Goal: Task Accomplishment & Management: Use online tool/utility

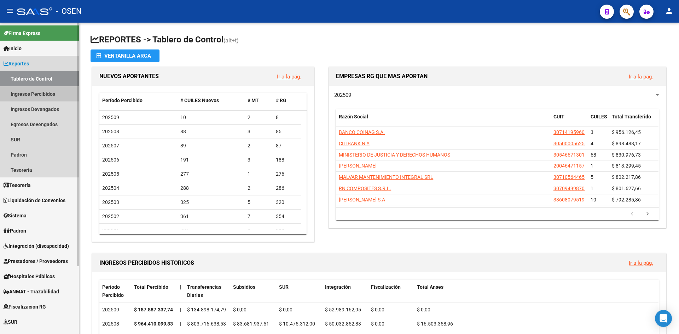
click at [44, 98] on link "Ingresos Percibidos" at bounding box center [39, 93] width 79 height 15
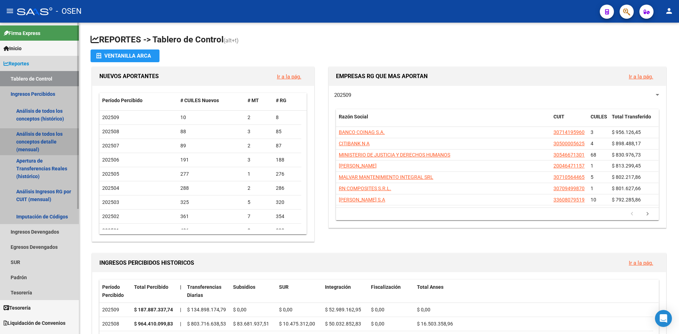
click at [43, 139] on link "Análisis de todos los conceptos detalle (mensual)" at bounding box center [39, 141] width 79 height 27
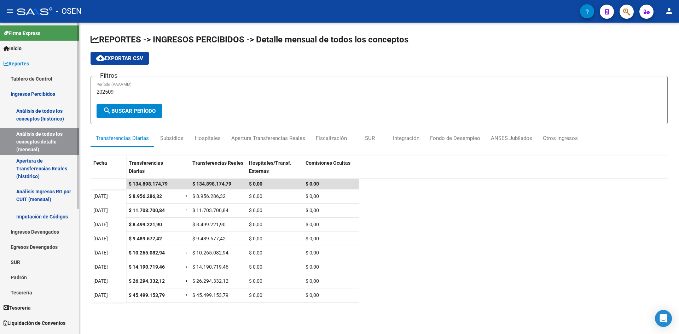
click at [26, 65] on span "Reportes" at bounding box center [16, 64] width 25 height 8
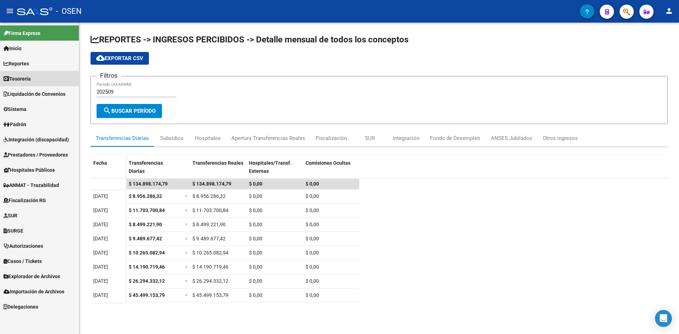
click at [40, 76] on link "Tesorería" at bounding box center [39, 78] width 79 height 15
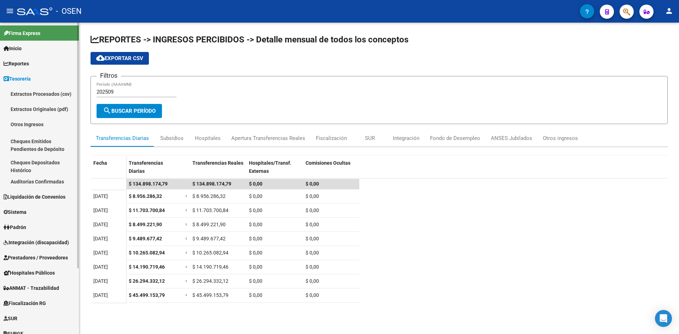
click at [58, 182] on link "Auditorías Confirmadas" at bounding box center [39, 181] width 79 height 15
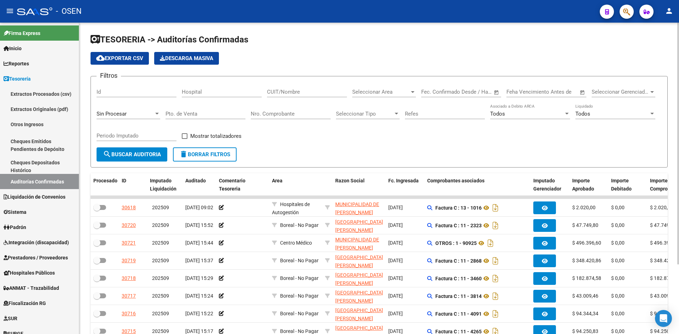
click at [380, 88] on div "Seleccionar Area Seleccionar Area" at bounding box center [384, 89] width 64 height 15
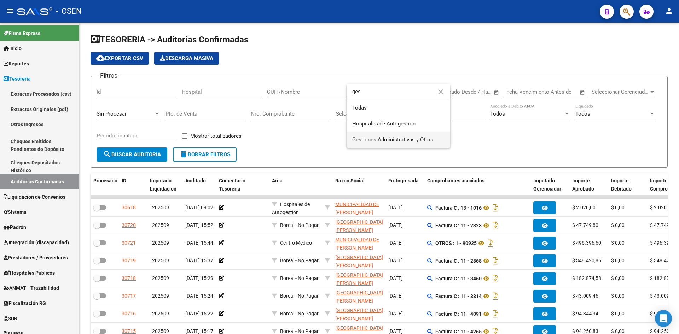
type input "ges"
click at [382, 134] on span "Gestiones Administrativas y Otros" at bounding box center [398, 140] width 92 height 16
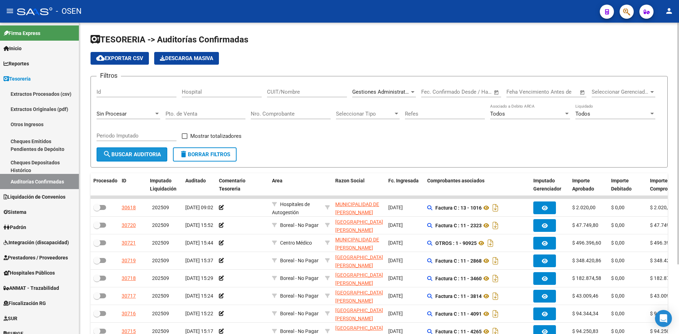
click at [163, 152] on button "search Buscar Auditoria" at bounding box center [132, 154] width 71 height 14
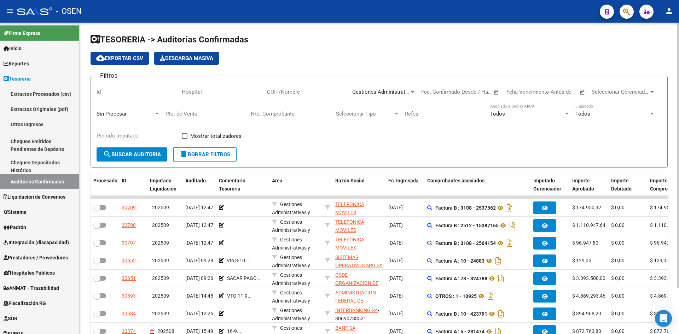
click at [413, 95] on div "Gestiones Administrativas y Otros" at bounding box center [384, 92] width 64 height 6
type input "ce"
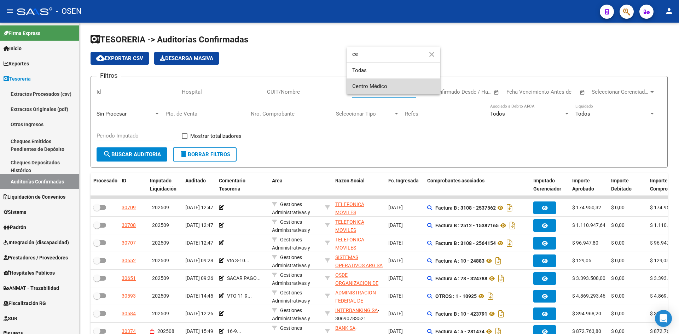
click at [406, 91] on span "Centro Médico" at bounding box center [393, 86] width 82 height 16
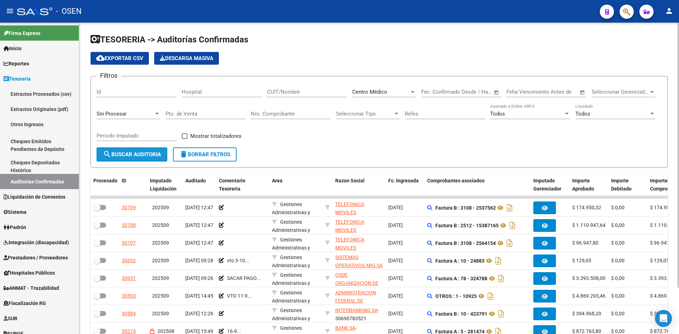
click at [158, 154] on span "search Buscar Auditoria" at bounding box center [132, 154] width 58 height 6
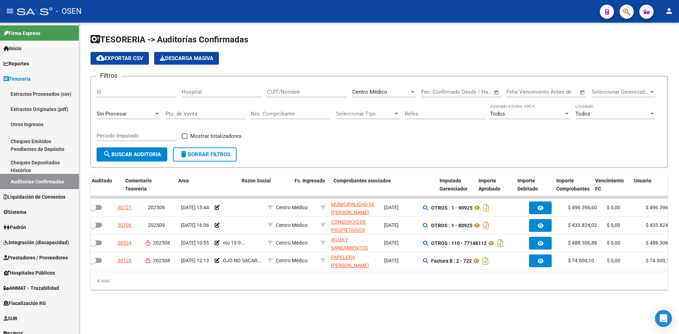
scroll to position [0, 94]
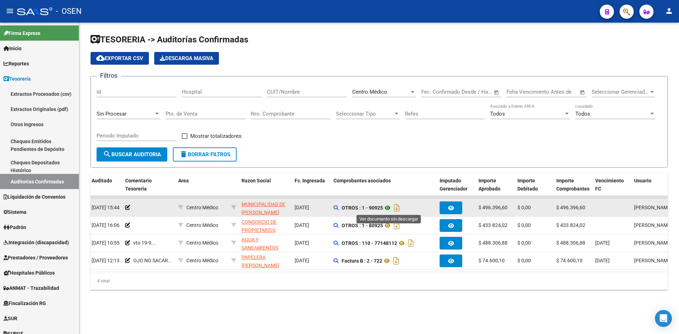
click at [386, 205] on icon at bounding box center [387, 208] width 9 height 8
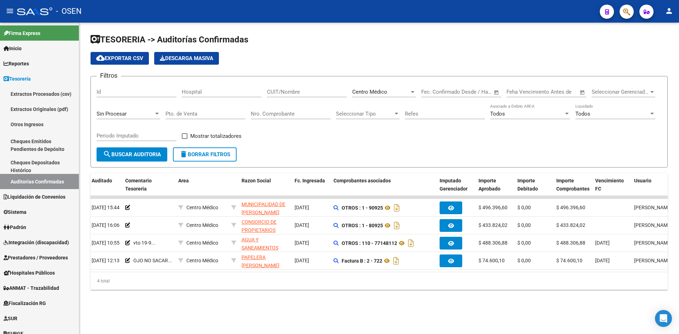
drag, startPoint x: 288, startPoint y: 271, endPoint x: 266, endPoint y: 272, distance: 22.3
click at [266, 272] on datatable-body "30721 202509 09/09/2025 15:44 Centro Médico MUNICIPALIDAD DE LOMAS DE ZAMORA - …" at bounding box center [379, 234] width 577 height 76
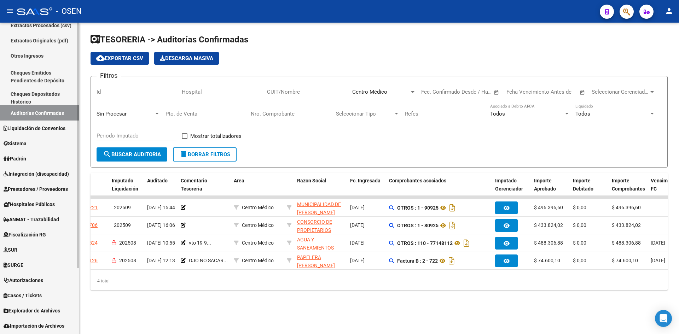
scroll to position [83, 0]
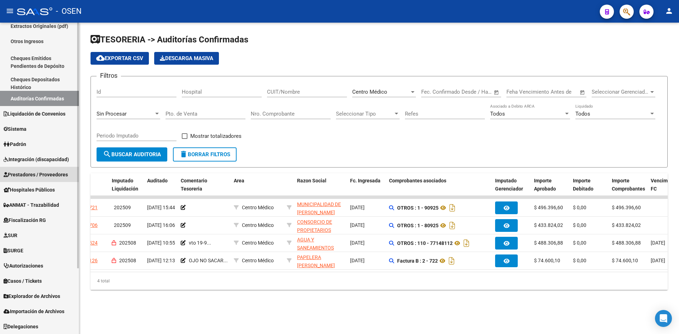
click at [42, 173] on span "Prestadores / Proveedores" at bounding box center [36, 175] width 64 height 8
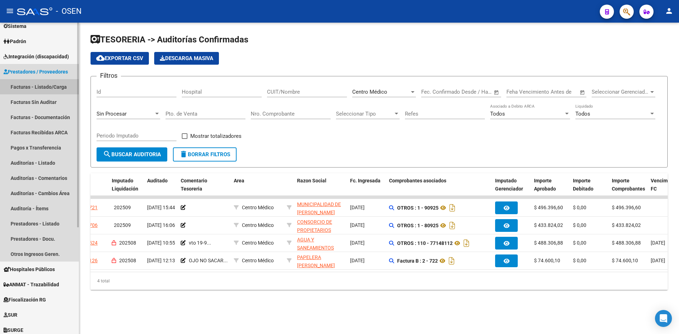
click at [41, 86] on link "Facturas - Listado/Carga" at bounding box center [39, 86] width 79 height 15
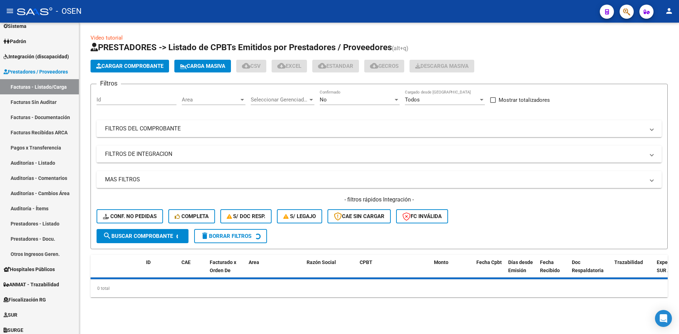
click at [215, 99] on span "Area" at bounding box center [210, 100] width 57 height 6
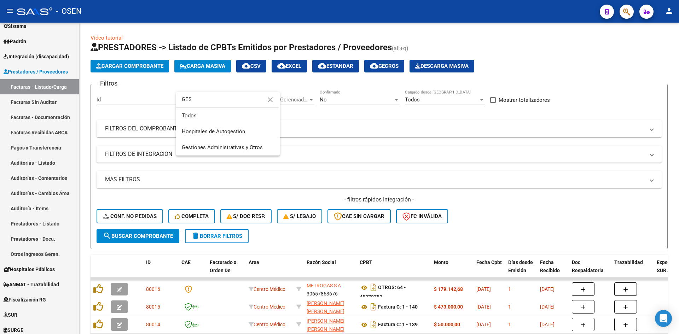
type input "GES"
click at [364, 289] on div at bounding box center [339, 167] width 679 height 334
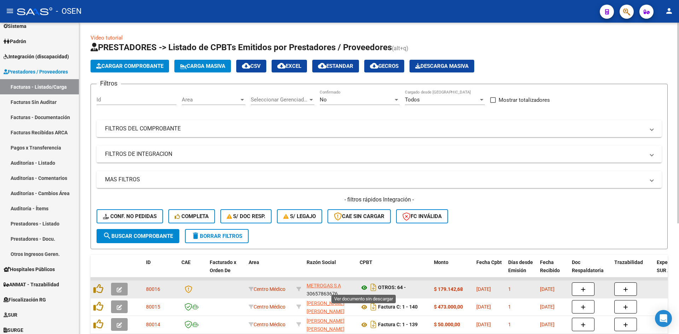
click at [362, 289] on icon at bounding box center [364, 288] width 9 height 8
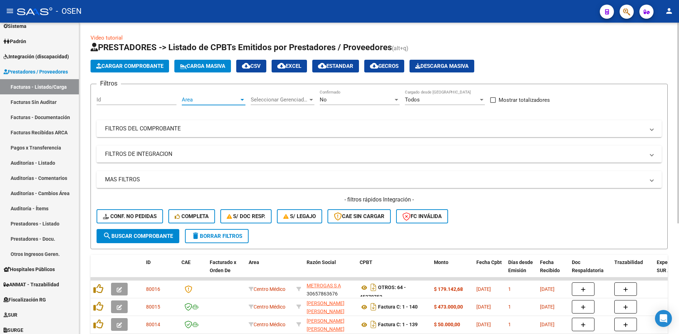
click at [232, 99] on span "Area" at bounding box center [210, 100] width 57 height 6
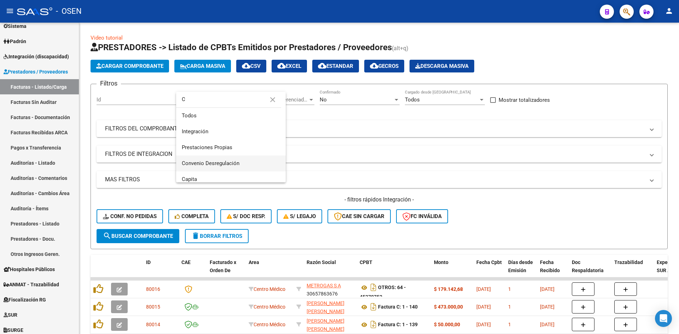
type input "C"
click at [252, 164] on span "Convenio Desregulación" at bounding box center [231, 164] width 98 height 16
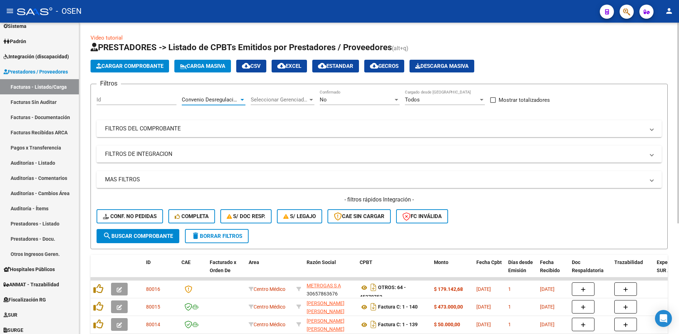
click at [160, 239] on span "search Buscar Comprobante" at bounding box center [138, 236] width 70 height 6
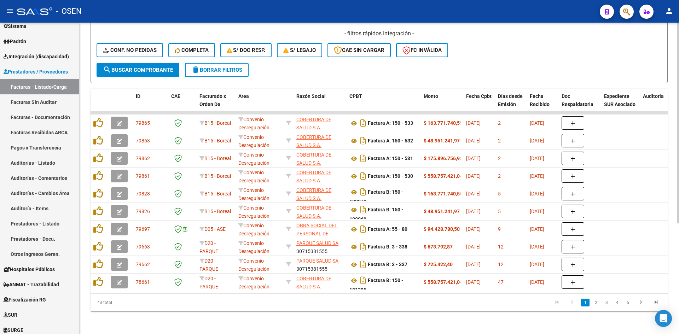
scroll to position [54, 0]
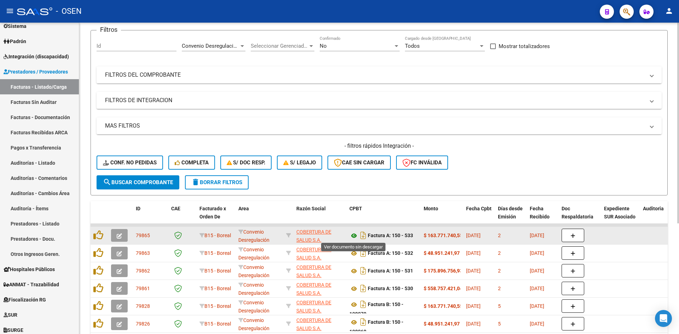
click at [356, 234] on icon at bounding box center [353, 236] width 9 height 8
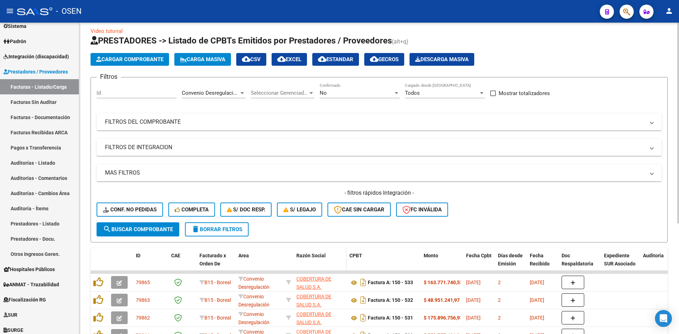
scroll to position [0, 0]
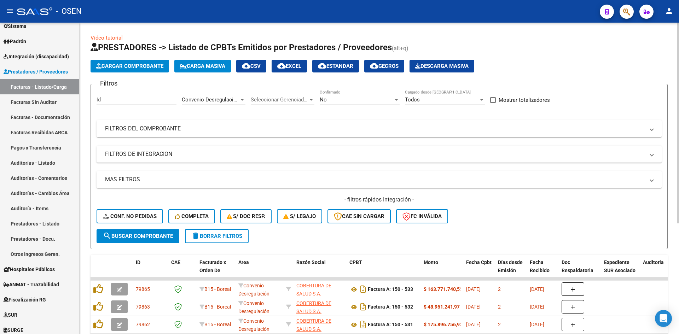
click at [222, 94] on div "Convenio Desregulación Area" at bounding box center [214, 97] width 64 height 15
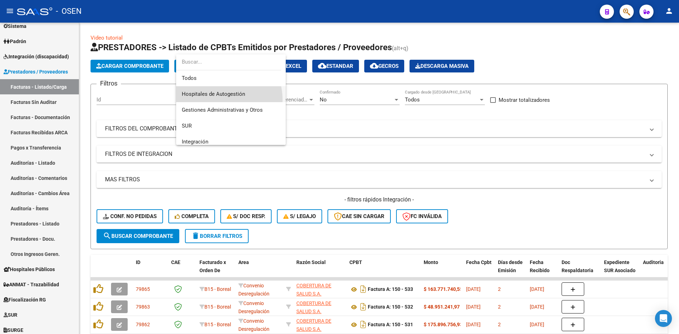
click at [213, 100] on span "Hospitales de Autogestión" at bounding box center [231, 94] width 98 height 16
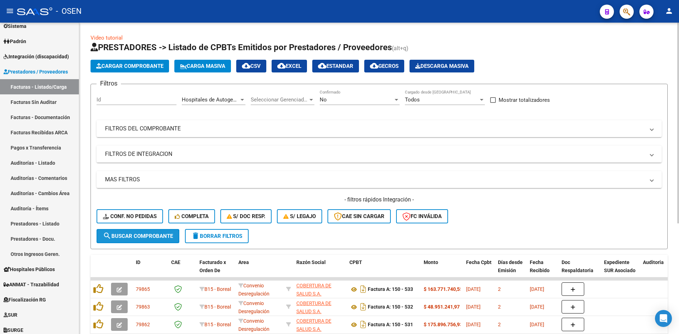
click at [167, 233] on span "search Buscar Comprobante" at bounding box center [138, 236] width 70 height 6
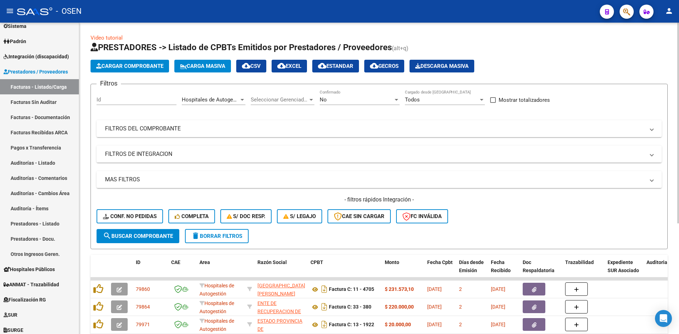
click at [203, 100] on span "Hospitales de Autogestión" at bounding box center [213, 100] width 63 height 6
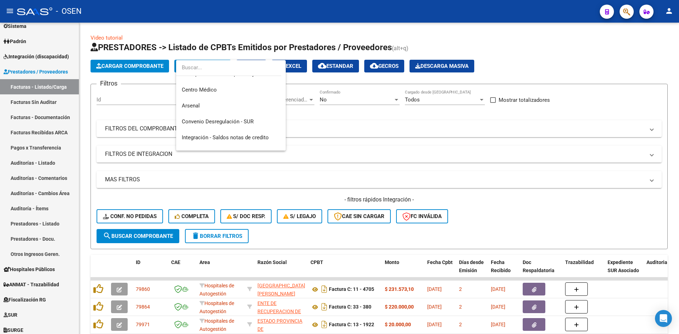
scroll to position [197, 0]
click at [240, 125] on span "Arsenal" at bounding box center [231, 126] width 98 height 16
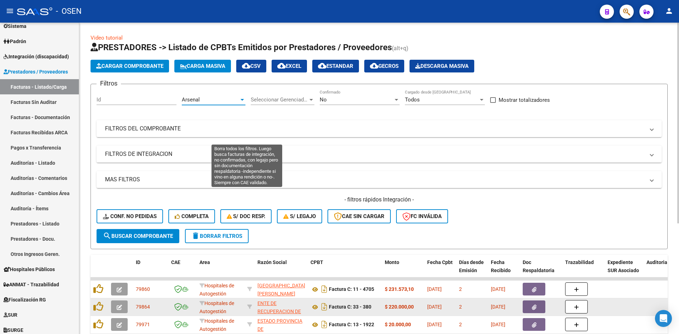
scroll to position [118, 0]
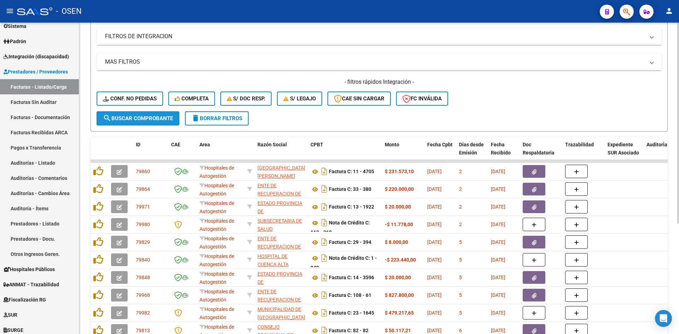
click at [134, 119] on span "search Buscar Comprobante" at bounding box center [138, 118] width 70 height 6
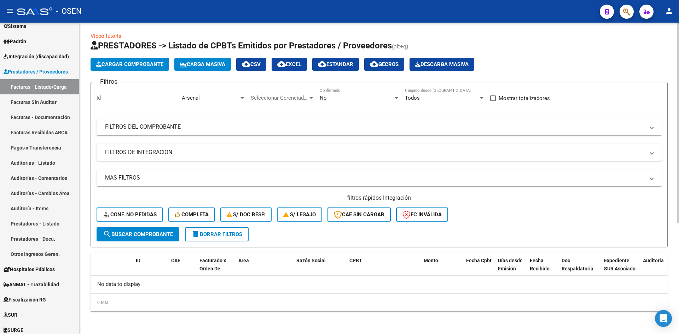
scroll to position [2, 0]
click at [232, 95] on div "Arsenal" at bounding box center [210, 98] width 57 height 6
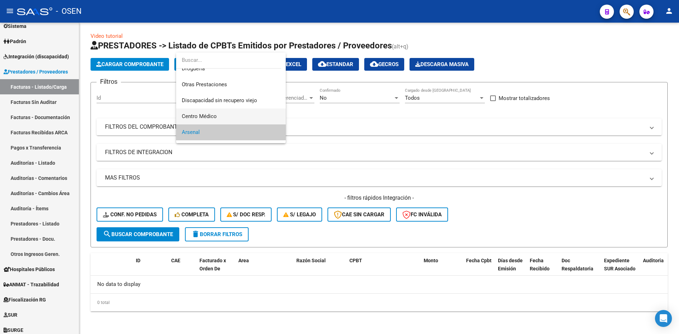
scroll to position [186, 0]
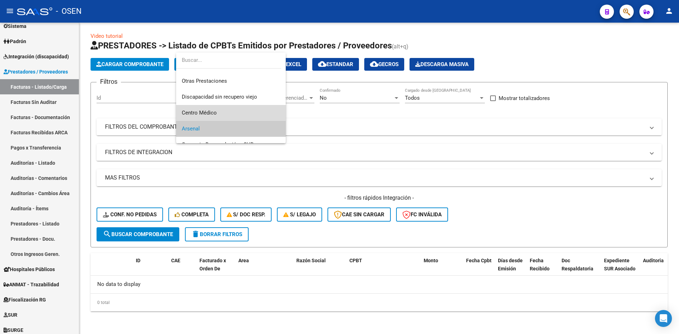
click at [236, 116] on span "Centro Médico" at bounding box center [231, 113] width 98 height 16
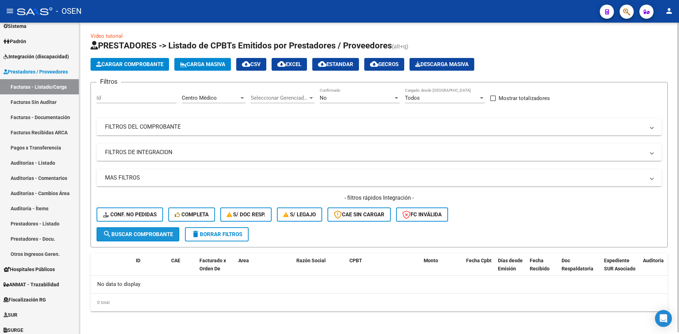
click at [165, 232] on span "search Buscar Comprobante" at bounding box center [138, 234] width 70 height 6
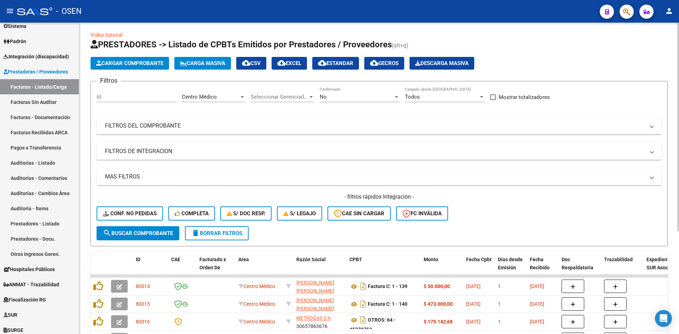
scroll to position [0, 0]
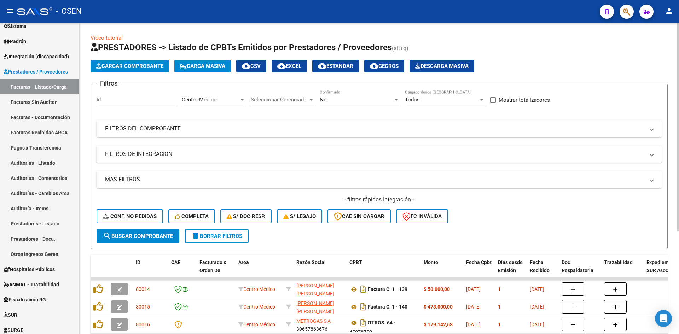
click at [229, 98] on div "Centro Médico" at bounding box center [210, 100] width 57 height 6
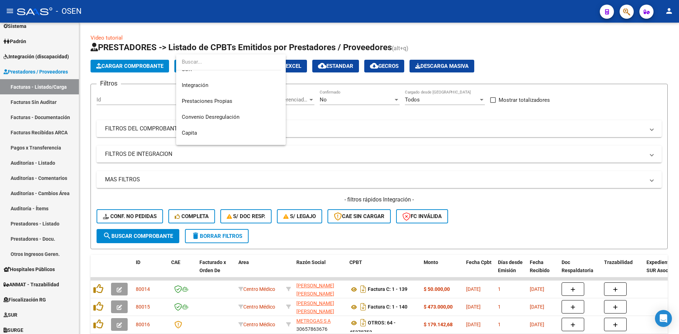
scroll to position [31, 0]
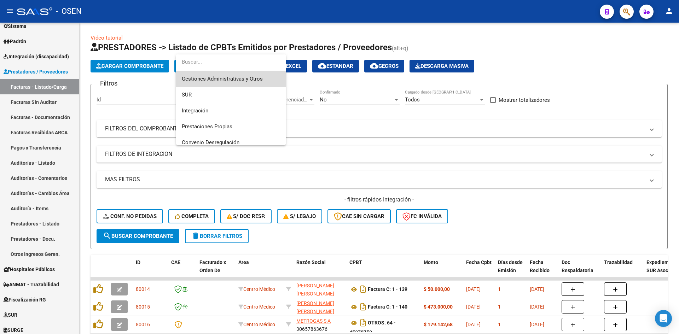
click at [255, 84] on span "Gestiones Administrativas y Otros" at bounding box center [231, 79] width 98 height 16
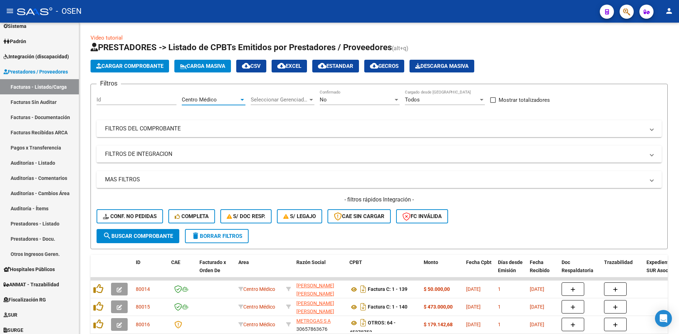
scroll to position [32, 0]
click at [170, 233] on span "search Buscar Comprobante" at bounding box center [138, 236] width 70 height 6
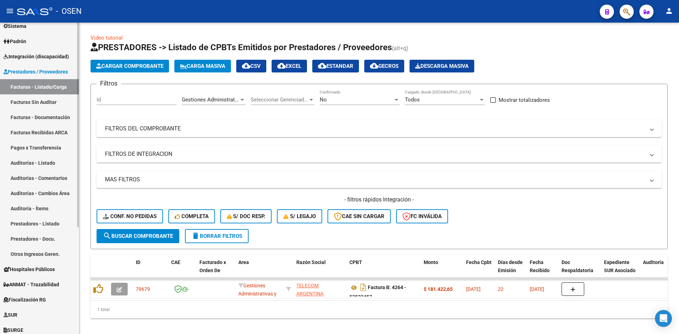
scroll to position [0, 0]
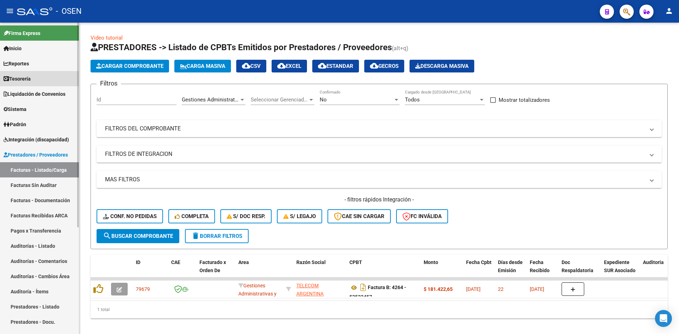
click at [44, 76] on link "Tesorería" at bounding box center [39, 78] width 79 height 15
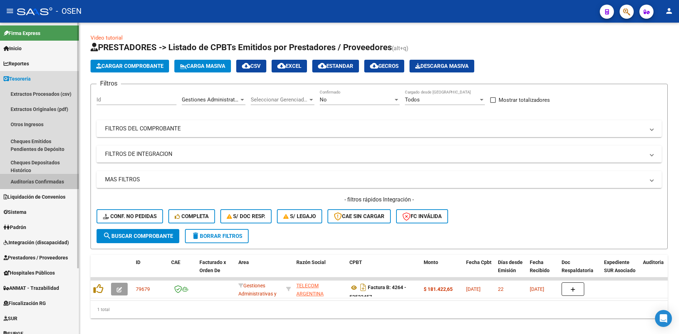
click at [54, 179] on link "Auditorías Confirmadas" at bounding box center [39, 181] width 79 height 15
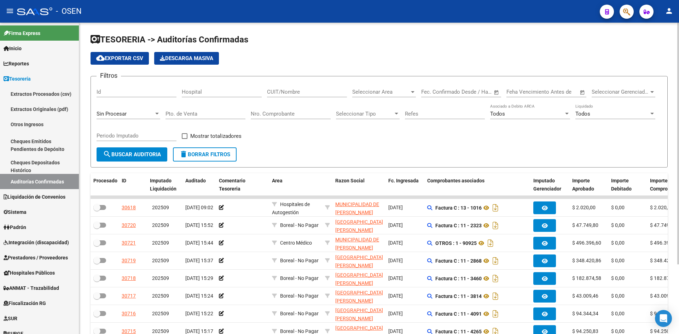
click at [371, 87] on div "Seleccionar Area Seleccionar Area" at bounding box center [384, 89] width 64 height 15
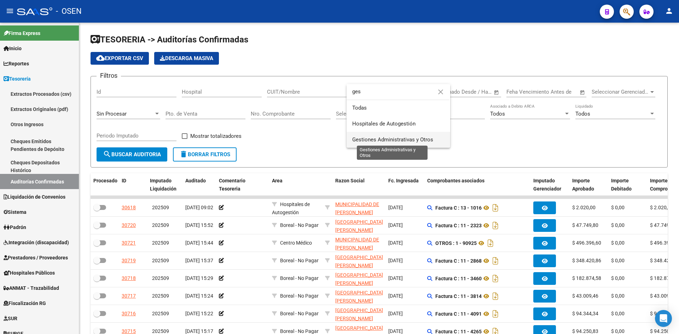
type input "ges"
click at [379, 140] on span "Gestiones Administrativas y Otros" at bounding box center [392, 139] width 81 height 6
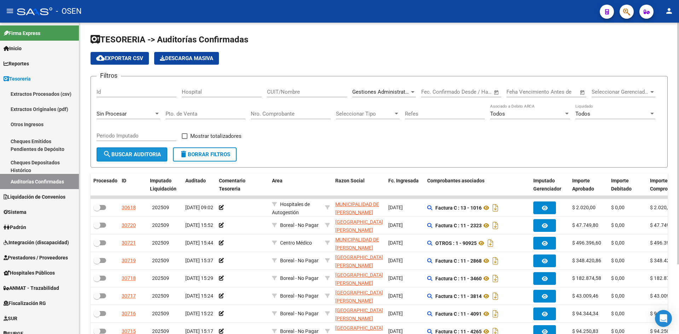
click at [152, 157] on span "search Buscar Auditoria" at bounding box center [132, 154] width 58 height 6
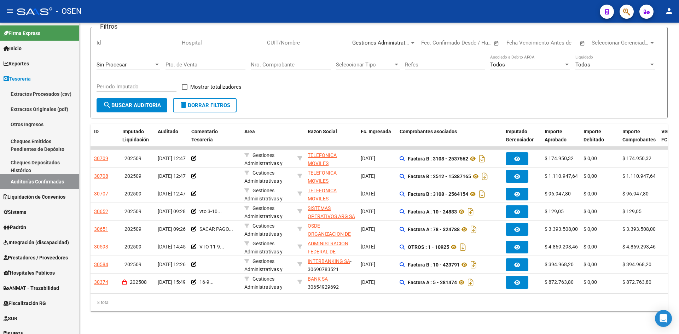
scroll to position [0, 34]
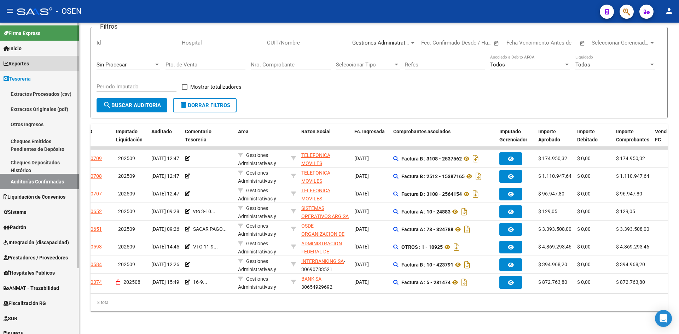
click at [29, 66] on span "Reportes" at bounding box center [16, 64] width 25 height 8
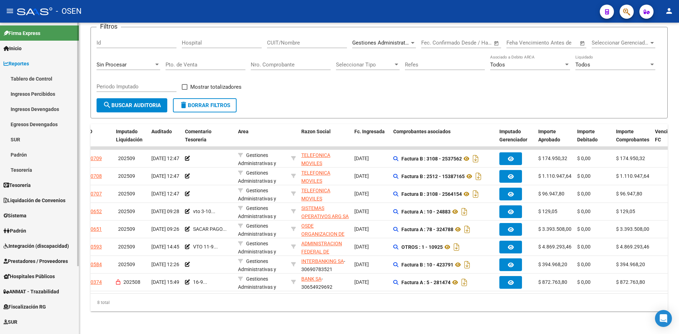
click at [45, 94] on link "Ingresos Percibidos" at bounding box center [39, 93] width 79 height 15
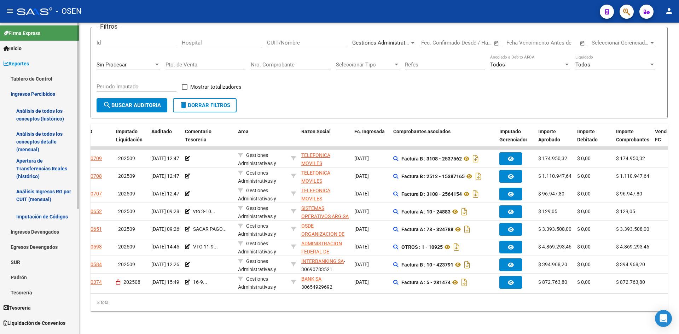
click at [41, 143] on link "Análisis de todos los conceptos detalle (mensual)" at bounding box center [39, 141] width 79 height 27
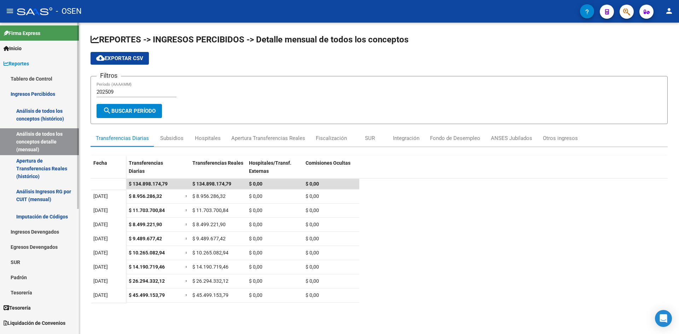
click at [38, 63] on link "Reportes" at bounding box center [39, 63] width 79 height 15
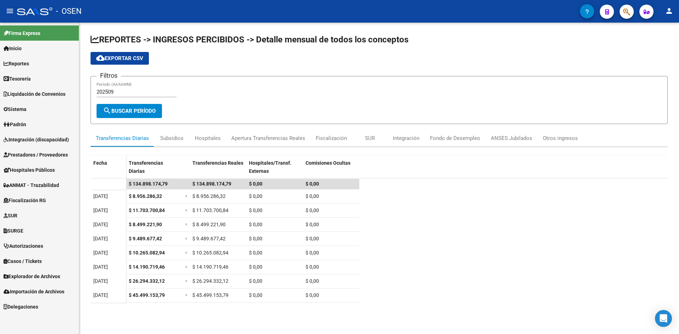
click at [44, 76] on link "Tesorería" at bounding box center [39, 78] width 79 height 15
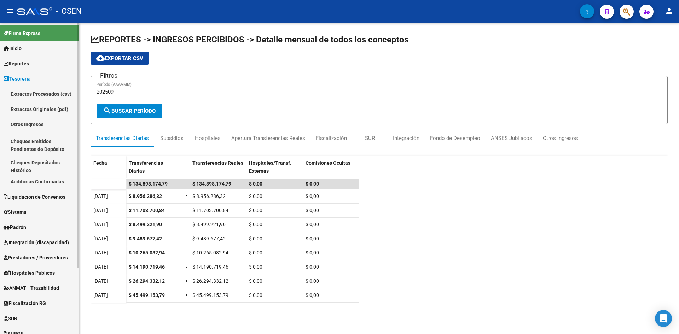
click at [50, 183] on link "Auditorías Confirmadas" at bounding box center [39, 181] width 79 height 15
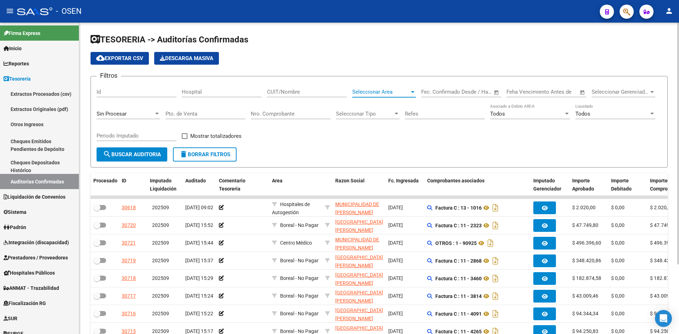
click at [383, 92] on span "Seleccionar Area" at bounding box center [380, 92] width 57 height 6
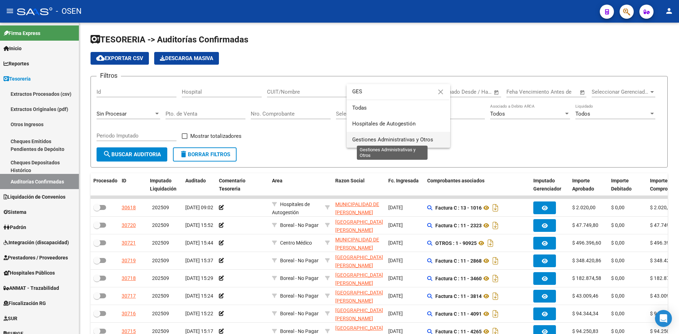
type input "GES"
drag, startPoint x: 381, startPoint y: 140, endPoint x: 238, endPoint y: 140, distance: 142.8
click at [380, 140] on span "Gestiones Administrativas y Otros" at bounding box center [392, 139] width 81 height 6
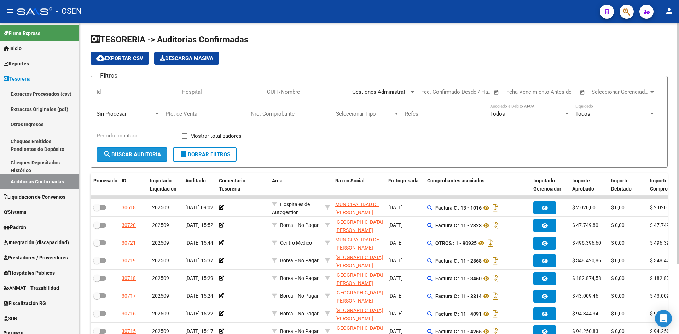
click at [142, 157] on span "search Buscar Auditoria" at bounding box center [132, 154] width 58 height 6
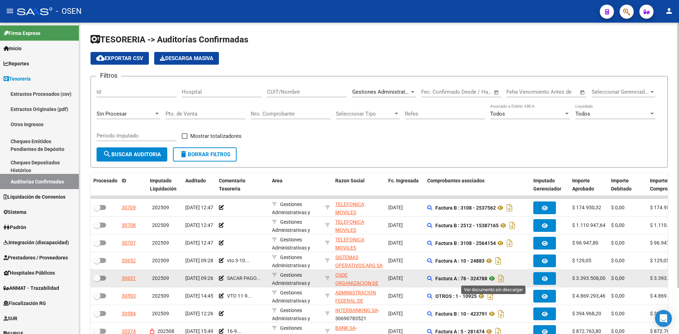
click at [490, 278] on icon at bounding box center [491, 278] width 9 height 8
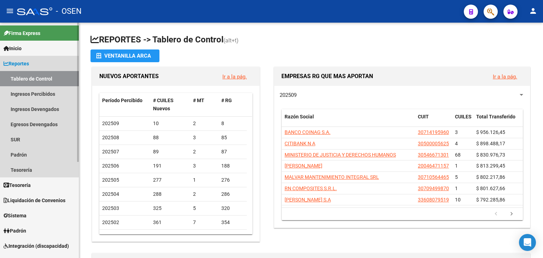
click at [36, 64] on link "Reportes" at bounding box center [39, 63] width 79 height 15
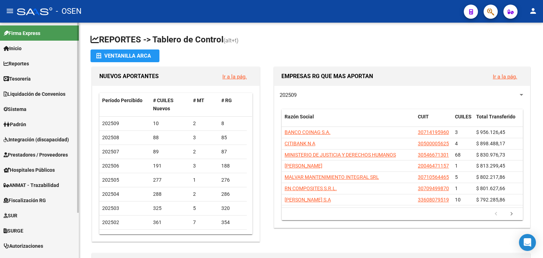
click at [37, 77] on link "Tesorería" at bounding box center [39, 78] width 79 height 15
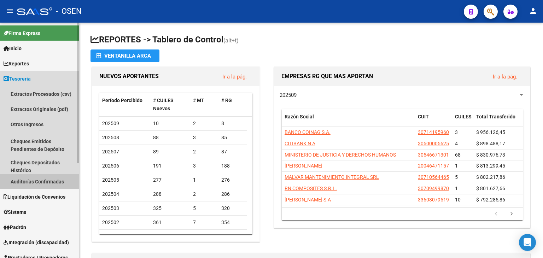
click at [57, 180] on link "Auditorías Confirmadas" at bounding box center [39, 181] width 79 height 15
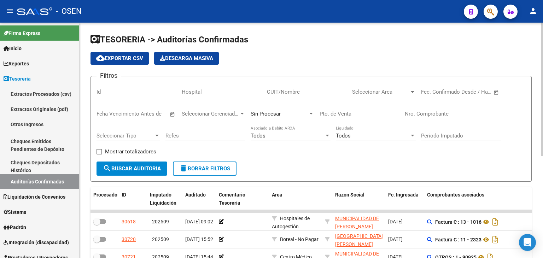
click at [384, 87] on div "Seleccionar Area Seleccionar Area" at bounding box center [384, 89] width 64 height 15
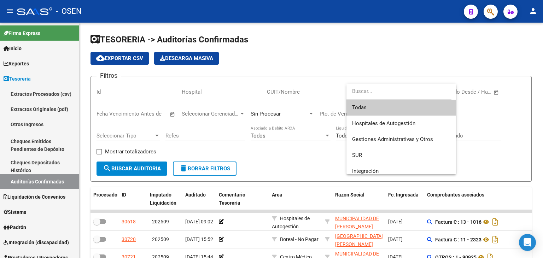
click at [277, 67] on div at bounding box center [271, 129] width 543 height 258
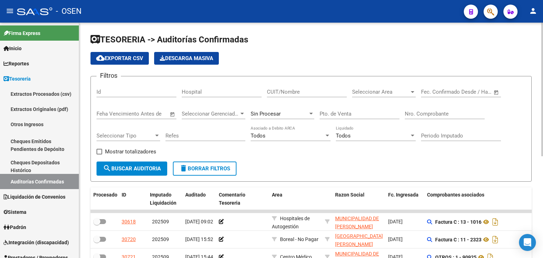
click at [443, 117] on div "Nro. Comprobante" at bounding box center [445, 111] width 80 height 15
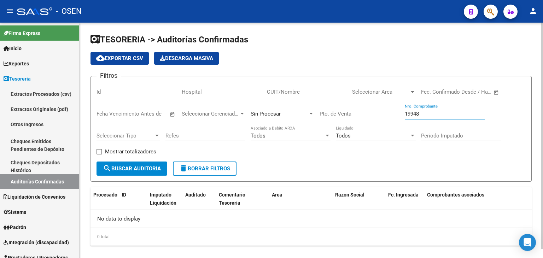
type input "19948"
click at [276, 113] on span "Sin Procesar" at bounding box center [266, 114] width 30 height 6
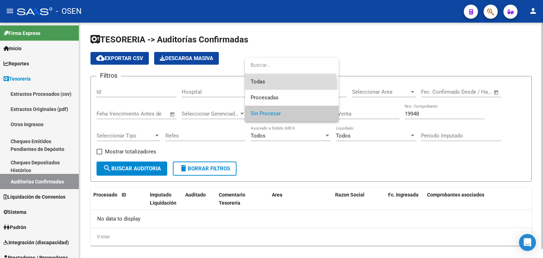
drag, startPoint x: 278, startPoint y: 86, endPoint x: 226, endPoint y: 112, distance: 58.3
click at [277, 86] on span "Todas" at bounding box center [292, 82] width 82 height 16
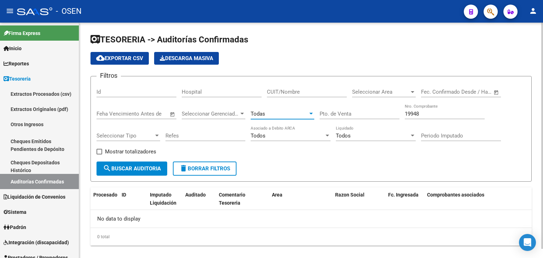
click at [148, 171] on span "search Buscar Auditoria" at bounding box center [132, 168] width 58 height 6
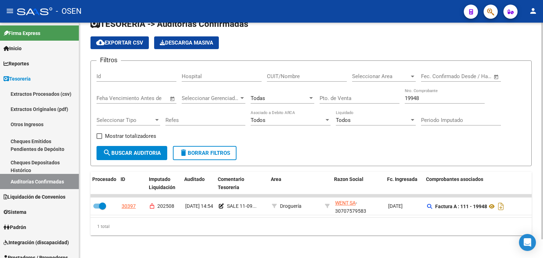
scroll to position [0, 1]
drag, startPoint x: 430, startPoint y: 94, endPoint x: 341, endPoint y: 94, distance: 89.1
click at [350, 94] on div "Filtros Id Hospital CUIT/Nombre Seleccionar Area Seleccionar Area Fecha inicio …" at bounding box center [311, 106] width 429 height 80
click at [333, 95] on input "Pto. de Venta" at bounding box center [360, 98] width 80 height 6
type input "6"
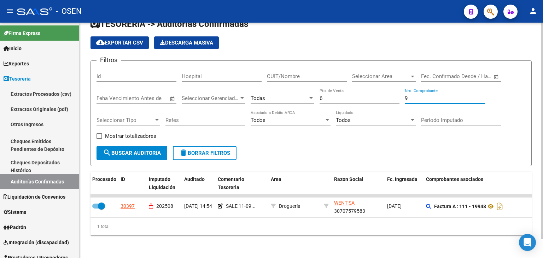
type input "9"
click at [142, 153] on button "search Buscar Auditoria" at bounding box center [132, 153] width 71 height 14
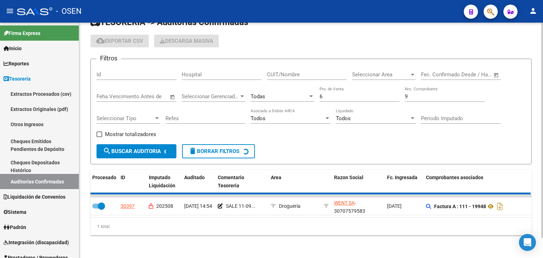
scroll to position [10, 0]
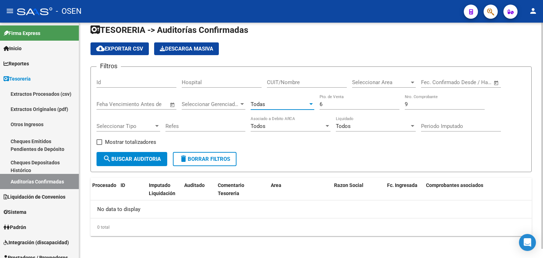
click at [262, 103] on span "Todas" at bounding box center [258, 104] width 14 height 6
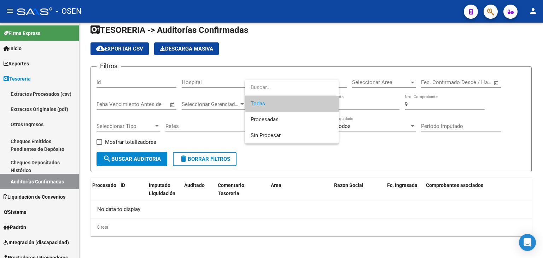
click at [207, 136] on div at bounding box center [271, 129] width 543 height 258
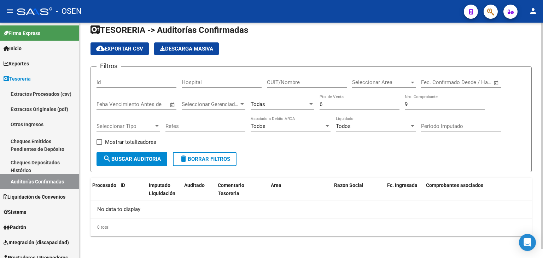
click at [337, 104] on input "6" at bounding box center [360, 104] width 80 height 6
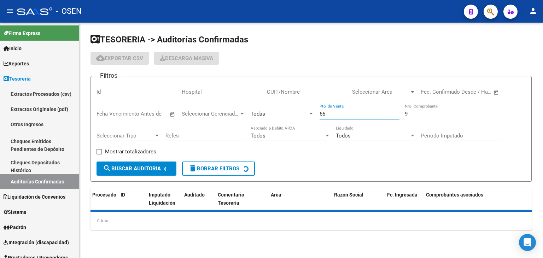
scroll to position [0, 0]
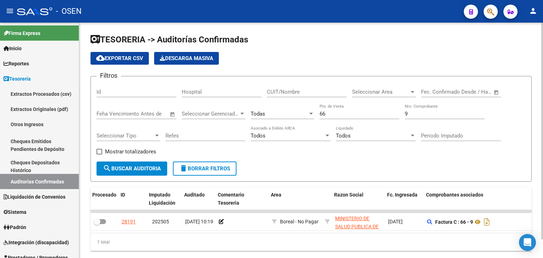
drag, startPoint x: 298, startPoint y: 232, endPoint x: 310, endPoint y: 233, distance: 11.4
click at [310, 233] on datatable-body "28191 202505 [DATE] 10:19 Boreal - No Pagar MINISTERIO DE SALUD PUBLICA DE LA P…" at bounding box center [311, 221] width 441 height 23
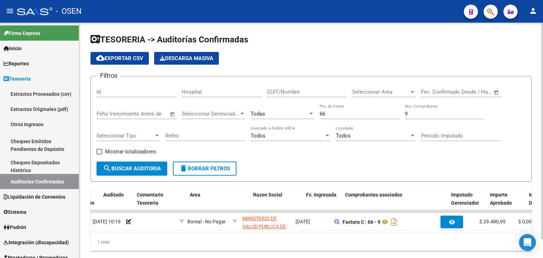
scroll to position [0, 82]
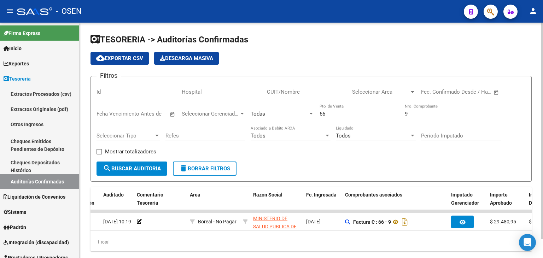
drag, startPoint x: 332, startPoint y: 115, endPoint x: 303, endPoint y: 114, distance: 28.3
click at [304, 115] on div "Filtros Id Hospital CUIT/Nombre Seleccionar Area Seleccionar Area Fecha inicio …" at bounding box center [311, 122] width 429 height 80
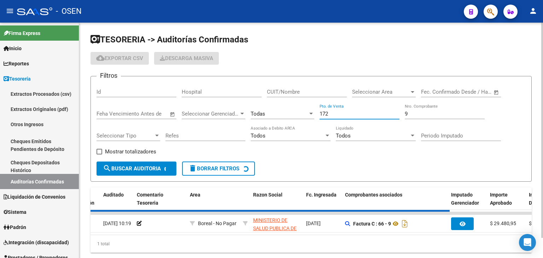
scroll to position [0, 0]
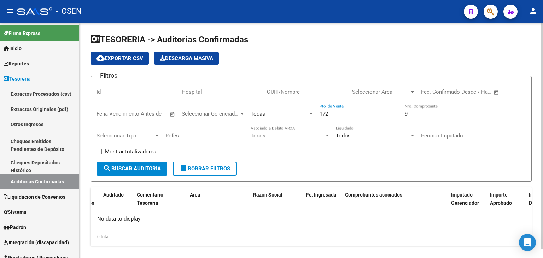
type input "172"
drag, startPoint x: 419, startPoint y: 114, endPoint x: 387, endPoint y: 115, distance: 31.5
click at [387, 115] on div "Filtros Id Hospital CUIT/Nombre Seleccionar Area Seleccionar Area Fecha inicio …" at bounding box center [311, 122] width 429 height 80
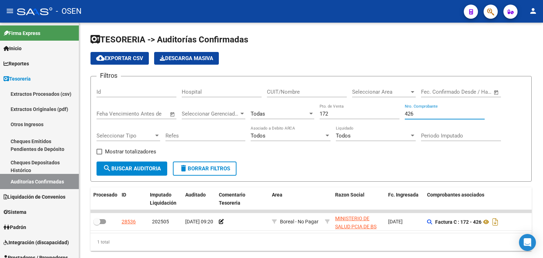
type input "426"
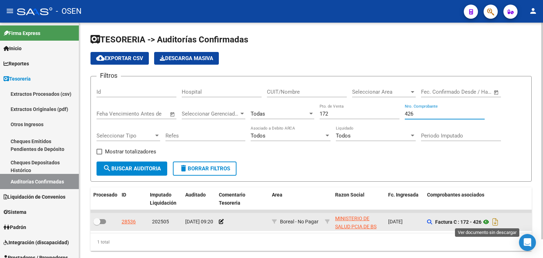
click at [489, 221] on icon at bounding box center [485, 222] width 9 height 8
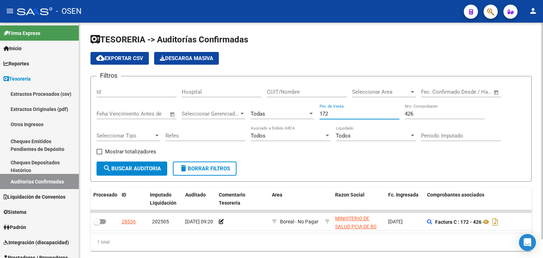
drag, startPoint x: 342, startPoint y: 115, endPoint x: 288, endPoint y: 109, distance: 54.0
click at [288, 109] on div "Filtros Id Hospital CUIT/Nombre Seleccionar Area Seleccionar Area Fecha inicio …" at bounding box center [311, 122] width 429 height 80
type input "4"
type input "15218"
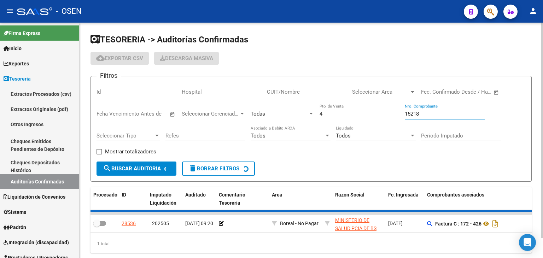
checkbox input "true"
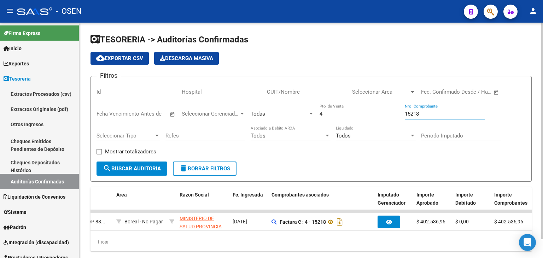
scroll to position [0, 132]
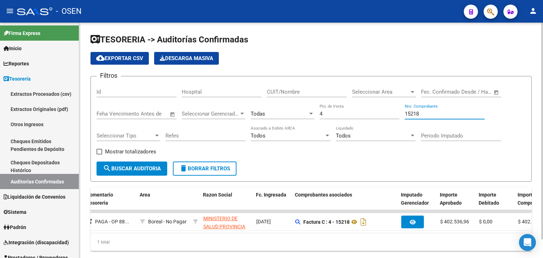
type input "15218"
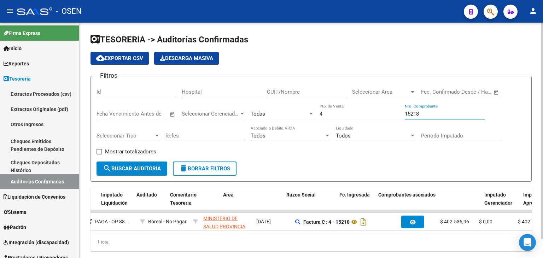
scroll to position [0, 45]
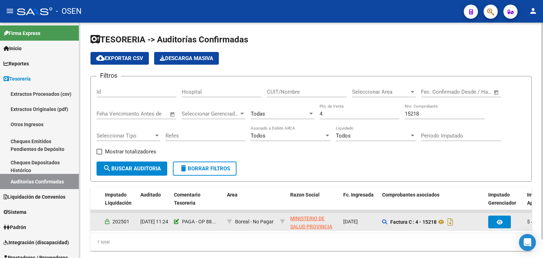
click at [177, 221] on icon at bounding box center [176, 221] width 5 height 5
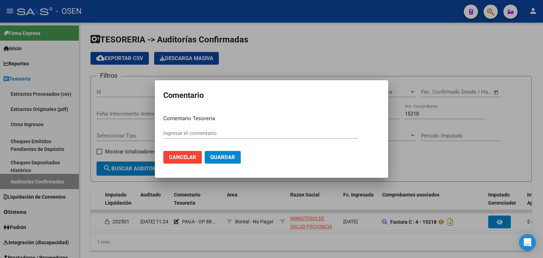
type input "PAGA - OP 88735"
drag, startPoint x: 189, startPoint y: 135, endPoint x: 271, endPoint y: 133, distance: 81.7
click at [271, 133] on input "PAGA - OP 88735" at bounding box center [260, 133] width 195 height 6
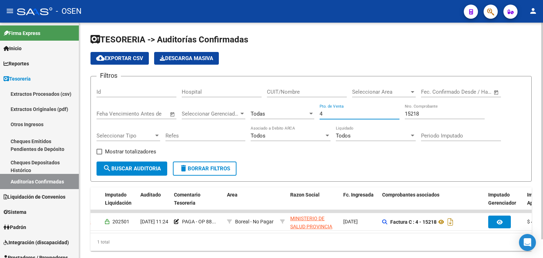
drag, startPoint x: 373, startPoint y: 114, endPoint x: 323, endPoint y: 110, distance: 50.4
click at [322, 113] on input "4" at bounding box center [360, 114] width 80 height 6
drag, startPoint x: 434, startPoint y: 115, endPoint x: 394, endPoint y: 122, distance: 40.7
click at [394, 122] on div "Filtros Id Hospital CUIT/Nombre Seleccionar Area Seleccionar Area Fecha inicio …" at bounding box center [311, 122] width 429 height 80
click at [337, 97] on div "CUIT/Nombre" at bounding box center [307, 89] width 80 height 15
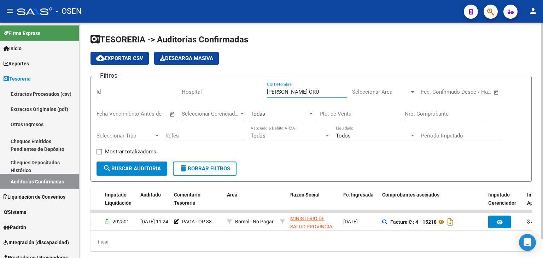
type input "[PERSON_NAME]"
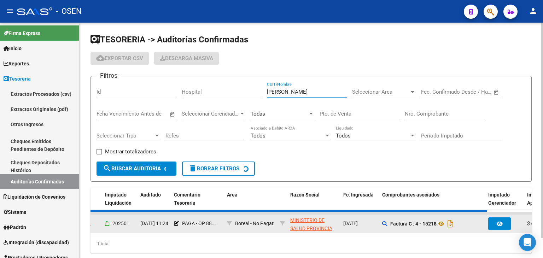
checkbox input "false"
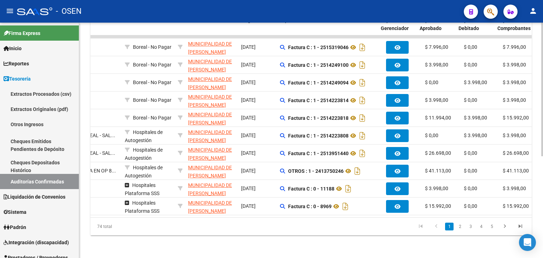
scroll to position [0, 155]
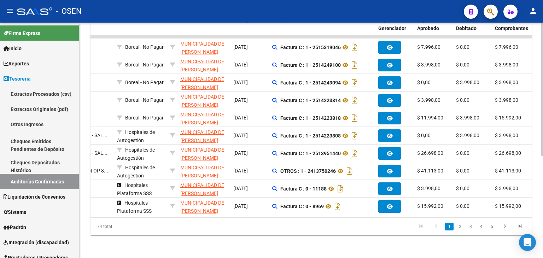
type input "[PERSON_NAME]"
click at [537, 121] on div "TESORERIA -> Auditorías Confirmadas cloud_download Exportar CSV Descarga Masiva…" at bounding box center [311, 53] width 464 height 410
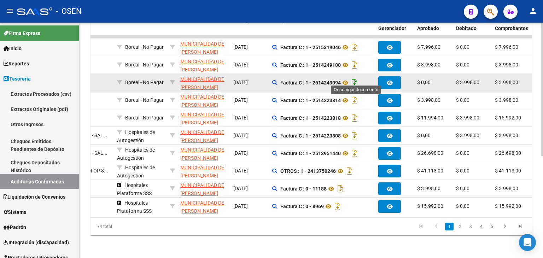
click at [358, 79] on icon "Descargar documento" at bounding box center [354, 82] width 9 height 11
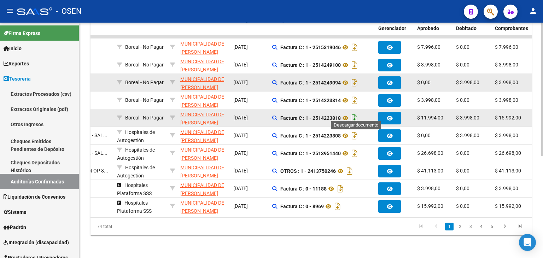
click at [353, 112] on icon "Descargar documento" at bounding box center [354, 117] width 9 height 11
click at [291, 35] on datatable-body-cell at bounding box center [322, 36] width 106 height 3
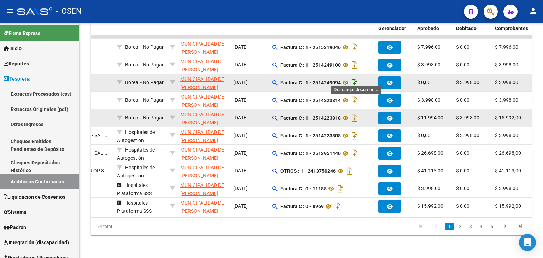
click at [357, 78] on icon "Descargar documento" at bounding box center [354, 82] width 9 height 11
click at [460, 222] on li "2" at bounding box center [460, 227] width 11 height 12
click at [460, 224] on link "2" at bounding box center [460, 227] width 8 height 8
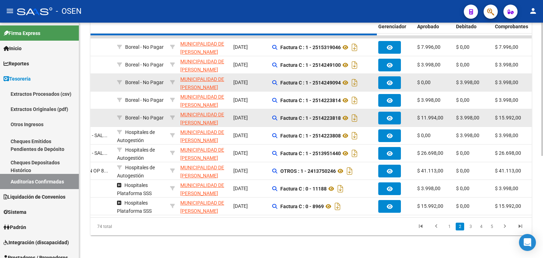
checkbox input "true"
checkbox input "false"
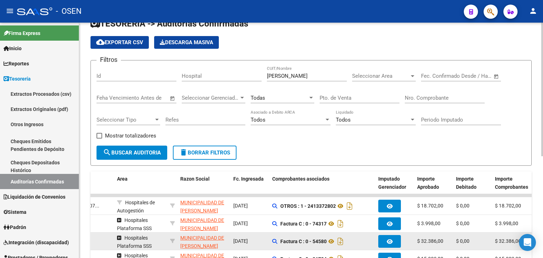
scroll to position [0, 0]
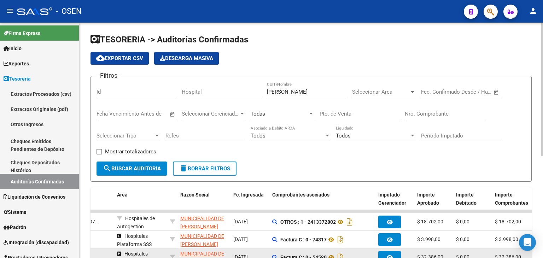
click at [437, 110] on div "Nro. Comprobante" at bounding box center [445, 111] width 80 height 15
type input "25"
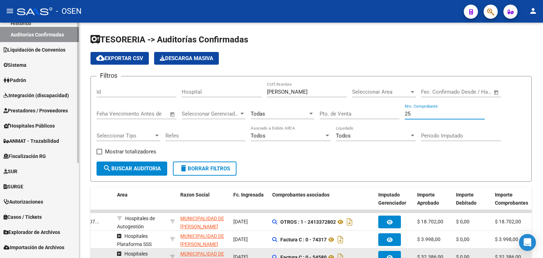
scroll to position [159, 0]
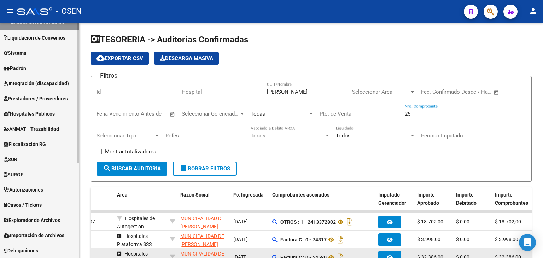
click at [40, 101] on span "Prestadores / Proveedores" at bounding box center [36, 99] width 64 height 8
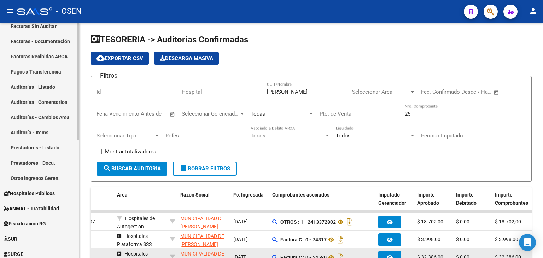
scroll to position [41, 0]
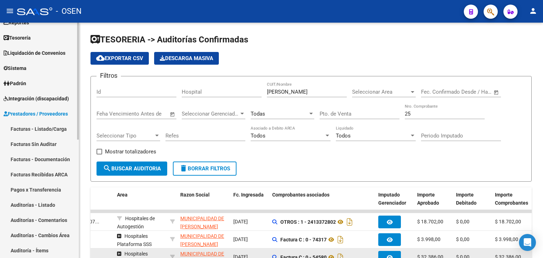
click at [42, 128] on link "Facturas - Listado/Carga" at bounding box center [39, 128] width 79 height 15
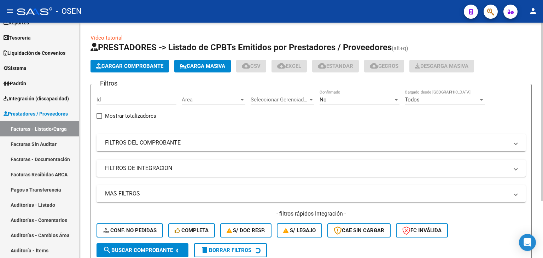
drag, startPoint x: 223, startPoint y: 139, endPoint x: 224, endPoint y: 143, distance: 4.4
click at [223, 142] on mat-panel-title "FILTROS DEL COMPROBANTE" at bounding box center [307, 143] width 404 height 8
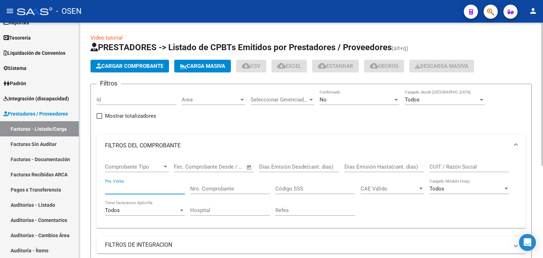
click at [148, 187] on input "Pto. Venta" at bounding box center [145, 189] width 80 height 6
type input "7"
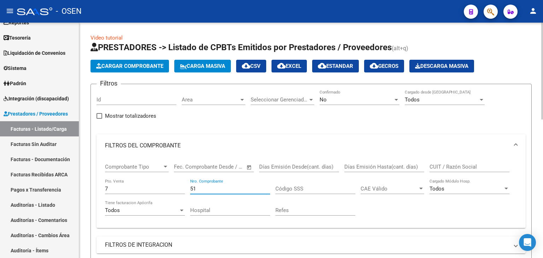
scroll to position [235, 0]
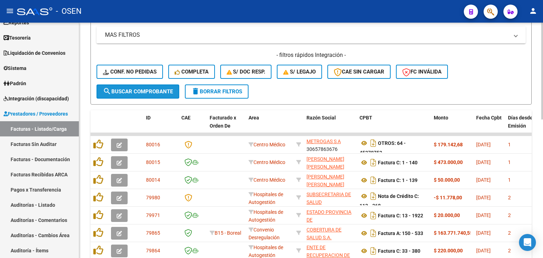
click at [150, 88] on span "search Buscar Comprobante" at bounding box center [138, 91] width 70 height 6
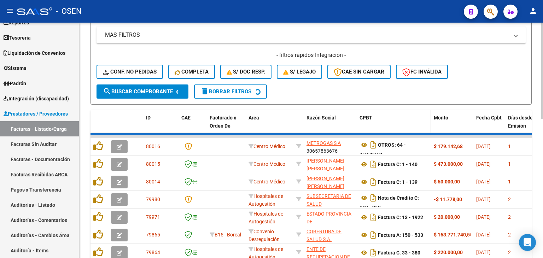
scroll to position [178, 0]
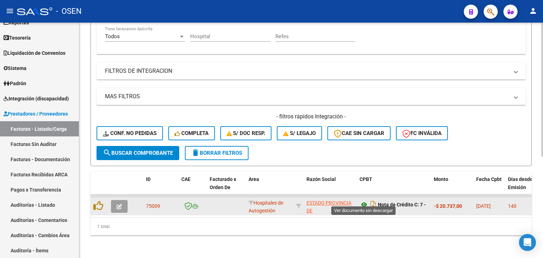
click at [365, 200] on icon at bounding box center [364, 204] width 9 height 8
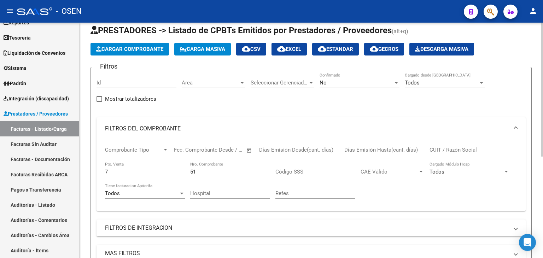
scroll to position [0, 0]
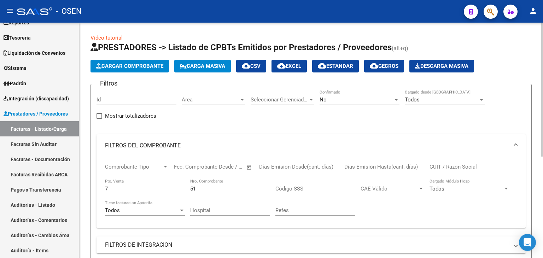
click at [205, 185] on div "51 Nro. Comprobante" at bounding box center [230, 186] width 80 height 15
drag, startPoint x: 201, startPoint y: 191, endPoint x: 152, endPoint y: 194, distance: 48.6
click at [161, 193] on div "Comprobante Tipo Comprobante Tipo Fecha inicio – Fecha fin Fec. Comprobante Des…" at bounding box center [311, 189] width 412 height 65
type input "184"
drag, startPoint x: 114, startPoint y: 188, endPoint x: 68, endPoint y: 184, distance: 46.9
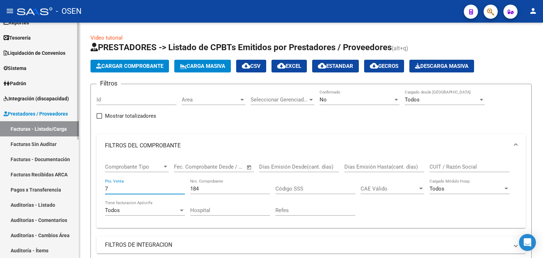
click at [68, 188] on mat-sidenav-container "Firma Express Inicio Instructivos Contacto OS Reportes Tablero de Control Ingre…" at bounding box center [271, 140] width 543 height 235
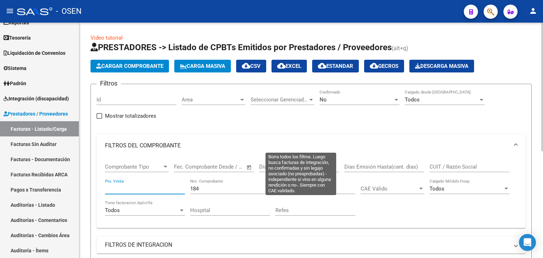
scroll to position [195, 0]
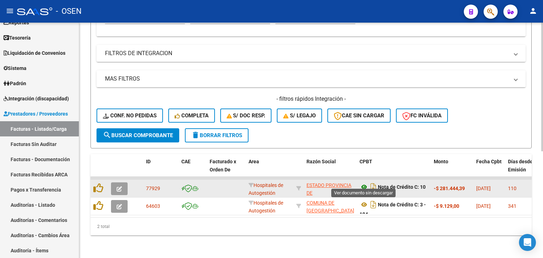
click at [361, 183] on icon at bounding box center [364, 187] width 9 height 8
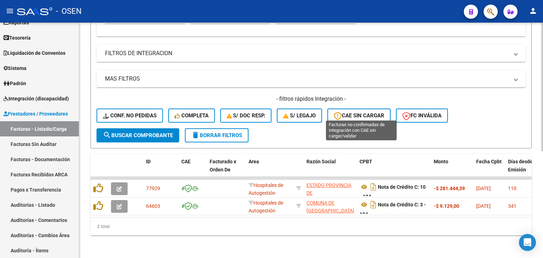
scroll to position [78, 0]
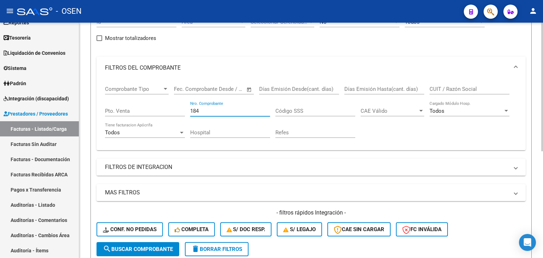
drag, startPoint x: 206, startPoint y: 107, endPoint x: 158, endPoint y: 106, distance: 48.1
click at [161, 106] on div "Comprobante Tipo Comprobante Tipo Fecha inicio – Fecha fin Fec. Comprobante Des…" at bounding box center [311, 111] width 412 height 65
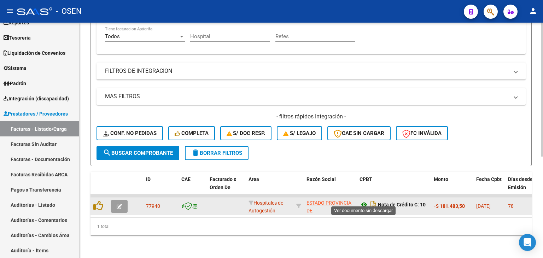
click at [366, 201] on icon at bounding box center [364, 204] width 9 height 8
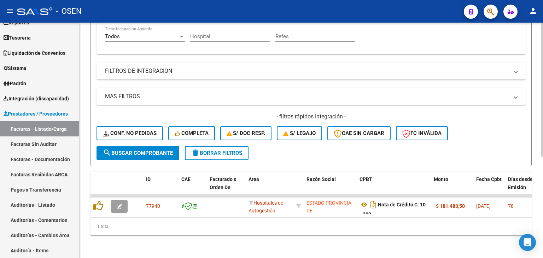
drag, startPoint x: 491, startPoint y: 122, endPoint x: 485, endPoint y: 122, distance: 5.3
click at [491, 122] on div "- filtros rápidos Integración - Conf. no pedidas Completa S/ Doc Resp. S/ legaj…" at bounding box center [311, 129] width 429 height 33
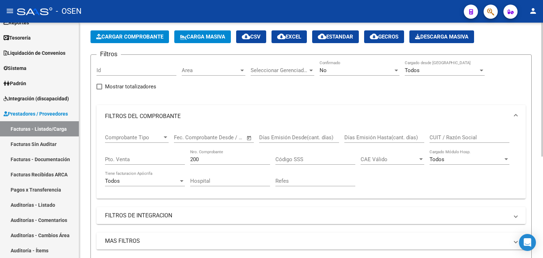
scroll to position [0, 0]
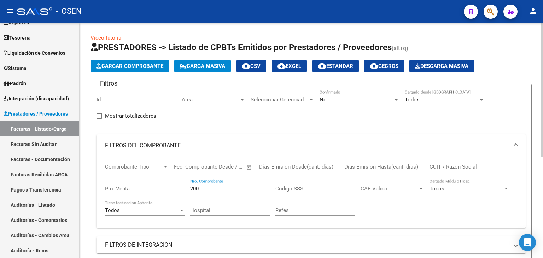
drag, startPoint x: 209, startPoint y: 191, endPoint x: 143, endPoint y: 175, distance: 67.9
click at [146, 178] on div "Comprobante Tipo Comprobante Tipo Fecha inicio – Fecha fin Fec. Comprobante Des…" at bounding box center [311, 189] width 412 height 65
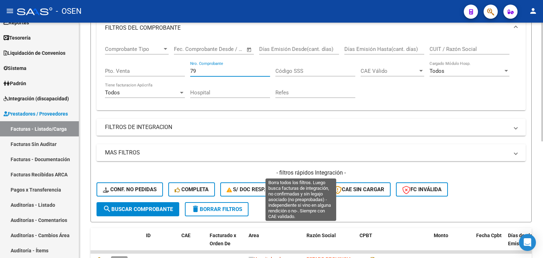
scroll to position [231, 0]
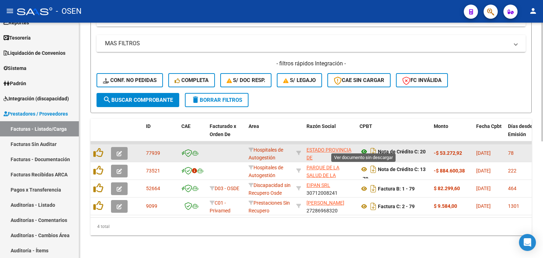
type input "79"
click at [365, 147] on icon at bounding box center [364, 151] width 9 height 8
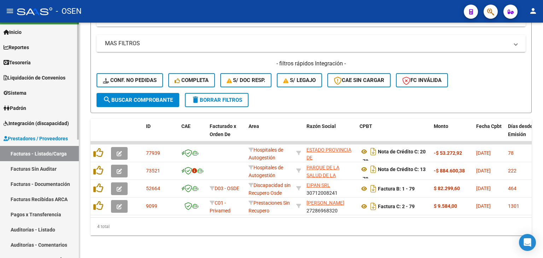
scroll to position [0, 0]
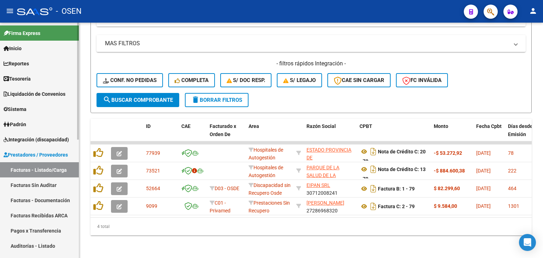
click at [21, 78] on span "Tesorería" at bounding box center [17, 79] width 27 height 8
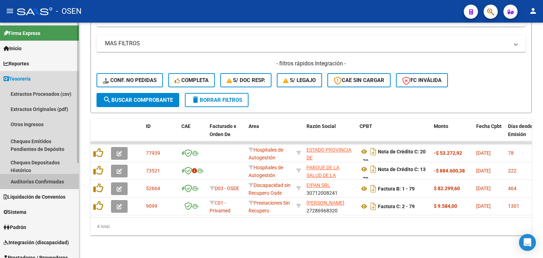
click at [52, 181] on link "Auditorías Confirmadas" at bounding box center [39, 181] width 79 height 15
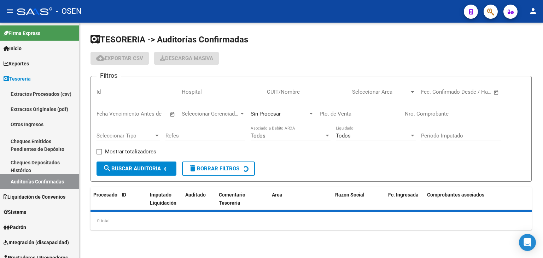
click at [431, 115] on input "Nro. Comprobante" at bounding box center [445, 114] width 80 height 6
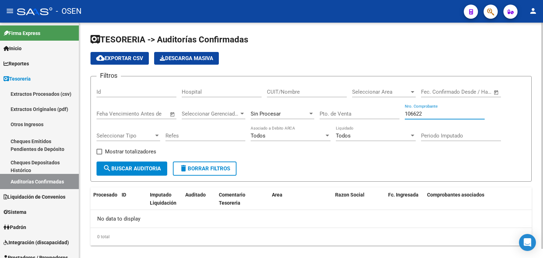
click at [415, 114] on input "106622" at bounding box center [445, 114] width 80 height 6
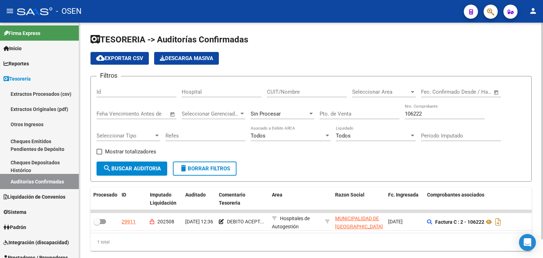
click at [505, 134] on div "Filtros Id Hospital CUIT/Nombre Seleccionar Area Seleccionar Area Fecha inicio …" at bounding box center [311, 122] width 429 height 80
drag, startPoint x: 419, startPoint y: 117, endPoint x: 428, endPoint y: 113, distance: 10.3
click at [420, 117] on div "106222 Nro. Comprobante" at bounding box center [445, 111] width 80 height 15
click at [430, 113] on input "106222" at bounding box center [445, 114] width 80 height 6
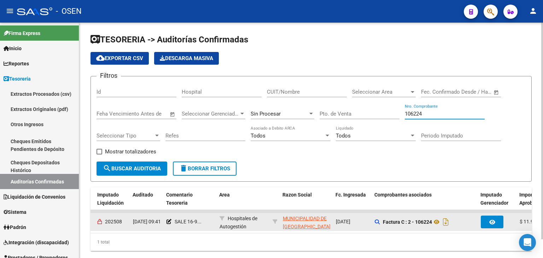
scroll to position [0, 8]
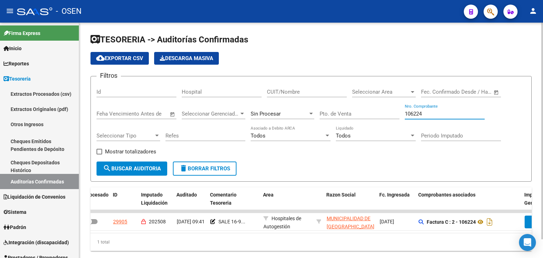
drag, startPoint x: 426, startPoint y: 112, endPoint x: 421, endPoint y: 115, distance: 5.5
click at [422, 114] on input "106224" at bounding box center [445, 114] width 80 height 6
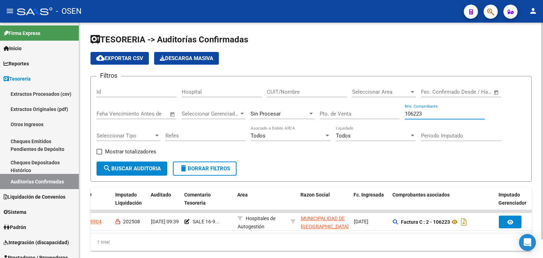
scroll to position [0, 0]
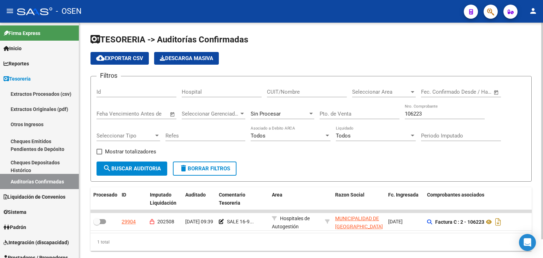
click at [489, 105] on div "Filtros Id Hospital CUIT/Nombre Seleccionar Area Seleccionar Area Fecha inicio …" at bounding box center [311, 122] width 429 height 80
drag, startPoint x: 427, startPoint y: 113, endPoint x: 357, endPoint y: 115, distance: 70.7
click at [356, 115] on div "Filtros Id Hospital CUIT/Nombre Seleccionar Area Seleccionar Area Fecha inicio …" at bounding box center [311, 122] width 429 height 80
click at [494, 147] on div "Filtros Id Hospital CUIT/Nombre Seleccionar Area Seleccionar Area Fecha inicio …" at bounding box center [311, 122] width 429 height 80
drag, startPoint x: 440, startPoint y: 112, endPoint x: 356, endPoint y: 115, distance: 83.5
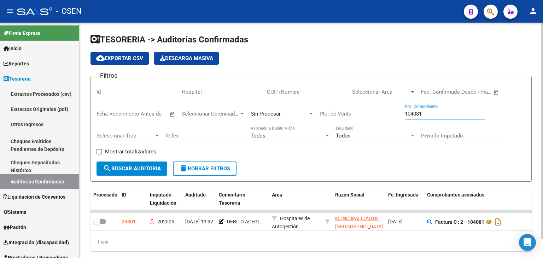
click at [357, 115] on div "Filtros Id Hospital CUIT/Nombre Seleccionar Area Seleccionar Area Fecha inicio …" at bounding box center [311, 122] width 429 height 80
drag, startPoint x: 440, startPoint y: 113, endPoint x: 259, endPoint y: 59, distance: 188.2
click at [257, 76] on form "Filtros Id Hospital CUIT/Nombre Seleccionar Area Seleccionar Area Fecha inicio …" at bounding box center [311, 129] width 441 height 106
drag, startPoint x: 439, startPoint y: 111, endPoint x: 322, endPoint y: 101, distance: 117.0
click at [322, 101] on div "Filtros Id Hospital CUIT/Nombre Seleccionar Area Seleccionar Area Fecha inicio …" at bounding box center [311, 122] width 429 height 80
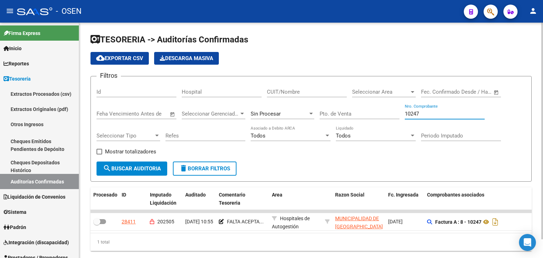
drag, startPoint x: 431, startPoint y: 115, endPoint x: 393, endPoint y: 115, distance: 38.5
click at [393, 115] on div "Filtros Id Hospital CUIT/Nombre Seleccionar Area Seleccionar Area Fecha inicio …" at bounding box center [311, 122] width 429 height 80
drag, startPoint x: 440, startPoint y: 116, endPoint x: 391, endPoint y: 112, distance: 49.3
click at [391, 112] on div "Filtros Id Hospital CUIT/Nombre Seleccionar Area Seleccionar Area Fecha inicio …" at bounding box center [311, 122] width 429 height 80
click at [445, 117] on div "282 Nro. Comprobante" at bounding box center [445, 111] width 80 height 15
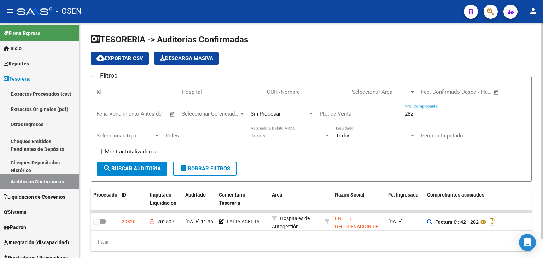
click at [454, 113] on input "282" at bounding box center [445, 114] width 80 height 6
drag, startPoint x: 448, startPoint y: 118, endPoint x: 398, endPoint y: 118, distance: 49.8
click at [396, 118] on div "Filtros Id Hospital CUIT/Nombre Seleccionar Area Seleccionar Area Fecha inicio …" at bounding box center [311, 122] width 429 height 80
click at [417, 115] on input "282" at bounding box center [445, 114] width 80 height 6
drag, startPoint x: 439, startPoint y: 110, endPoint x: 396, endPoint y: 107, distance: 42.9
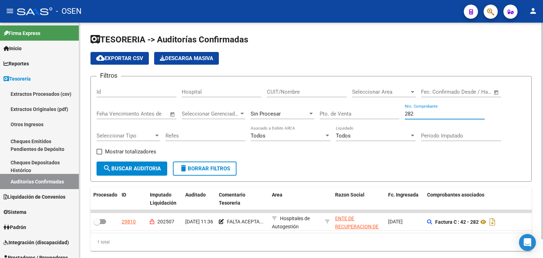
click at [396, 107] on div "Filtros Id Hospital CUIT/Nombre Seleccionar Area Seleccionar Area Fecha inicio …" at bounding box center [311, 122] width 429 height 80
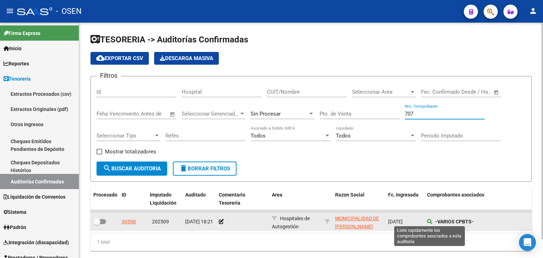
click at [428, 220] on icon at bounding box center [429, 221] width 5 height 5
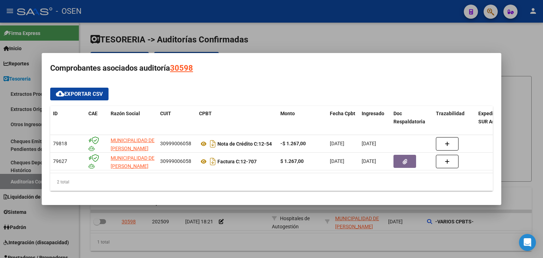
click at [500, 41] on div at bounding box center [271, 129] width 543 height 258
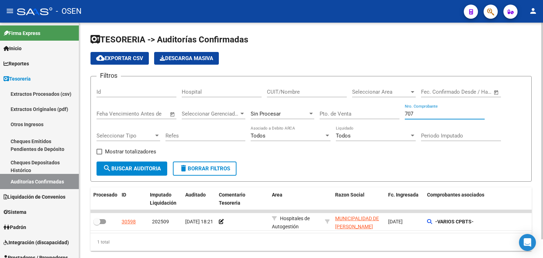
drag, startPoint x: 426, startPoint y: 115, endPoint x: 352, endPoint y: 112, distance: 74.3
click at [352, 112] on div "Filtros Id Hospital CUIT/Nombre Seleccionar Area Seleccionar Area Fecha inicio …" at bounding box center [311, 122] width 429 height 80
click at [514, 117] on div "Filtros Id Hospital CUIT/Nombre Seleccionar Area Seleccionar Area Fecha inicio …" at bounding box center [311, 122] width 429 height 80
drag, startPoint x: 437, startPoint y: 112, endPoint x: 335, endPoint y: 108, distance: 101.9
click at [338, 109] on div "Filtros Id Hospital CUIT/Nombre Seleccionar Area Seleccionar Area Fecha inicio …" at bounding box center [311, 122] width 429 height 80
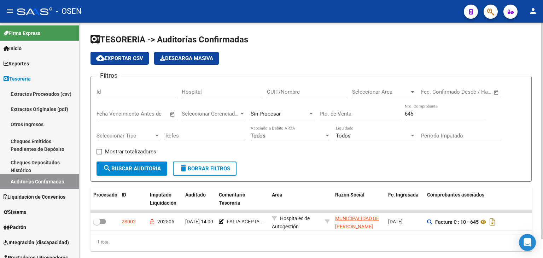
click at [492, 113] on div "Filtros Id Hospital CUIT/Nombre Seleccionar Area Seleccionar Area Fecha inicio …" at bounding box center [311, 122] width 429 height 80
drag, startPoint x: 425, startPoint y: 113, endPoint x: 359, endPoint y: 115, distance: 65.4
click at [359, 115] on div "Filtros Id Hospital CUIT/Nombre Seleccionar Area Seleccionar Area Fecha inicio …" at bounding box center [311, 122] width 429 height 80
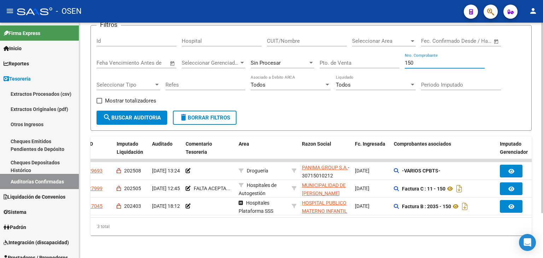
scroll to position [0, 27]
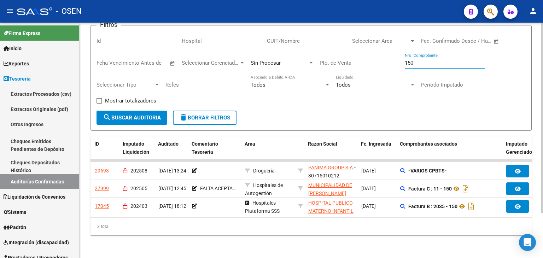
drag, startPoint x: 418, startPoint y: 57, endPoint x: 357, endPoint y: 57, distance: 60.8
click at [357, 57] on div "Filtros Id Hospital CUIT/Nombre Seleccionar Area Seleccionar Area Fecha inicio …" at bounding box center [311, 71] width 429 height 80
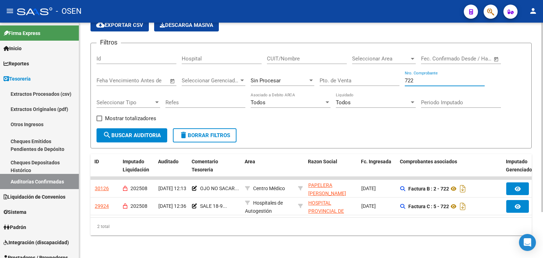
scroll to position [38, 0]
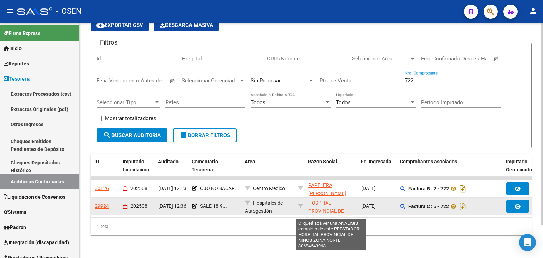
type input "722"
click at [323, 201] on app-link-go-to "HOSPITAL PROVINCIAL DE NIÑOS ZONA NORTE" at bounding box center [331, 211] width 47 height 24
click at [325, 200] on span "HOSPITAL PROVINCIAL DE NIÑOS ZONA NORTE" at bounding box center [331, 211] width 46 height 22
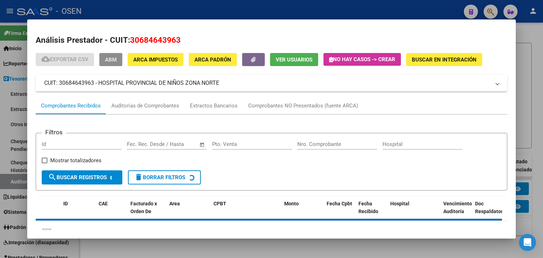
click at [110, 58] on span "ABM" at bounding box center [111, 60] width 12 height 6
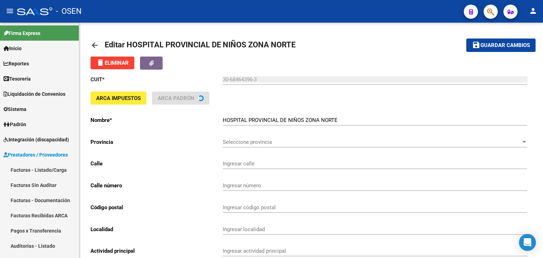
type input "AVDA DE LOS TRABAJAD"
type input "1331"
type input "2000"
type input "ROSARIO"
type input "861010"
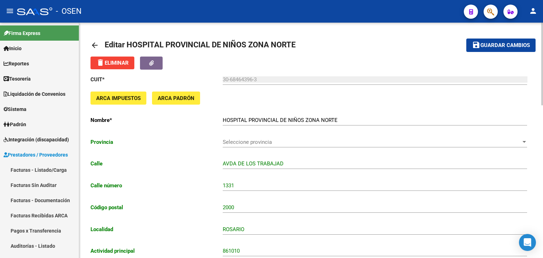
click at [152, 61] on icon "button" at bounding box center [151, 62] width 5 height 5
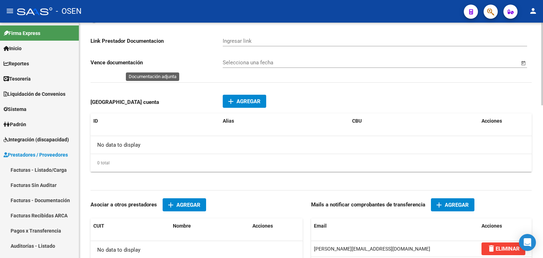
scroll to position [436, 0]
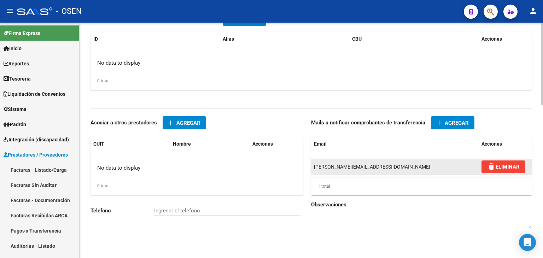
drag, startPoint x: 313, startPoint y: 167, endPoint x: 368, endPoint y: 167, distance: 55.2
click at [376, 167] on datatable-body-cell "[PERSON_NAME][EMAIL_ADDRESS][DOMAIN_NAME]" at bounding box center [395, 167] width 168 height 16
copy span "[PERSON_NAME][EMAIL_ADDRESS][DOMAIN_NAME]"
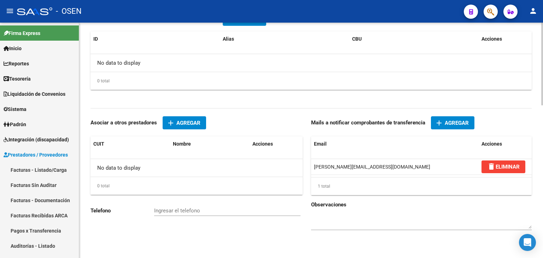
scroll to position [200, 0]
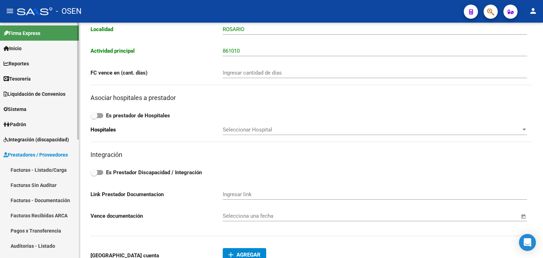
click at [42, 78] on link "Tesorería" at bounding box center [39, 78] width 79 height 15
click at [42, 79] on link "Tesorería" at bounding box center [39, 78] width 79 height 15
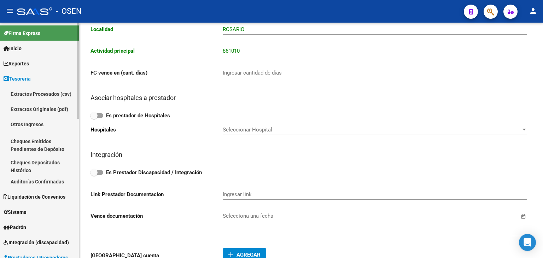
click at [54, 187] on link "Auditorías Confirmadas" at bounding box center [39, 181] width 79 height 15
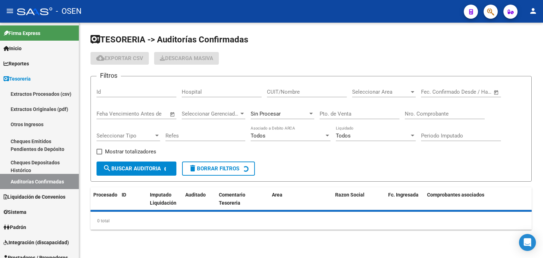
drag, startPoint x: 450, startPoint y: 108, endPoint x: 450, endPoint y: 113, distance: 5.0
click at [450, 109] on div "Nro. Comprobante" at bounding box center [445, 111] width 80 height 15
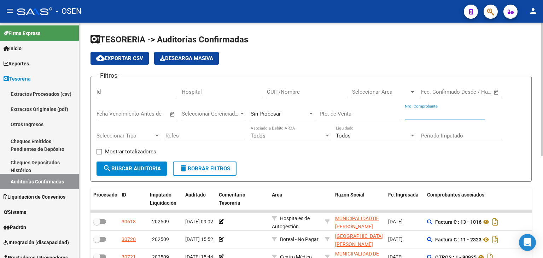
click at [450, 113] on input "Nro. Comprobante" at bounding box center [445, 114] width 80 height 6
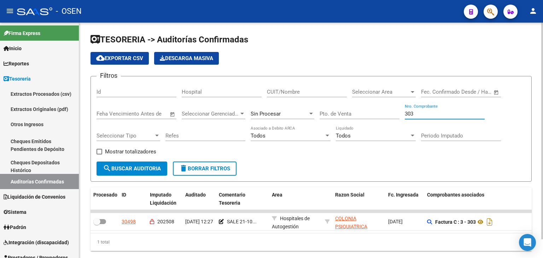
click at [82, 41] on div "TESORERIA -> Auditorías Confirmadas cloud_download Exportar CSV Descarga Masiva…" at bounding box center [311, 148] width 464 height 251
drag, startPoint x: 419, startPoint y: 113, endPoint x: 368, endPoint y: 113, distance: 50.9
click at [368, 113] on div "Filtros Id Hospital CUIT/Nombre Seleccionar Area Seleccionar Area Fecha inicio …" at bounding box center [311, 122] width 429 height 80
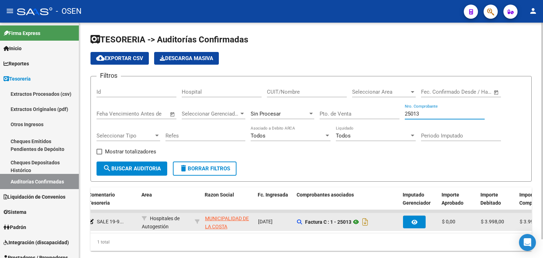
scroll to position [0, 129]
type input "25013"
click at [357, 219] on icon at bounding box center [357, 222] width 9 height 8
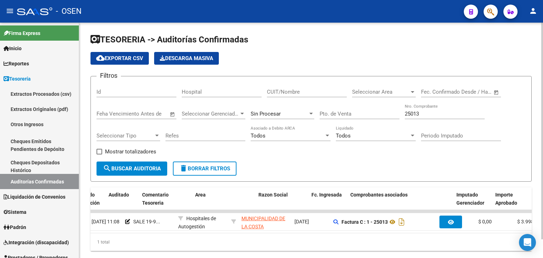
scroll to position [0, 0]
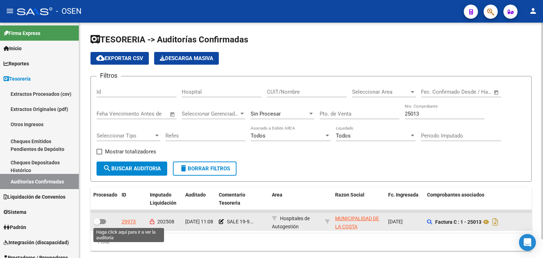
click at [132, 223] on div "29973" at bounding box center [129, 222] width 14 height 8
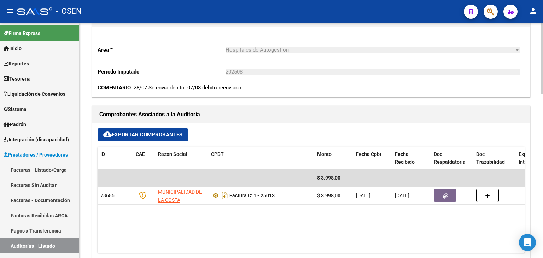
scroll to position [354, 0]
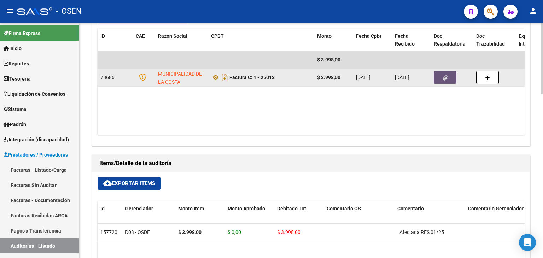
click at [442, 81] on button "button" at bounding box center [445, 77] width 23 height 13
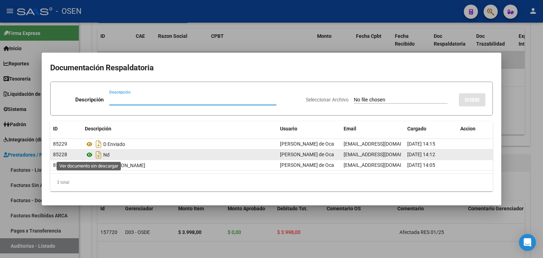
click at [91, 154] on icon at bounding box center [89, 155] width 9 height 8
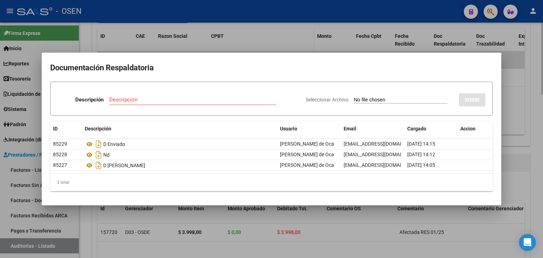
drag, startPoint x: 249, startPoint y: 49, endPoint x: 245, endPoint y: 46, distance: 5.0
click at [249, 49] on div at bounding box center [271, 129] width 543 height 258
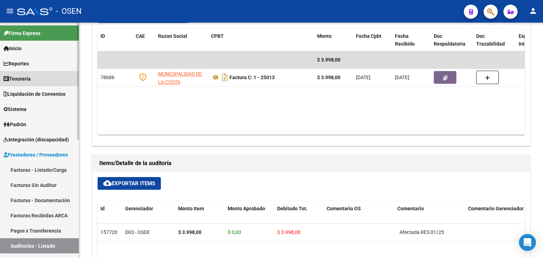
click at [52, 80] on link "Tesorería" at bounding box center [39, 78] width 79 height 15
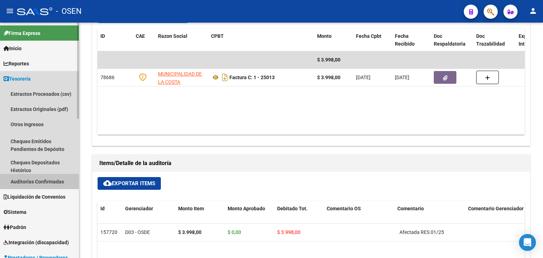
click at [52, 179] on link "Auditorías Confirmadas" at bounding box center [39, 181] width 79 height 15
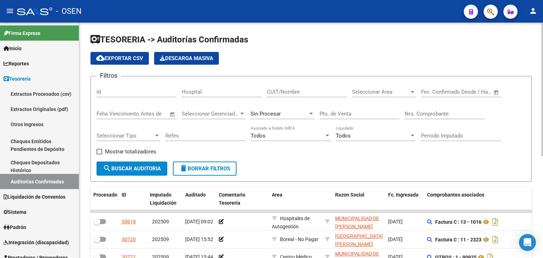
click at [439, 111] on input "Nro. Comprobante" at bounding box center [445, 114] width 80 height 6
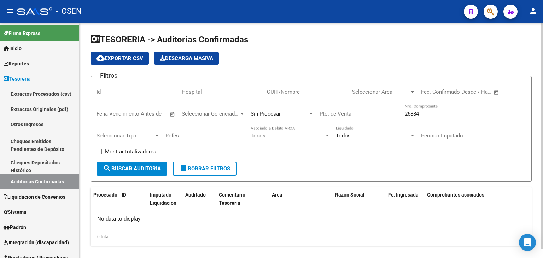
click at [418, 108] on div "26884 Nro. Comprobante" at bounding box center [445, 111] width 80 height 15
drag, startPoint x: 428, startPoint y: 113, endPoint x: 324, endPoint y: 115, distance: 104.3
click at [338, 115] on div "Filtros Id Hospital CUIT/Nombre Seleccionar Area Seleccionar Area Fecha inicio …" at bounding box center [311, 122] width 429 height 80
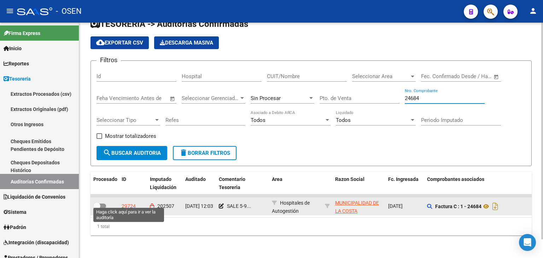
type input "24684"
click at [132, 202] on div "29724" at bounding box center [129, 206] width 14 height 8
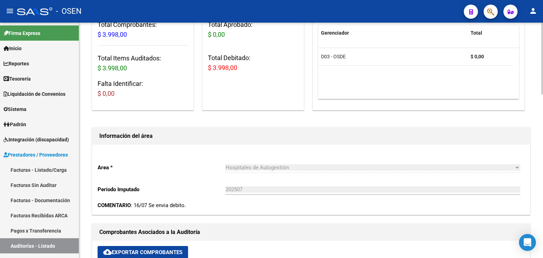
scroll to position [235, 0]
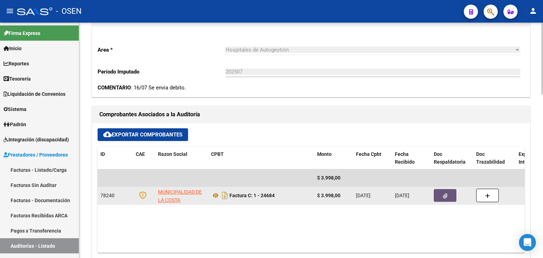
click at [447, 198] on button "button" at bounding box center [445, 195] width 23 height 13
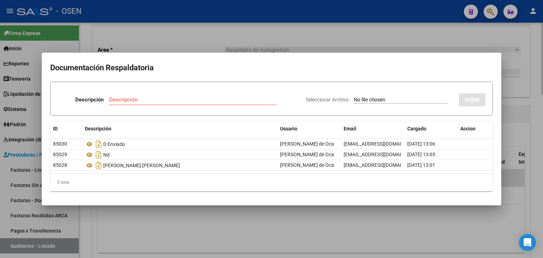
click at [164, 227] on div at bounding box center [271, 129] width 543 height 258
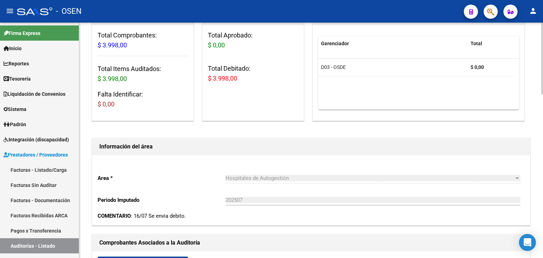
scroll to position [0, 0]
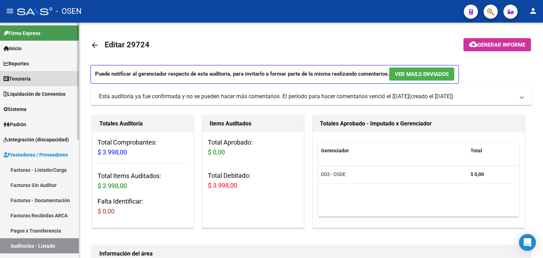
click at [50, 79] on link "Tesorería" at bounding box center [39, 78] width 79 height 15
click at [49, 78] on link "Tesorería" at bounding box center [39, 78] width 79 height 15
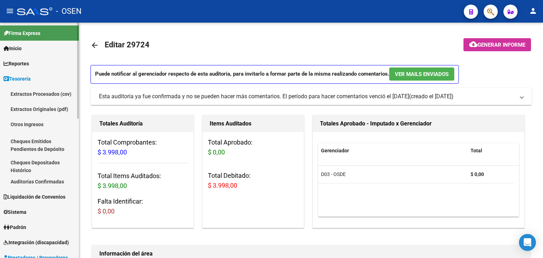
click at [58, 186] on link "Auditorías Confirmadas" at bounding box center [39, 181] width 79 height 15
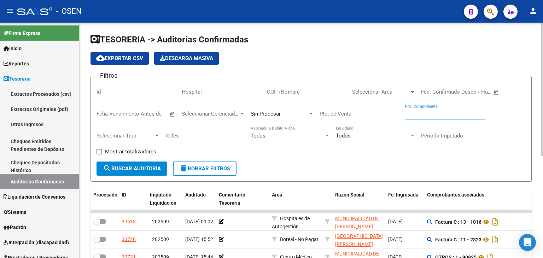
click at [451, 111] on input "Nro. Comprobante" at bounding box center [445, 114] width 80 height 6
type input "4176"
click at [358, 115] on input "Pto. de Venta" at bounding box center [360, 114] width 80 height 6
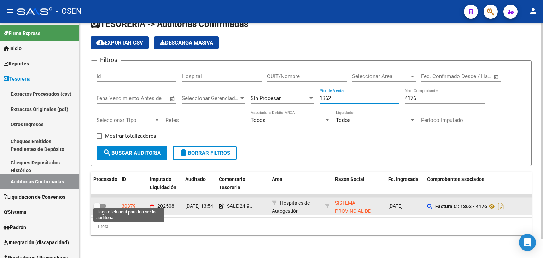
type input "1362"
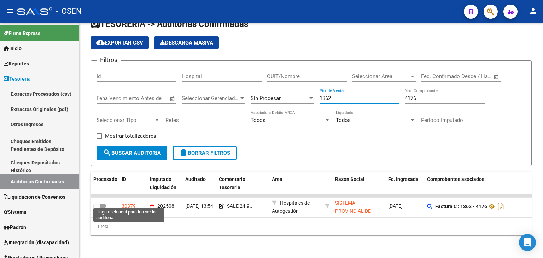
drag, startPoint x: 132, startPoint y: 199, endPoint x: 175, endPoint y: 188, distance: 44.2
click at [132, 202] on div "30379" at bounding box center [129, 206] width 14 height 8
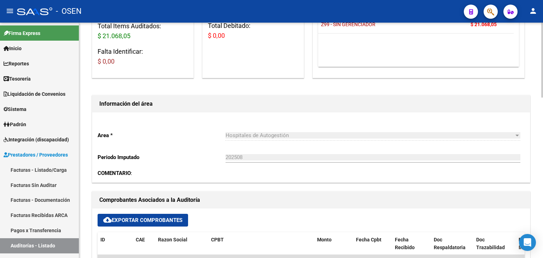
scroll to position [235, 0]
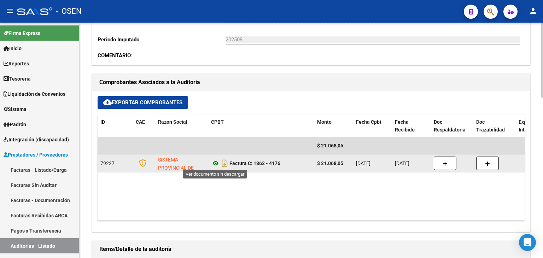
click at [215, 162] on icon at bounding box center [215, 163] width 9 height 8
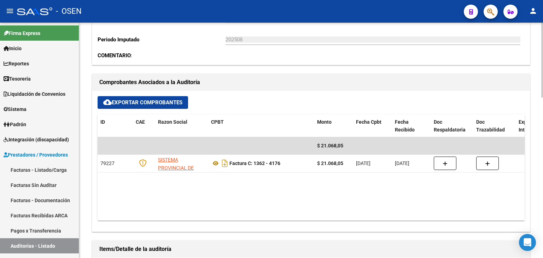
scroll to position [0, 0]
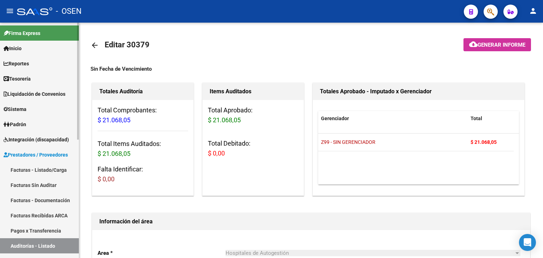
click at [51, 77] on link "Tesorería" at bounding box center [39, 78] width 79 height 15
click at [52, 78] on link "Tesorería" at bounding box center [39, 78] width 79 height 15
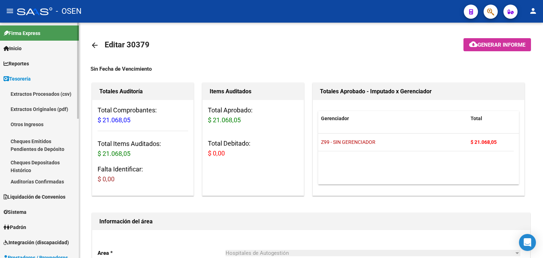
click at [35, 180] on link "Auditorías Confirmadas" at bounding box center [39, 181] width 79 height 15
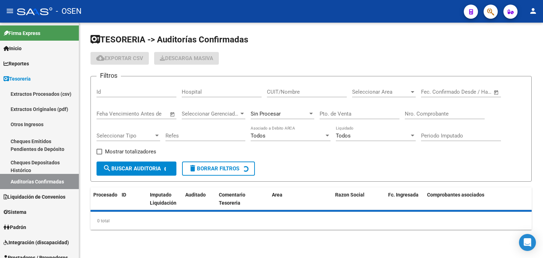
click at [433, 111] on input "Nro. Comprobante" at bounding box center [445, 114] width 80 height 6
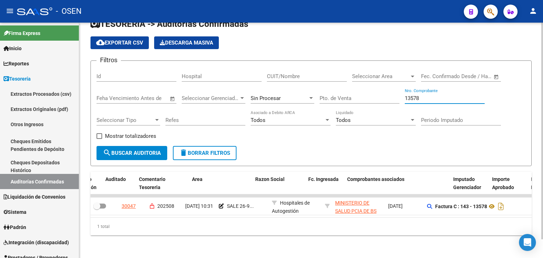
scroll to position [0, 103]
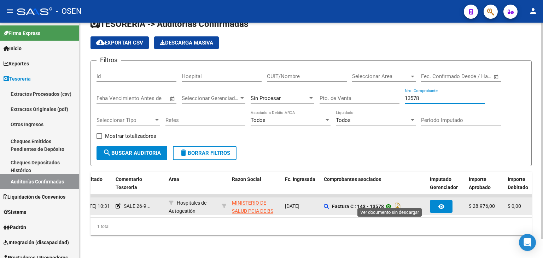
click at [389, 202] on icon at bounding box center [388, 206] width 9 height 8
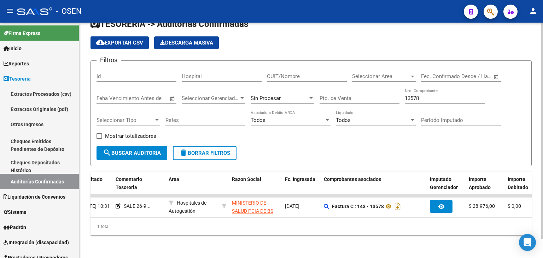
drag, startPoint x: 433, startPoint y: 97, endPoint x: 361, endPoint y: 80, distance: 74.4
click at [372, 93] on div "Filtros Id Hospital CUIT/Nombre Seleccionar Area Seleccionar Area Fecha inicio …" at bounding box center [311, 106] width 429 height 80
drag, startPoint x: 435, startPoint y: 76, endPoint x: 448, endPoint y: 91, distance: 19.0
click at [436, 76] on div "Fecha inicio – Fecha fin Fec. Confirmado Desde / Hasta" at bounding box center [456, 73] width 71 height 15
drag, startPoint x: 448, startPoint y: 97, endPoint x: 422, endPoint y: 92, distance: 26.3
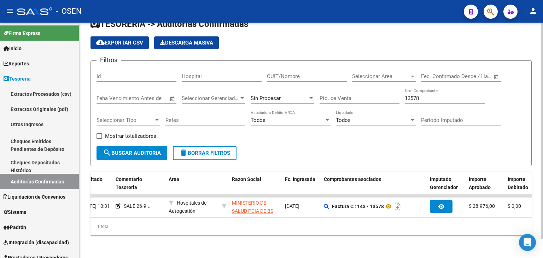
click at [420, 92] on div "13578 Nro. Comprobante" at bounding box center [445, 95] width 80 height 15
drag, startPoint x: 368, startPoint y: 95, endPoint x: 355, endPoint y: 89, distance: 14.6
click at [357, 93] on div "Filtros Id Hospital CUIT/Nombre Seleccionar Area Seleccionar Area Fecha inicio …" at bounding box center [311, 106] width 429 height 80
type input "6"
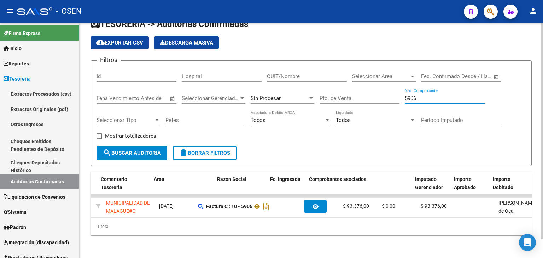
scroll to position [0, 0]
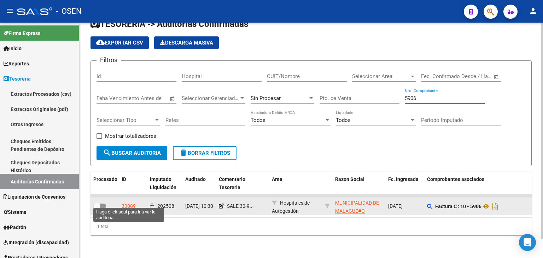
type input "5906"
click at [132, 202] on div "30089" at bounding box center [129, 206] width 14 height 8
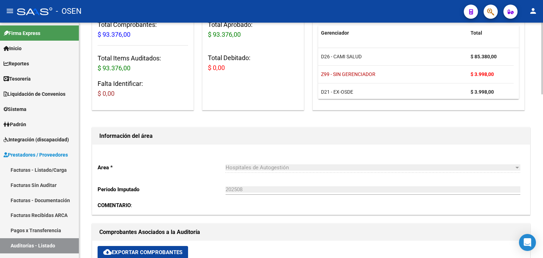
scroll to position [235, 0]
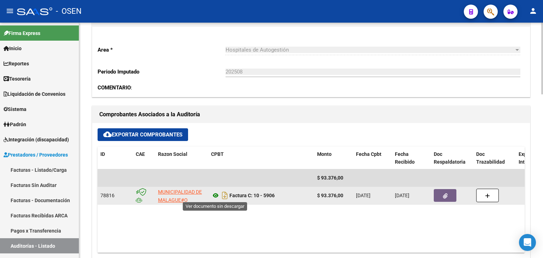
click at [213, 194] on icon at bounding box center [215, 195] width 9 height 8
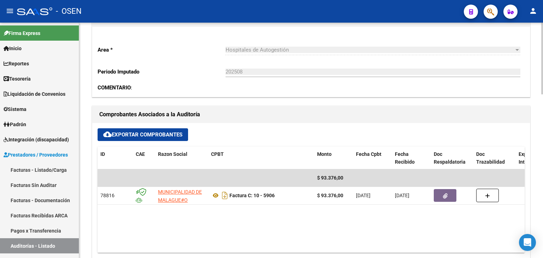
scroll to position [118, 0]
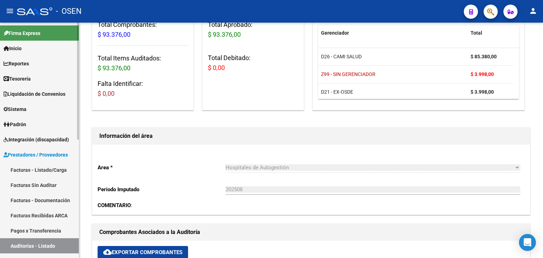
click at [56, 82] on link "Tesorería" at bounding box center [39, 78] width 79 height 15
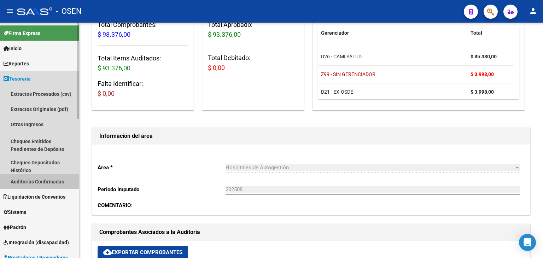
click at [54, 178] on link "Auditorías Confirmadas" at bounding box center [39, 181] width 79 height 15
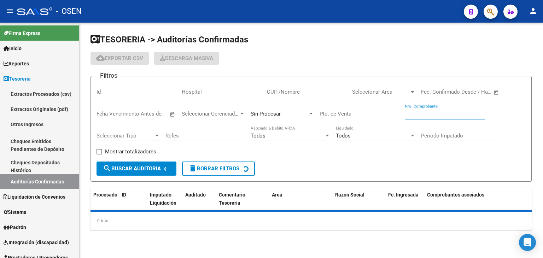
drag, startPoint x: 461, startPoint y: 115, endPoint x: 448, endPoint y: 111, distance: 13.8
click at [459, 115] on input "Nro. Comprobante" at bounding box center [445, 114] width 80 height 6
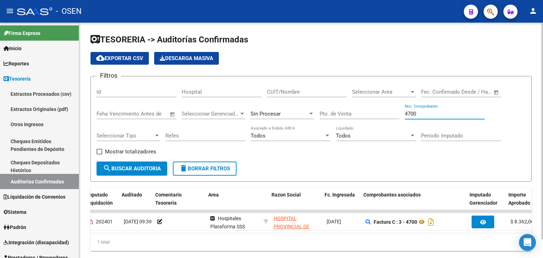
scroll to position [0, 152]
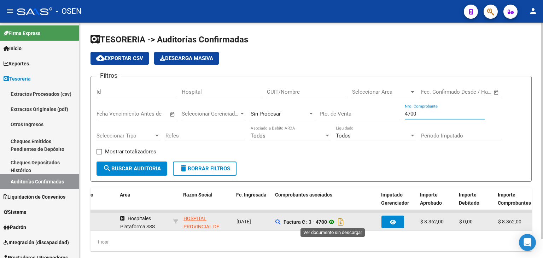
type input "4700"
click at [331, 222] on icon at bounding box center [331, 222] width 9 height 8
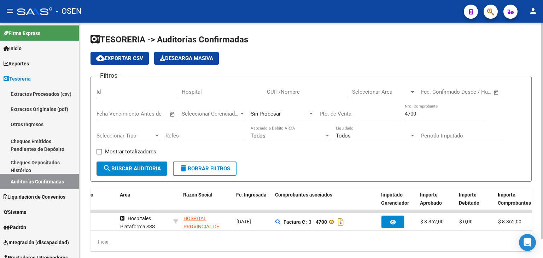
click at [320, 89] on input "CUIT/Nombre" at bounding box center [307, 92] width 80 height 6
type input "NORTE"
drag, startPoint x: 422, startPoint y: 116, endPoint x: 360, endPoint y: 116, distance: 61.5
click at [360, 116] on div "Filtros Id Hospital NORTE CUIT/Nombre Seleccionar Area Seleccionar Area Fecha i…" at bounding box center [311, 122] width 429 height 80
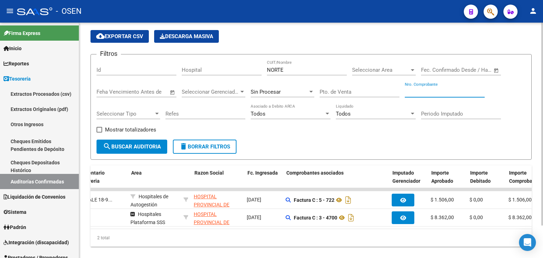
scroll to position [0, 141]
drag, startPoint x: 490, startPoint y: 136, endPoint x: 416, endPoint y: 118, distance: 75.5
click at [490, 136] on div "Filtros Id Hospital NORTE CUIT/Nombre Seleccionar Area Seleccionar Area Fecha i…" at bounding box center [311, 100] width 429 height 80
drag, startPoint x: 302, startPoint y: 65, endPoint x: 290, endPoint y: 65, distance: 11.7
click at [290, 65] on div "NORTE CUIT/Nombre" at bounding box center [307, 67] width 80 height 15
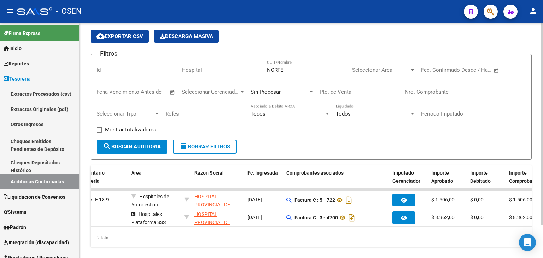
drag, startPoint x: 295, startPoint y: 66, endPoint x: 293, endPoint y: 36, distance: 30.5
click at [231, 68] on div "Filtros Id Hospital NORTE CUIT/Nombre Seleccionar Area Seleccionar Area Fecha i…" at bounding box center [311, 100] width 429 height 80
drag, startPoint x: 299, startPoint y: 72, endPoint x: 280, endPoint y: 19, distance: 56.2
click at [229, 67] on div "Filtros Id Hospital NORTE CUIT/Nombre Seleccionar Area Seleccionar Area Fecha i…" at bounding box center [311, 100] width 429 height 80
click at [433, 89] on input "Nro. Comprobante" at bounding box center [445, 92] width 80 height 6
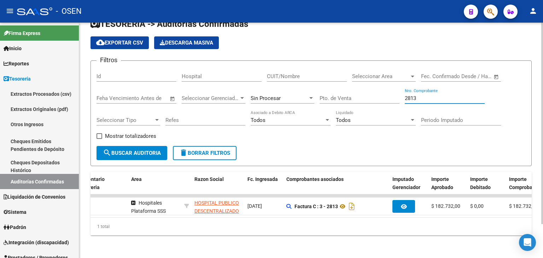
scroll to position [20, 0]
type input "2813"
click at [493, 129] on div "Filtros Id Hospital CUIT/Nombre Seleccionar Area Seleccionar Area Fecha inicio …" at bounding box center [311, 106] width 429 height 80
click at [299, 95] on div "Sin Procesar" at bounding box center [279, 98] width 57 height 6
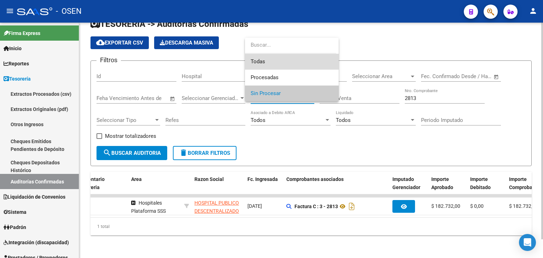
drag, startPoint x: 311, startPoint y: 65, endPoint x: 228, endPoint y: 101, distance: 90.2
click at [310, 65] on span "Todas" at bounding box center [292, 62] width 82 height 16
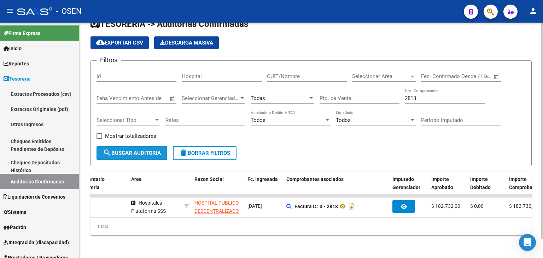
click at [141, 152] on button "search Buscar Auditoria" at bounding box center [132, 153] width 71 height 14
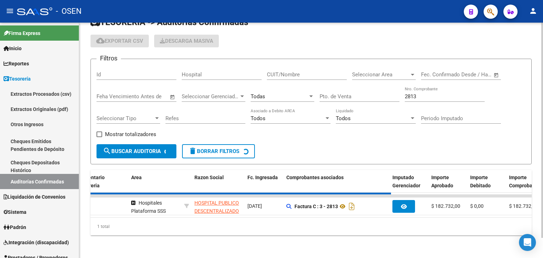
checkbox input "true"
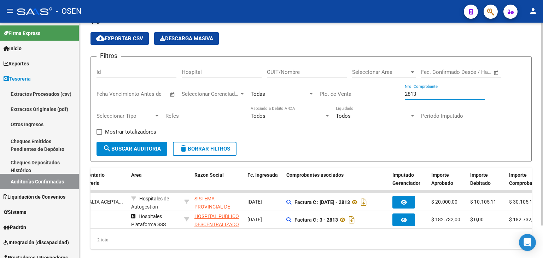
drag, startPoint x: 432, startPoint y: 94, endPoint x: 408, endPoint y: 94, distance: 24.7
click at [408, 94] on input "2813" at bounding box center [445, 94] width 80 height 6
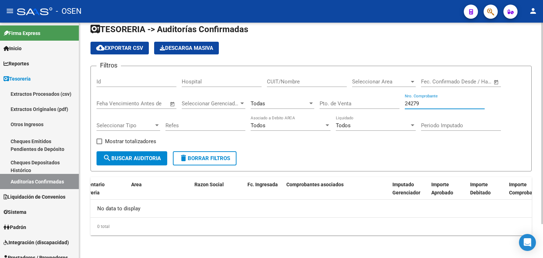
scroll to position [0, 0]
drag, startPoint x: 445, startPoint y: 95, endPoint x: 318, endPoint y: 95, distance: 127.3
click at [318, 95] on div "Filtros Id Hospital CUIT/Nombre Seleccionar Area Seleccionar Area Fecha inicio …" at bounding box center [311, 112] width 429 height 80
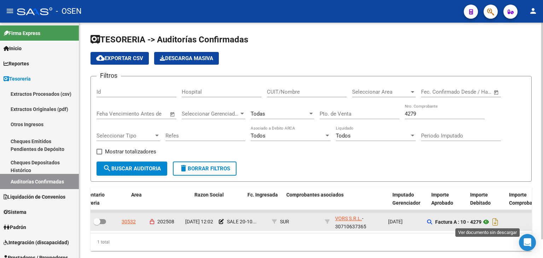
click at [489, 221] on icon at bounding box center [485, 222] width 9 height 8
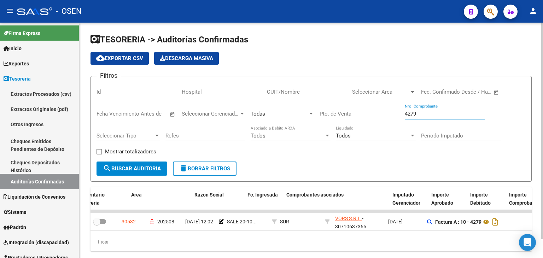
drag, startPoint x: 420, startPoint y: 115, endPoint x: 364, endPoint y: 85, distance: 63.7
click at [377, 110] on div "Filtros Id Hospital CUIT/Nombre Seleccionar Area Seleccionar Area Fecha inicio …" at bounding box center [311, 122] width 429 height 80
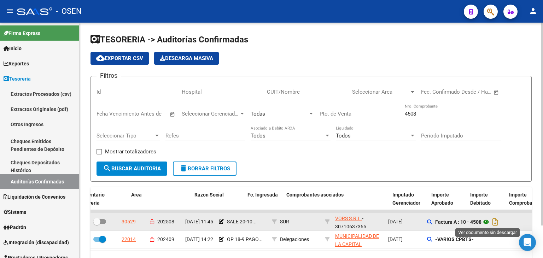
click at [489, 220] on icon at bounding box center [485, 222] width 9 height 8
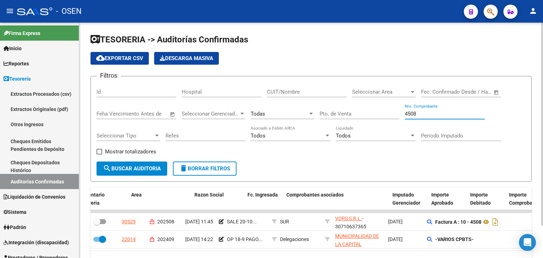
click at [425, 112] on input "4508" at bounding box center [445, 114] width 80 height 6
drag, startPoint x: 425, startPoint y: 112, endPoint x: 390, endPoint y: 112, distance: 34.3
click at [390, 112] on div "Filtros Id Hospital CUIT/Nombre Seleccionar Area Seleccionar Area Fecha inicio …" at bounding box center [311, 122] width 429 height 80
type input "4283"
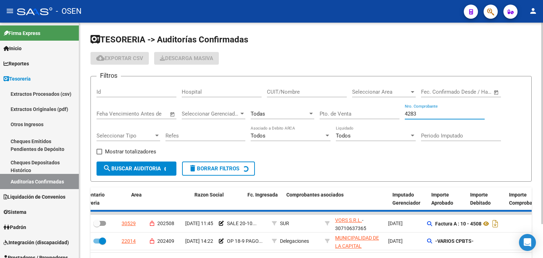
checkbox input "false"
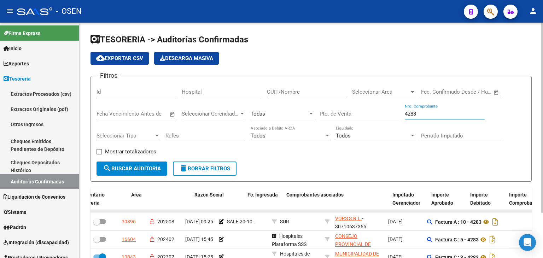
scroll to position [55, 0]
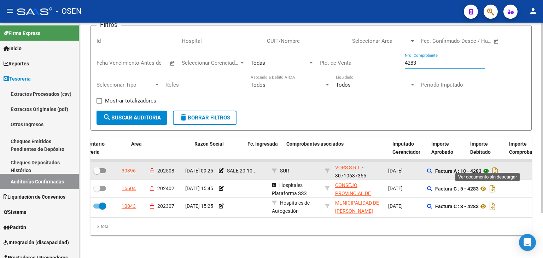
type input "4283"
click at [489, 167] on icon at bounding box center [485, 171] width 9 height 8
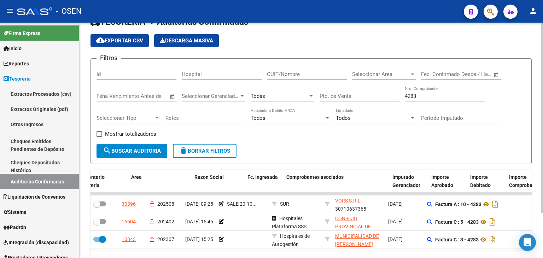
scroll to position [0, 0]
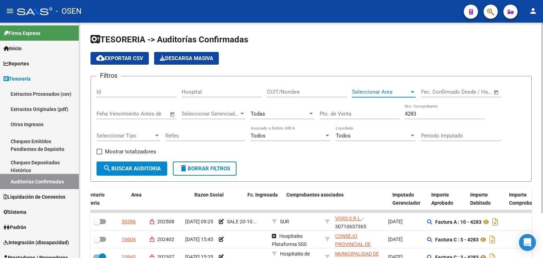
click at [390, 92] on span "Seleccionar Area" at bounding box center [380, 92] width 57 height 6
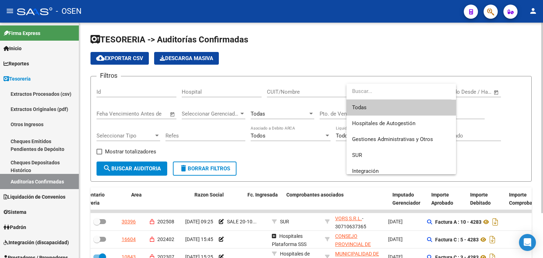
type input "E"
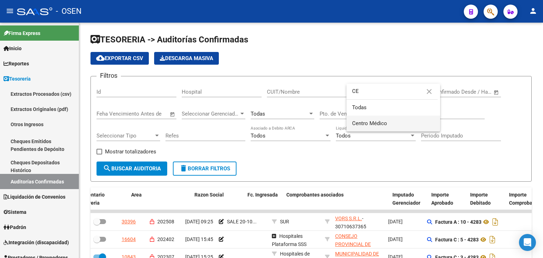
type input "CE"
drag, startPoint x: 391, startPoint y: 122, endPoint x: 255, endPoint y: 161, distance: 142.3
click at [390, 122] on span "Centro Médico" at bounding box center [393, 124] width 82 height 16
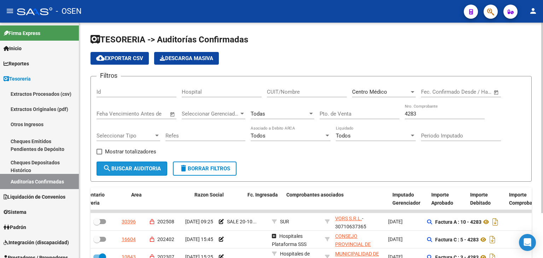
drag, startPoint x: 131, startPoint y: 171, endPoint x: 287, endPoint y: 133, distance: 160.9
click at [132, 170] on button "search Buscar Auditoria" at bounding box center [132, 169] width 71 height 14
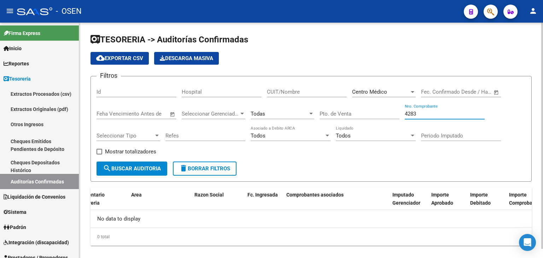
drag, startPoint x: 427, startPoint y: 115, endPoint x: 348, endPoint y: 106, distance: 79.7
click at [365, 112] on div "Filtros Id Hospital CUIT/Nombre Centro Médico Seleccionar Area Fecha inicio – F…" at bounding box center [311, 122] width 429 height 80
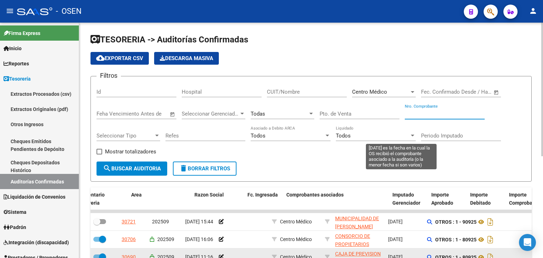
scroll to position [118, 0]
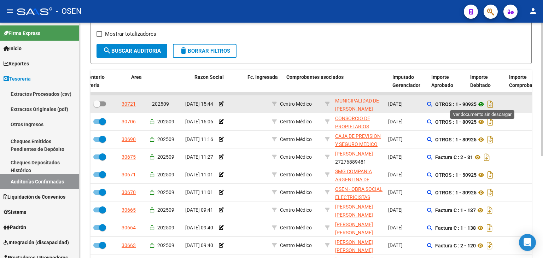
click at [479, 103] on icon at bounding box center [481, 104] width 9 height 8
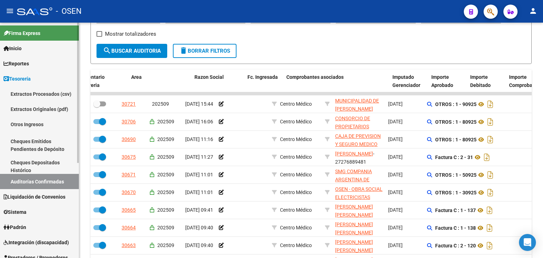
scroll to position [159, 0]
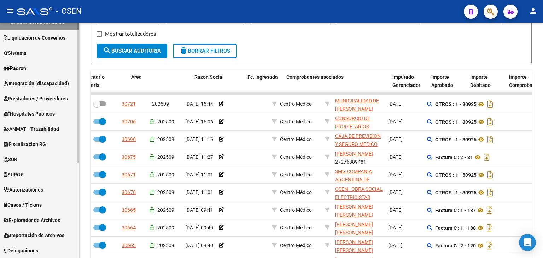
click at [37, 102] on span "Prestadores / Proveedores" at bounding box center [36, 99] width 64 height 8
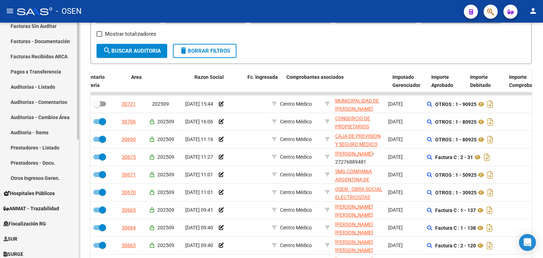
scroll to position [41, 0]
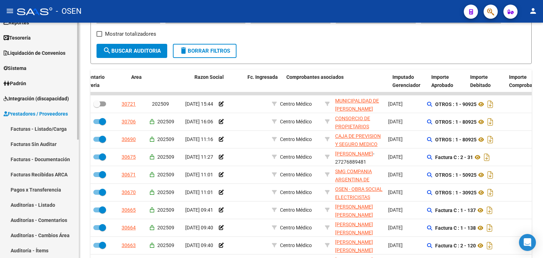
click at [47, 130] on link "Facturas - Listado/Carga" at bounding box center [39, 128] width 79 height 15
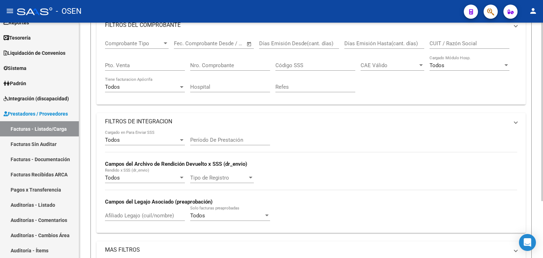
scroll to position [75, 0]
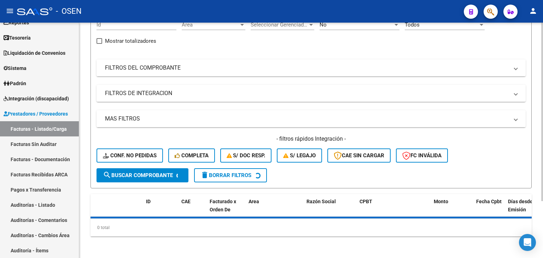
drag, startPoint x: 291, startPoint y: 125, endPoint x: 303, endPoint y: 125, distance: 12.4
click at [290, 125] on mat-expansion-panel-header "MAS FILTROS" at bounding box center [311, 118] width 429 height 17
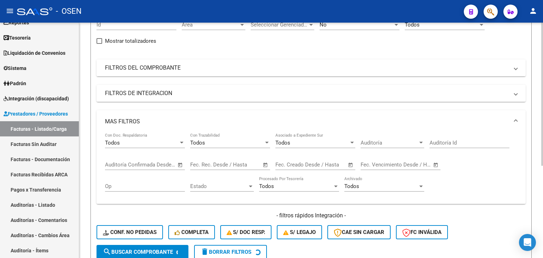
click at [181, 164] on span "Open calendar" at bounding box center [180, 165] width 17 height 17
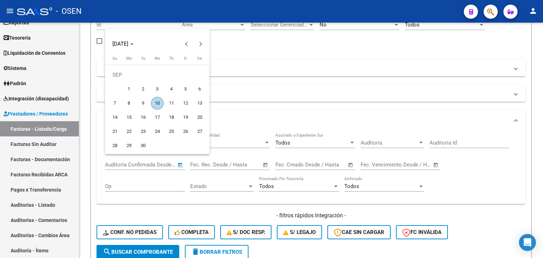
click at [156, 103] on span "10" at bounding box center [157, 103] width 13 height 13
type input "[DATE]"
click at [156, 103] on span "10" at bounding box center [157, 103] width 13 height 13
type input "[DATE]"
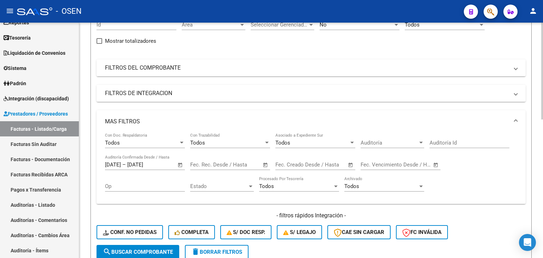
click at [180, 163] on span "Open calendar" at bounding box center [180, 165] width 17 height 17
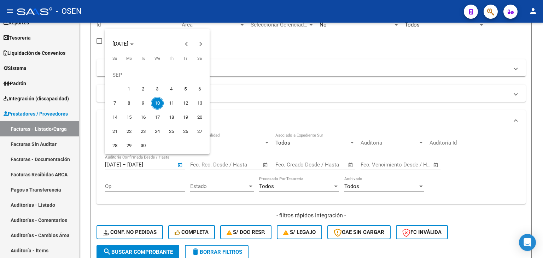
click at [139, 102] on span "9" at bounding box center [143, 103] width 13 height 13
type input "[DATE]"
click at [157, 102] on span "10" at bounding box center [157, 103] width 13 height 13
type input "[DATE]"
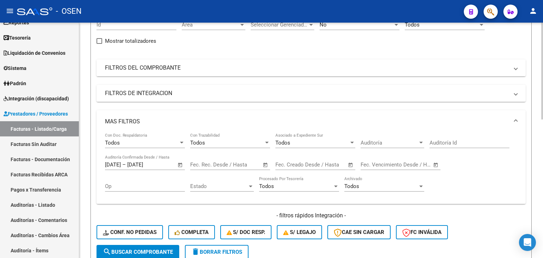
scroll to position [192, 0]
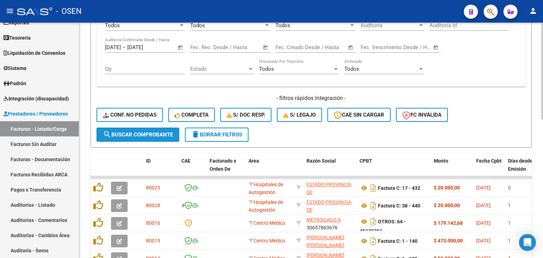
click at [158, 135] on span "search Buscar Comprobante" at bounding box center [138, 135] width 70 height 6
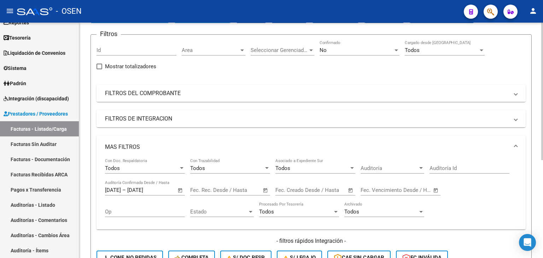
scroll to position [167, 0]
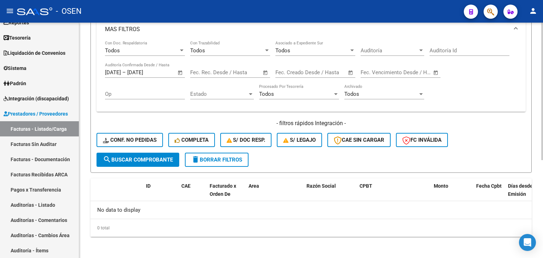
click at [150, 160] on span "search Buscar Comprobante" at bounding box center [138, 160] width 70 height 6
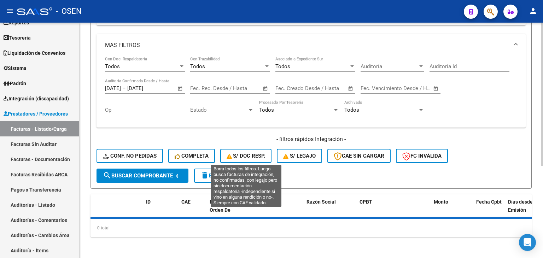
scroll to position [0, 0]
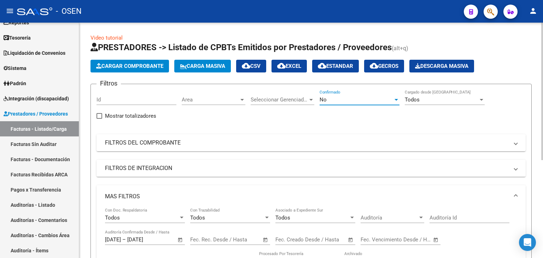
click at [322, 101] on span "No" at bounding box center [323, 100] width 7 height 6
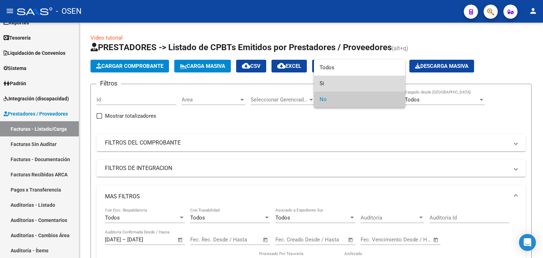
click at [335, 86] on span "Si" at bounding box center [360, 84] width 80 height 16
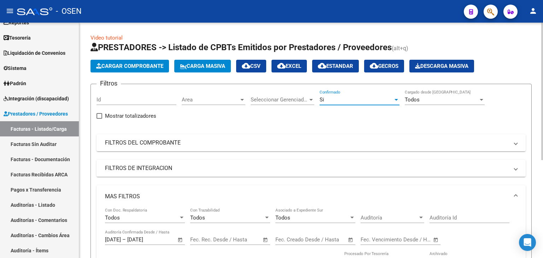
scroll to position [118, 0]
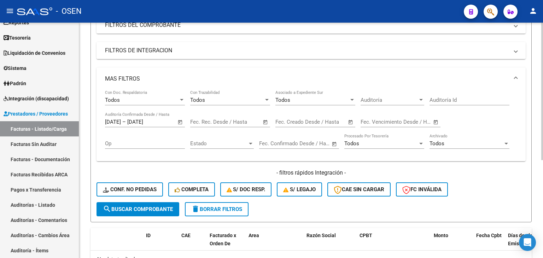
click at [153, 200] on div "- filtros rápidos Integración - Conf. no pedidas Completa S/ Doc Resp. S/ legaj…" at bounding box center [311, 185] width 429 height 33
click at [156, 206] on span "search Buscar Comprobante" at bounding box center [138, 209] width 70 height 6
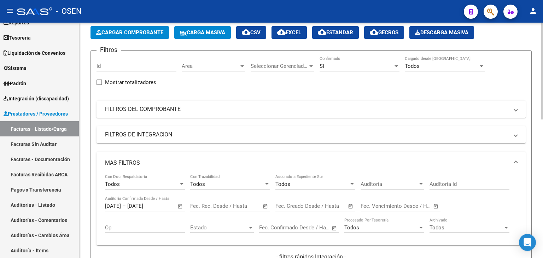
scroll to position [0, 0]
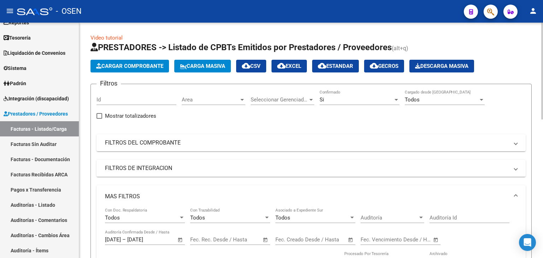
click at [261, 69] on span "cloud_download CSV" at bounding box center [251, 66] width 19 height 6
click at [58, 145] on link "Facturas Sin Auditar" at bounding box center [39, 143] width 79 height 15
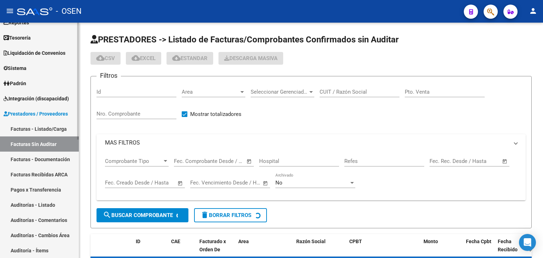
click at [66, 131] on link "Facturas - Listado/Carga" at bounding box center [39, 128] width 79 height 15
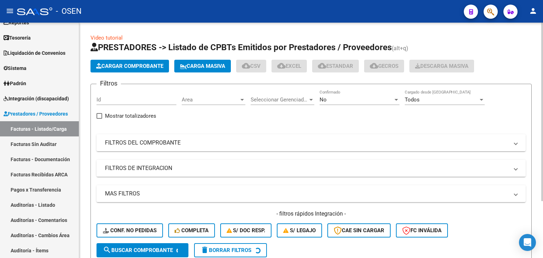
click at [342, 97] on div "No" at bounding box center [357, 100] width 74 height 6
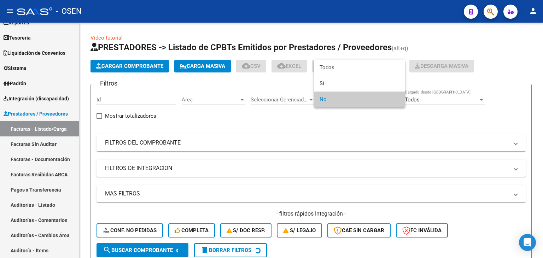
click at [342, 98] on span "No" at bounding box center [360, 100] width 80 height 16
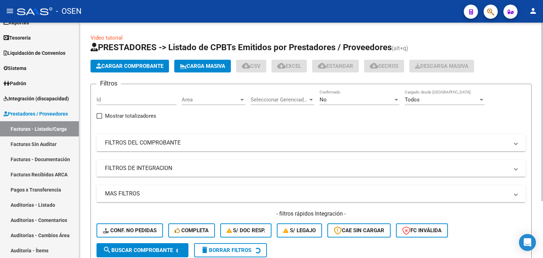
click at [248, 188] on mat-expansion-panel-header "MAS FILTROS" at bounding box center [311, 193] width 429 height 17
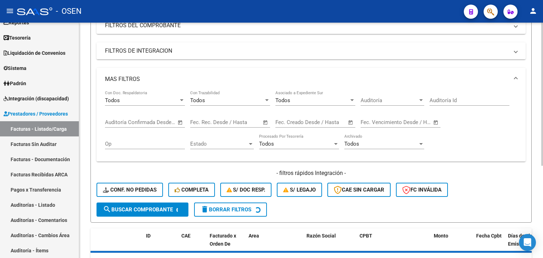
scroll to position [118, 0]
click at [265, 123] on span "Open calendar" at bounding box center [265, 122] width 17 height 17
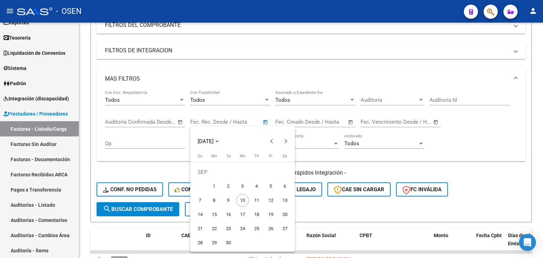
click at [347, 122] on div at bounding box center [271, 129] width 543 height 258
click at [351, 123] on span "Open calendar" at bounding box center [350, 122] width 17 height 17
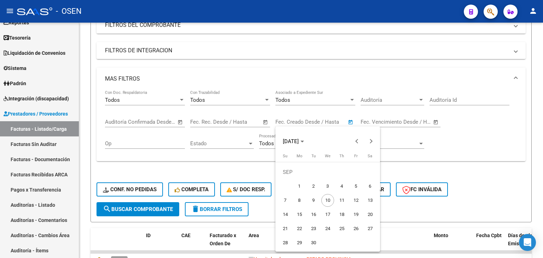
drag, startPoint x: 315, startPoint y: 198, endPoint x: 321, endPoint y: 198, distance: 6.4
click at [315, 198] on span "9" at bounding box center [313, 200] width 13 height 13
type input "[DATE]"
drag, startPoint x: 327, startPoint y: 201, endPoint x: 307, endPoint y: 200, distance: 19.8
click at [327, 200] on span "10" at bounding box center [327, 200] width 13 height 13
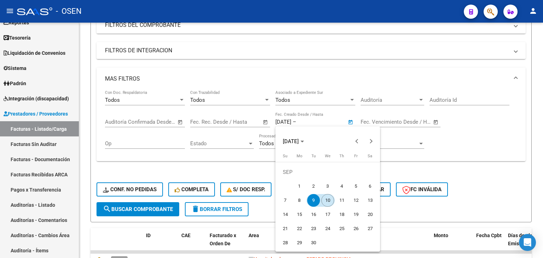
type input "[DATE]"
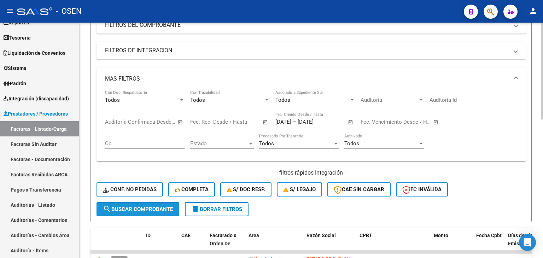
click at [168, 211] on span "search Buscar Comprobante" at bounding box center [138, 209] width 70 height 6
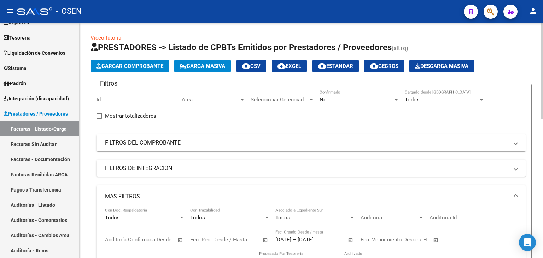
click at [165, 139] on mat-panel-title "FILTROS DEL COMPROBANTE" at bounding box center [307, 143] width 404 height 8
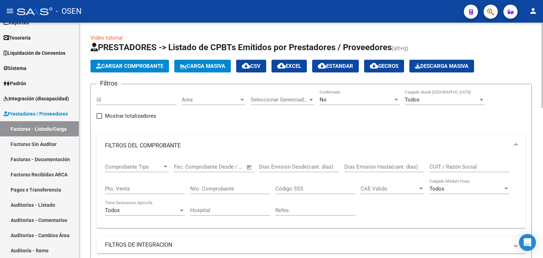
click at [168, 167] on app-drop-down-list "Comprobante Tipo Comprobante Tipo" at bounding box center [139, 168] width 69 height 22
click at [167, 167] on div at bounding box center [165, 167] width 6 height 6
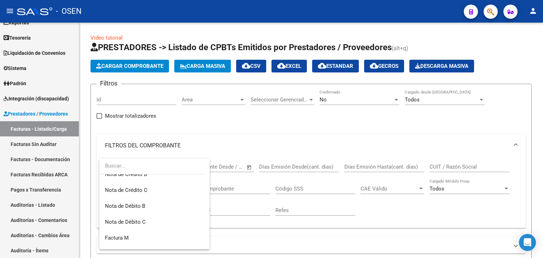
scroll to position [51, 0]
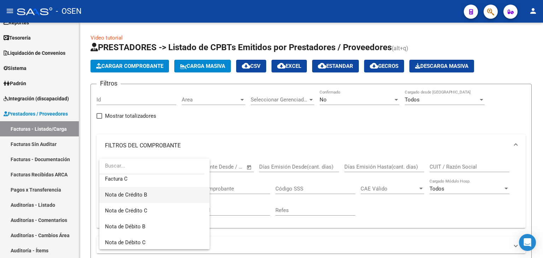
click at [156, 197] on span "Nota de Crédito B" at bounding box center [154, 195] width 99 height 16
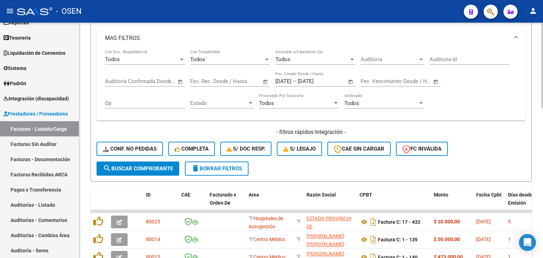
scroll to position [235, 0]
click at [163, 165] on span "search Buscar Comprobante" at bounding box center [138, 168] width 70 height 6
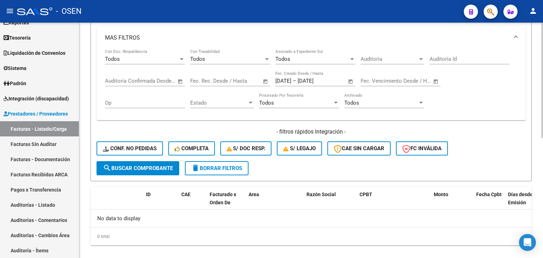
scroll to position [0, 0]
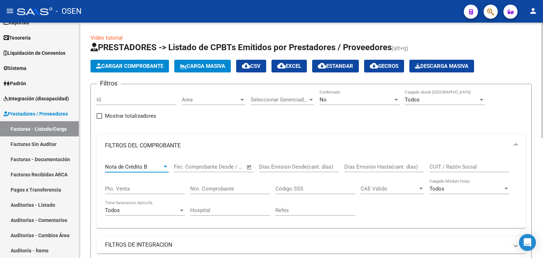
click at [163, 166] on div at bounding box center [165, 167] width 6 height 6
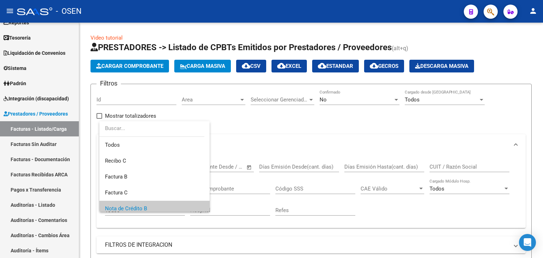
scroll to position [42, 0]
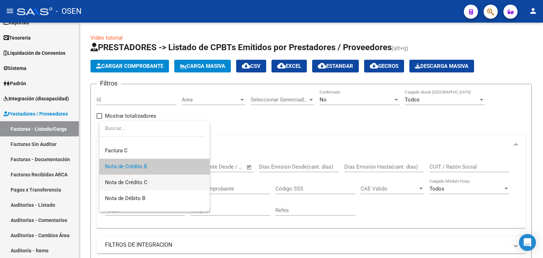
click at [155, 181] on span "Nota de Crédito C" at bounding box center [154, 183] width 99 height 16
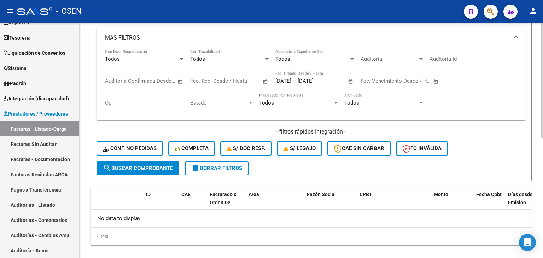
click at [152, 170] on button "search Buscar Comprobante" at bounding box center [138, 168] width 83 height 14
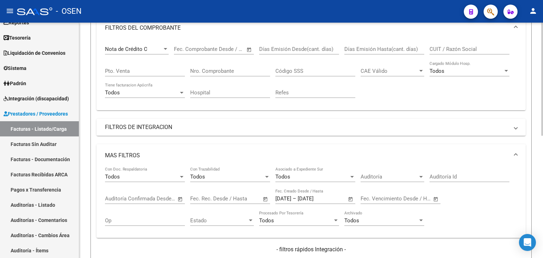
scroll to position [0, 0]
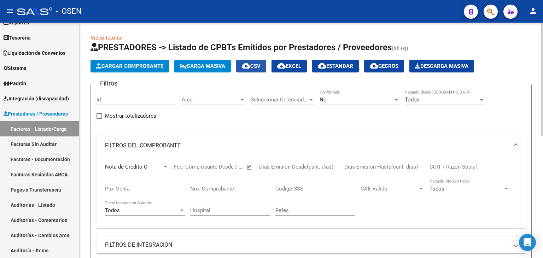
click at [250, 64] on mat-icon "cloud_download" at bounding box center [246, 66] width 8 height 8
click at [486, 146] on mat-panel-title "FILTROS DEL COMPROBANTE" at bounding box center [307, 146] width 404 height 8
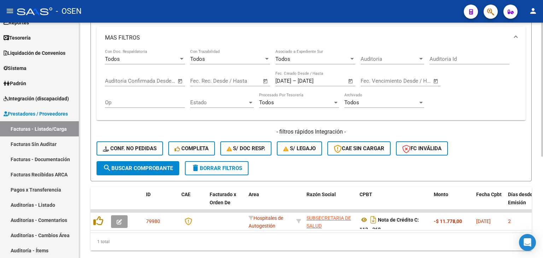
scroll to position [178, 0]
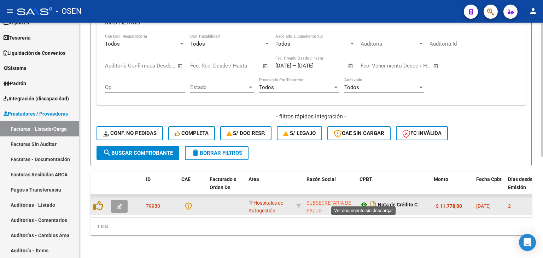
click at [365, 200] on icon at bounding box center [364, 204] width 9 height 8
click at [361, 200] on icon at bounding box center [364, 204] width 9 height 8
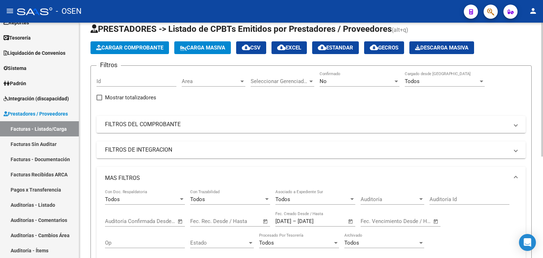
scroll to position [0, 0]
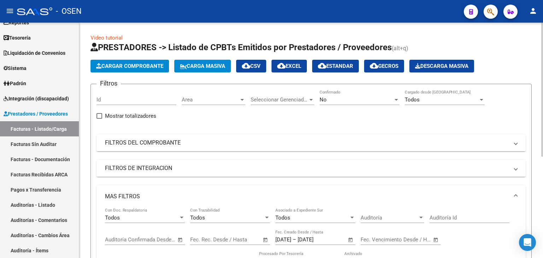
click at [183, 145] on mat-panel-title "FILTROS DEL COMPROBANTE" at bounding box center [307, 143] width 404 height 8
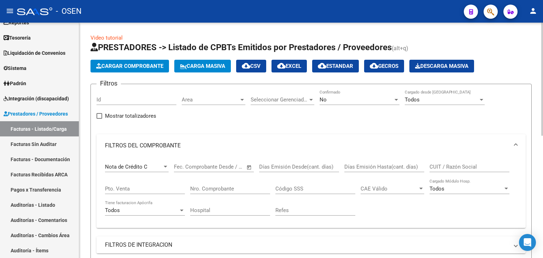
click at [161, 164] on div "Nota de Crédito C" at bounding box center [133, 167] width 57 height 6
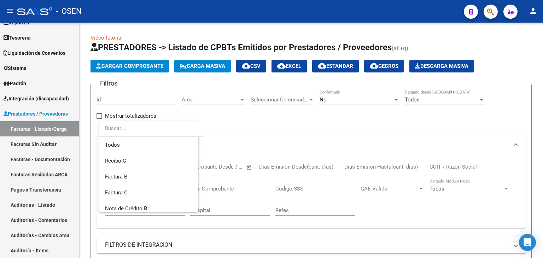
scroll to position [58, 0]
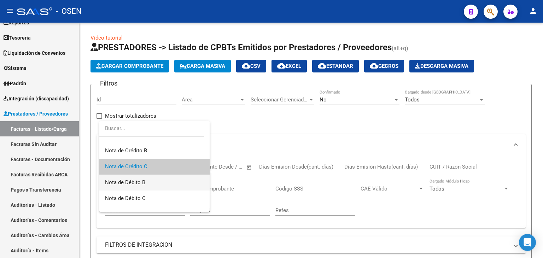
click at [154, 179] on span "Nota de Débito B" at bounding box center [154, 183] width 99 height 16
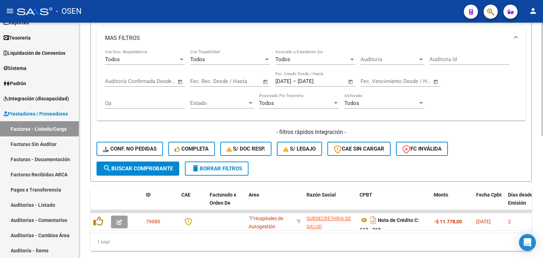
scroll to position [235, 0]
click at [143, 170] on button "search Buscar Comprobante" at bounding box center [138, 168] width 83 height 14
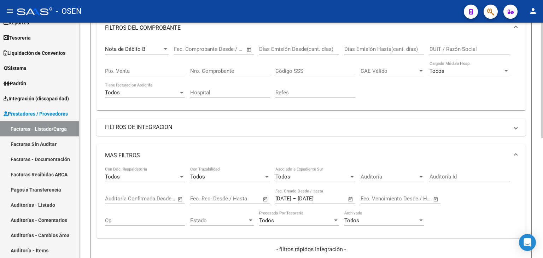
scroll to position [0, 0]
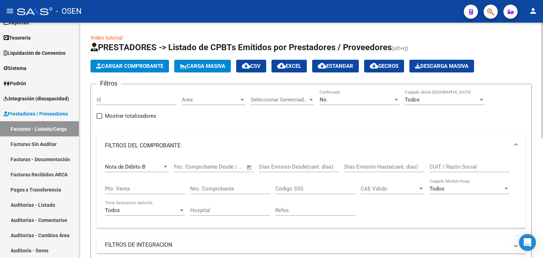
click at [143, 163] on div "Nota de Débito B Comprobante Tipo" at bounding box center [137, 164] width 64 height 15
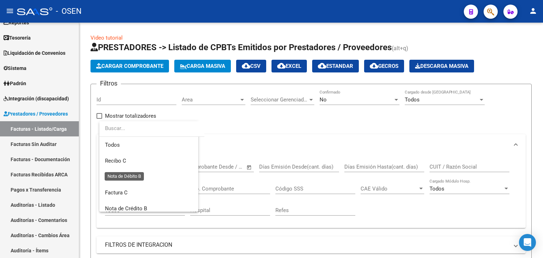
scroll to position [74, 0]
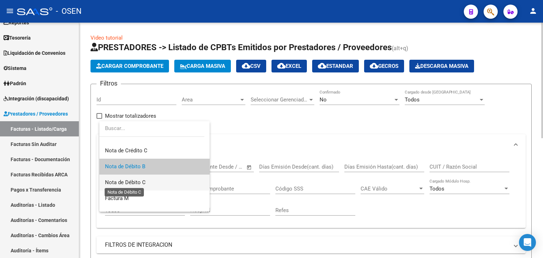
drag, startPoint x: 138, startPoint y: 181, endPoint x: 142, endPoint y: 181, distance: 3.9
click at [139, 181] on span "Nota de Débito C" at bounding box center [125, 182] width 41 height 6
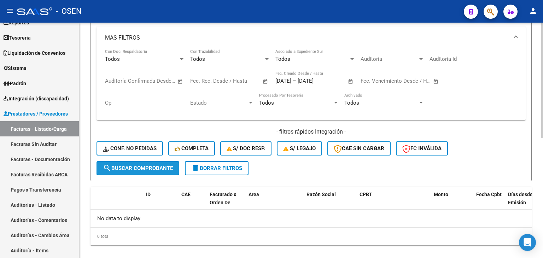
click at [151, 167] on span "search Buscar Comprobante" at bounding box center [138, 168] width 70 height 6
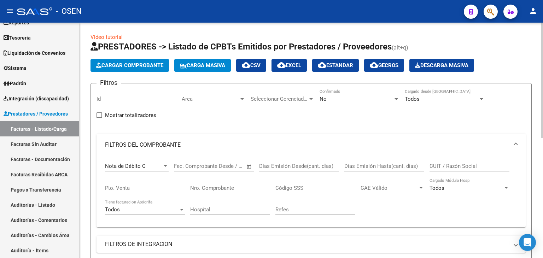
scroll to position [0, 0]
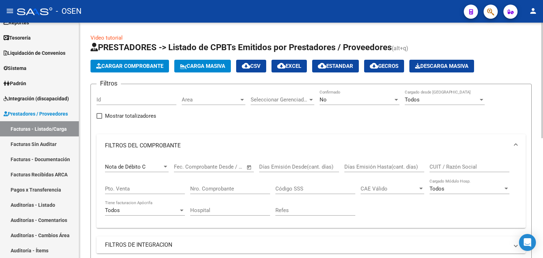
click at [151, 166] on div "Nota de Débito C" at bounding box center [133, 167] width 57 height 6
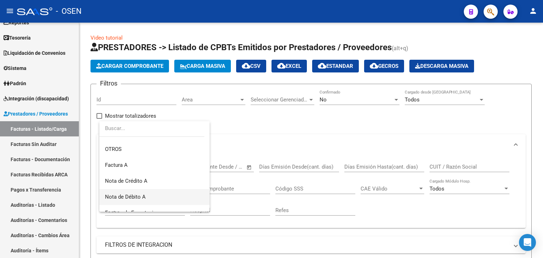
scroll to position [201, 0]
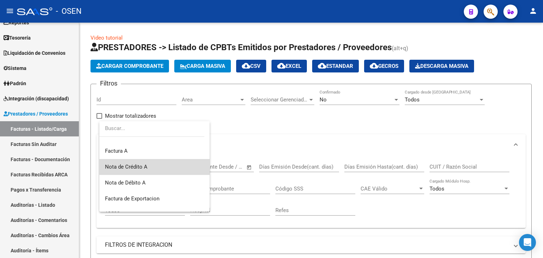
click at [162, 167] on span "Nota de Crédito A" at bounding box center [154, 167] width 99 height 16
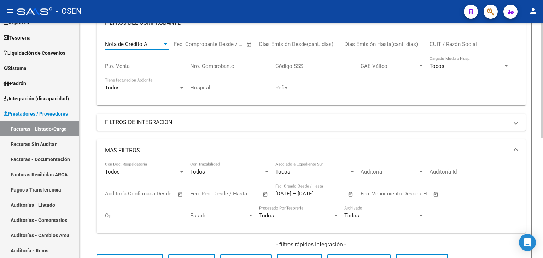
scroll to position [235, 0]
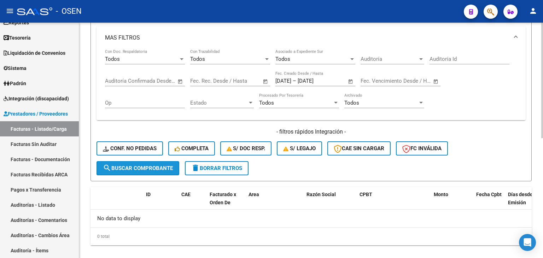
click at [171, 165] on span "search Buscar Comprobante" at bounding box center [138, 168] width 70 height 6
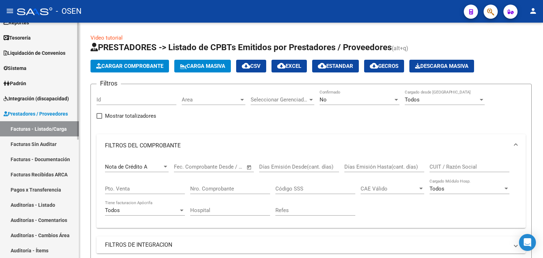
scroll to position [0, 0]
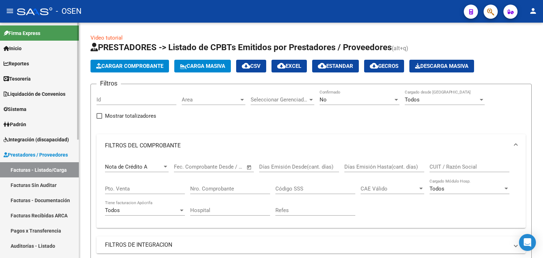
drag, startPoint x: 47, startPoint y: 78, endPoint x: 46, endPoint y: 85, distance: 6.7
click at [47, 78] on link "Tesorería" at bounding box center [39, 78] width 79 height 15
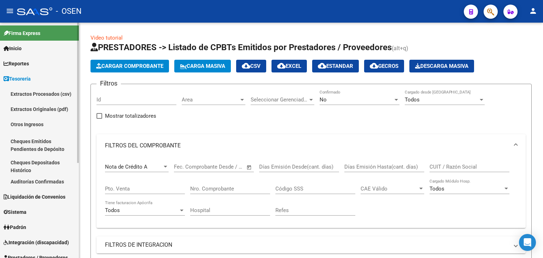
click at [57, 181] on link "Auditorías Confirmadas" at bounding box center [39, 181] width 79 height 15
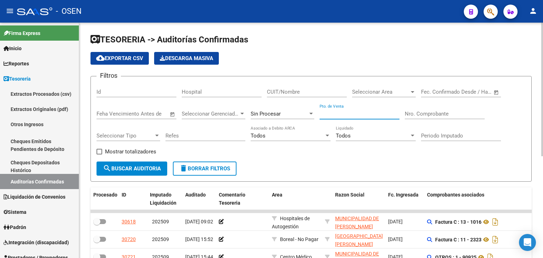
click at [355, 116] on input "Pto. de Venta" at bounding box center [360, 114] width 80 height 6
type input "3"
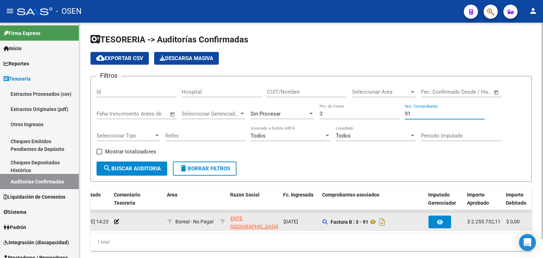
scroll to position [0, 112]
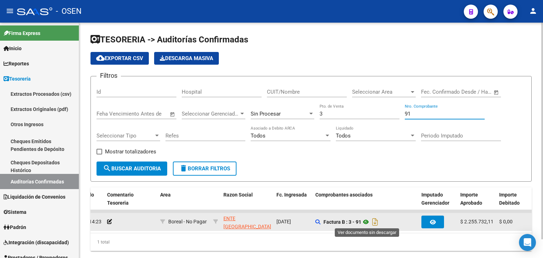
type input "91"
click at [367, 219] on icon at bounding box center [365, 222] width 9 height 8
click at [366, 221] on icon at bounding box center [365, 222] width 9 height 8
click at [367, 220] on icon at bounding box center [365, 222] width 9 height 8
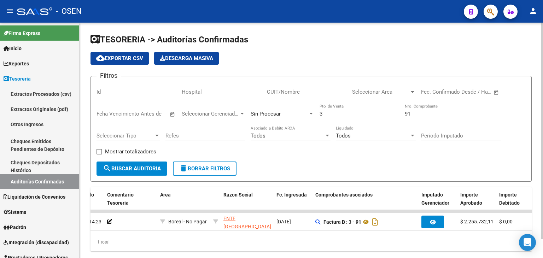
click at [317, 93] on input "CUIT/Nombre" at bounding box center [307, 92] width 80 height 6
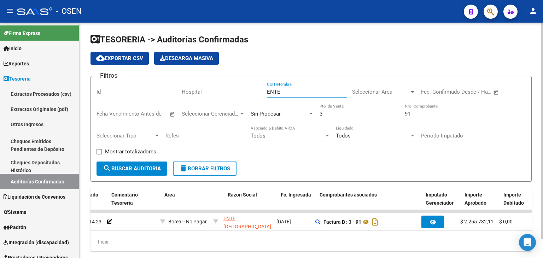
scroll to position [0, 107]
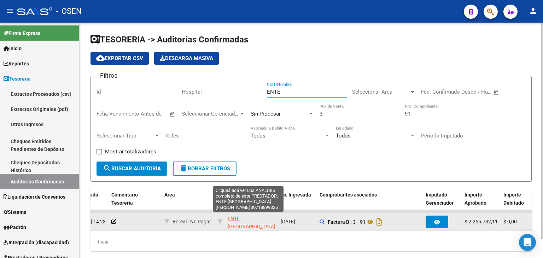
type input "ENTE"
click at [250, 224] on span "ENTE [GEOGRAPHIC_DATA][PERSON_NAME]" at bounding box center [252, 227] width 48 height 22
type textarea "30718899326"
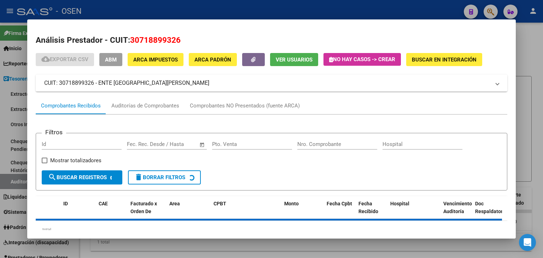
click at [108, 58] on span "ABM" at bounding box center [111, 60] width 12 height 6
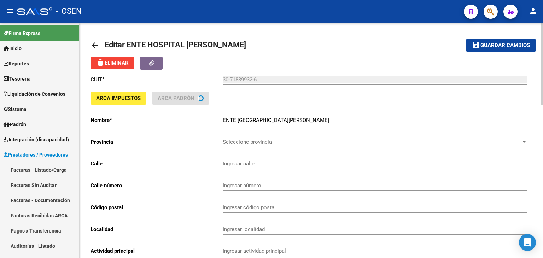
type input "AV SERRANIAS PUNTANAS"
type input "782"
type input "5701"
type input "[PERSON_NAME]"
type input "869090"
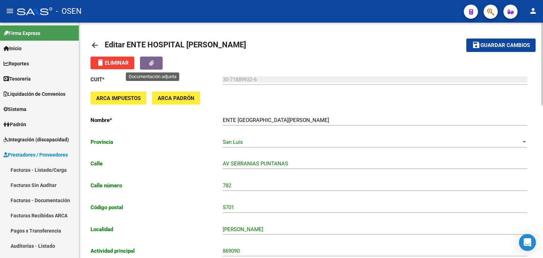
click at [159, 64] on button "button" at bounding box center [151, 63] width 23 height 13
click at [99, 47] on link "arrow_back" at bounding box center [98, 45] width 14 height 17
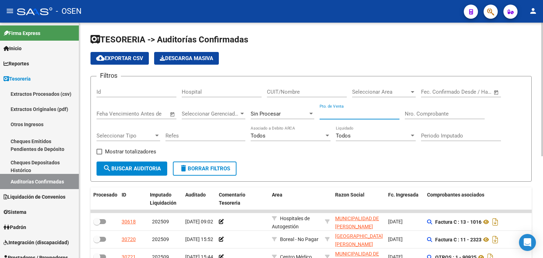
click at [380, 112] on input "Pto. de Venta" at bounding box center [360, 114] width 80 height 6
type input "3"
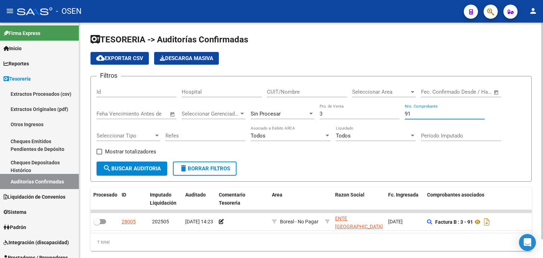
type input "91"
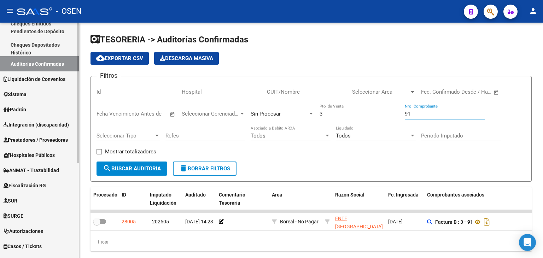
scroll to position [159, 0]
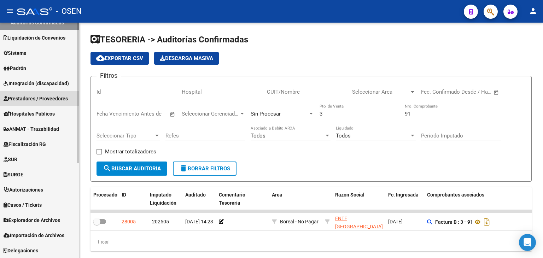
click at [33, 101] on span "Prestadores / Proveedores" at bounding box center [36, 99] width 64 height 8
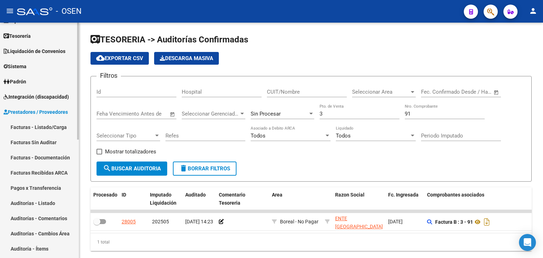
scroll to position [41, 0]
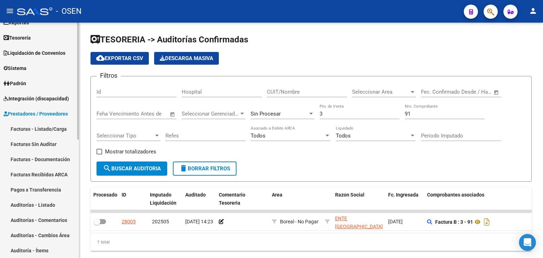
click at [42, 128] on link "Facturas - Listado/Carga" at bounding box center [39, 128] width 79 height 15
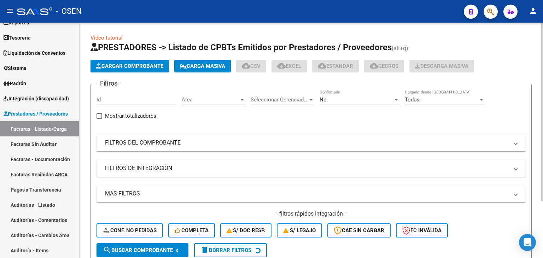
click at [120, 65] on span "Cargar Comprobante" at bounding box center [129, 66] width 67 height 6
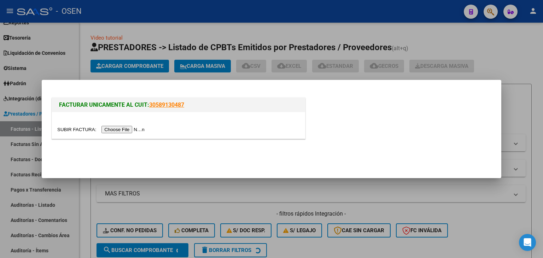
click at [127, 132] on input "file" at bounding box center [101, 129] width 89 height 7
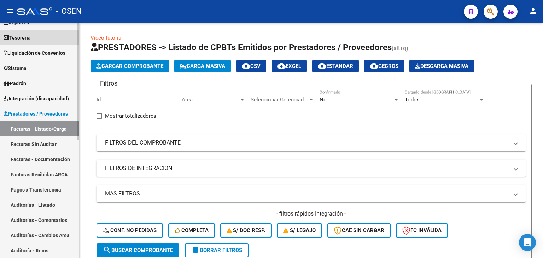
click at [56, 41] on link "Tesorería" at bounding box center [39, 37] width 79 height 15
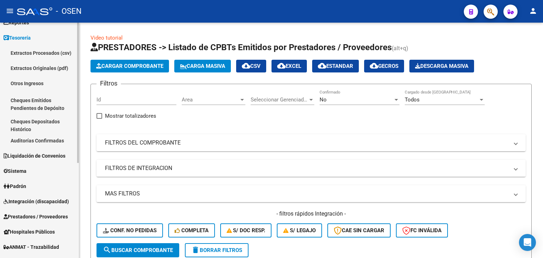
click at [52, 141] on link "Auditorías Confirmadas" at bounding box center [39, 140] width 79 height 15
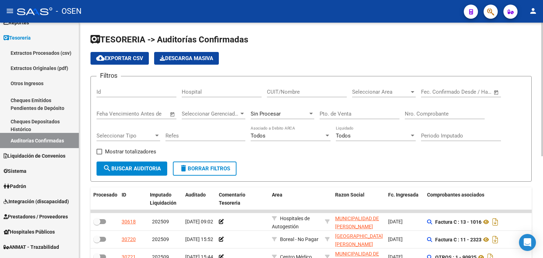
click at [370, 108] on div "Pto. de Venta" at bounding box center [360, 111] width 80 height 15
click at [370, 115] on input "Pto. de Venta" at bounding box center [360, 114] width 80 height 6
type input "3"
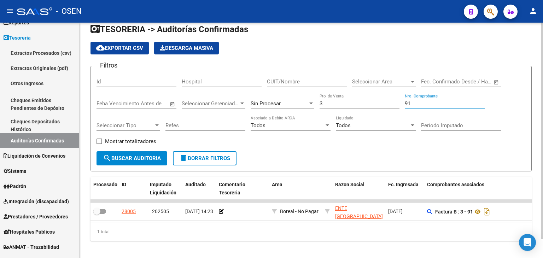
scroll to position [20, 0]
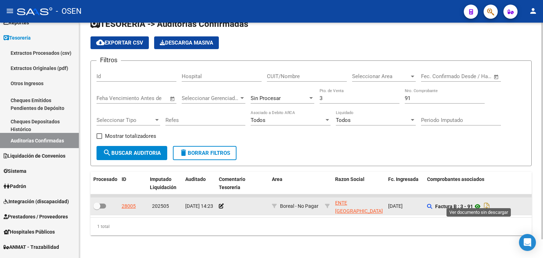
click at [477, 202] on icon at bounding box center [477, 206] width 9 height 8
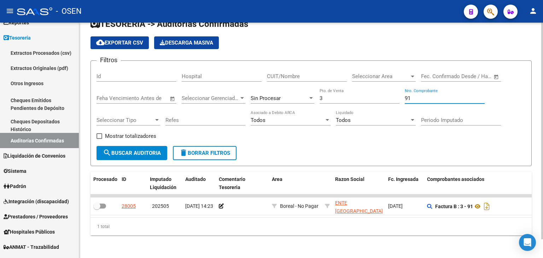
drag, startPoint x: 430, startPoint y: 94, endPoint x: 320, endPoint y: 92, distance: 110.7
click at [320, 92] on div "Filtros Id Hospital CUIT/Nombre Seleccionar Area Seleccionar Area Fecha inicio …" at bounding box center [311, 106] width 429 height 80
type input "6"
click at [34, 214] on span "Prestadores / Proveedores" at bounding box center [36, 217] width 64 height 8
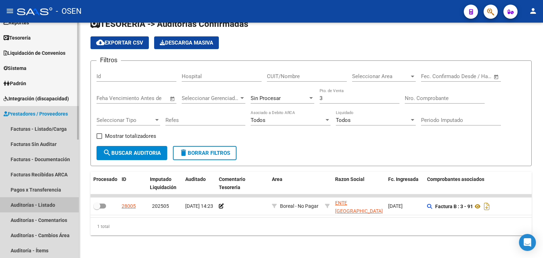
drag, startPoint x: 41, startPoint y: 200, endPoint x: 47, endPoint y: 195, distance: 7.4
click at [40, 200] on link "Auditorías - Listado" at bounding box center [39, 204] width 79 height 15
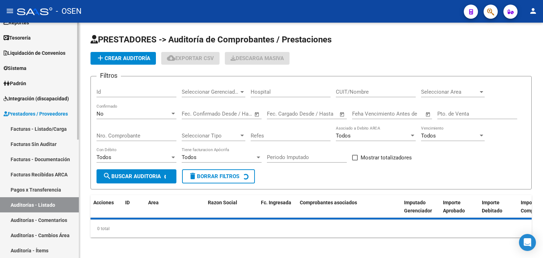
click at [61, 134] on link "Facturas - Listado/Carga" at bounding box center [39, 128] width 79 height 15
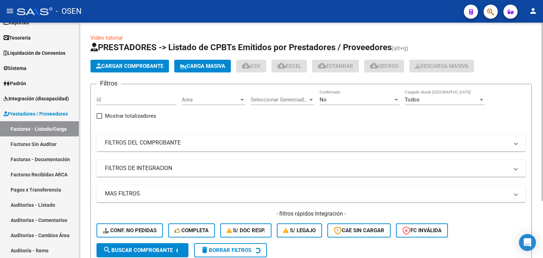
click at [218, 144] on mat-panel-title "FILTROS DEL COMPROBANTE" at bounding box center [307, 143] width 404 height 8
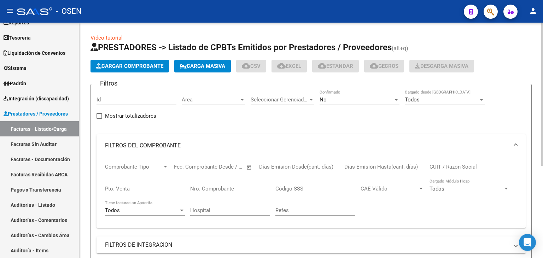
click at [261, 191] on div "Nro. Comprobante" at bounding box center [230, 186] width 80 height 15
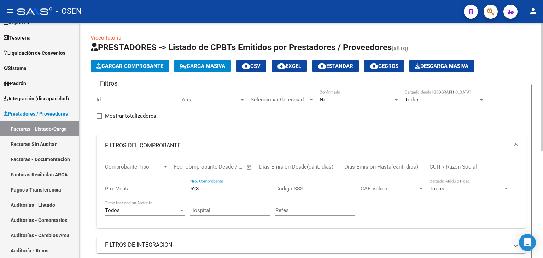
type input "528"
click at [380, 90] on div "No Confirmado" at bounding box center [360, 97] width 80 height 15
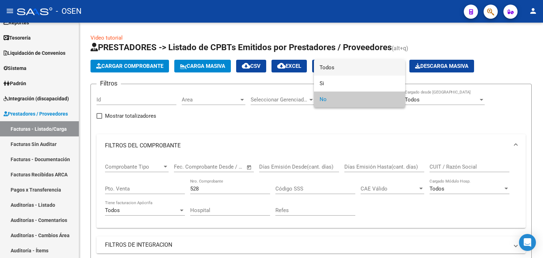
click at [376, 65] on span "Todos" at bounding box center [360, 68] width 80 height 16
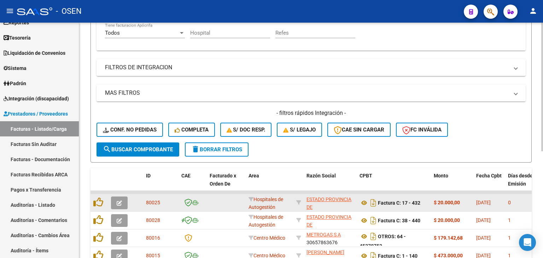
scroll to position [195, 0]
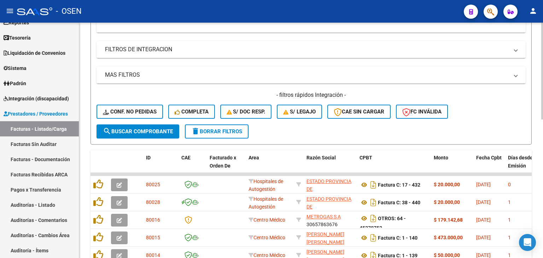
click at [157, 128] on span "search Buscar Comprobante" at bounding box center [138, 131] width 70 height 6
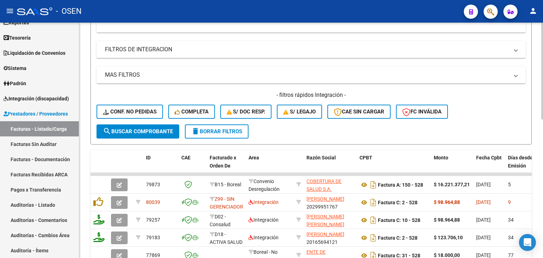
scroll to position [314, 0]
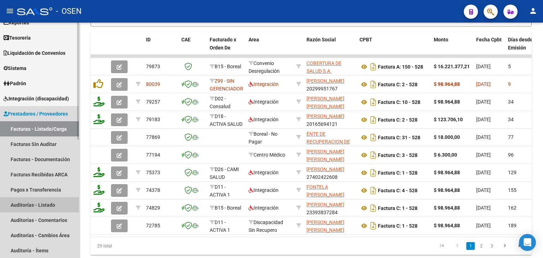
click at [50, 203] on link "Auditorías - Listado" at bounding box center [39, 204] width 79 height 15
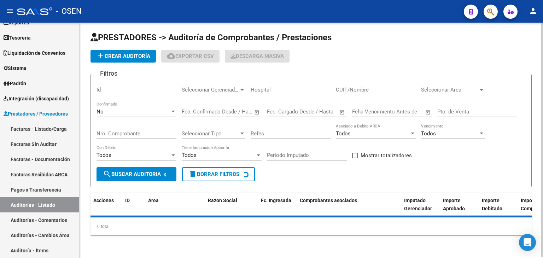
scroll to position [1, 0]
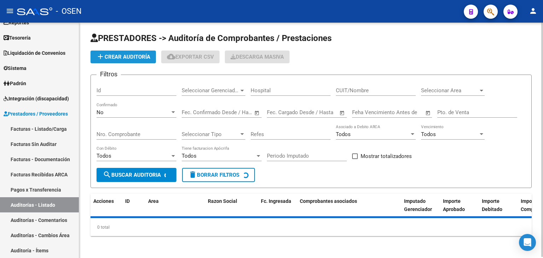
click at [124, 51] on button "add Crear Auditoría" at bounding box center [123, 57] width 65 height 13
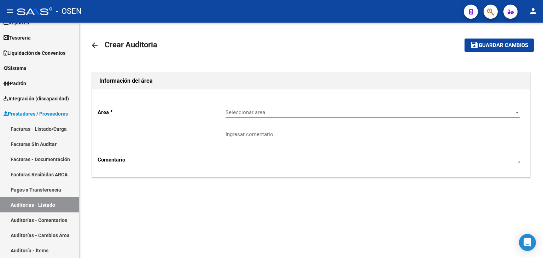
click at [283, 106] on div "Seleccionar area Seleccionar area" at bounding box center [373, 110] width 295 height 15
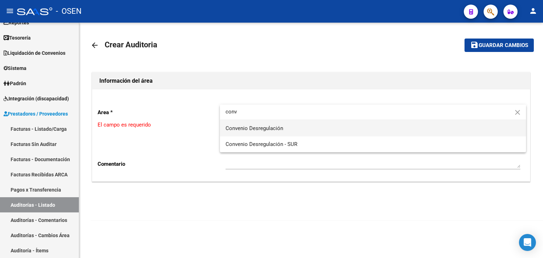
type input "conv"
click at [273, 131] on span "Convenio Desregulación" at bounding box center [255, 128] width 58 height 6
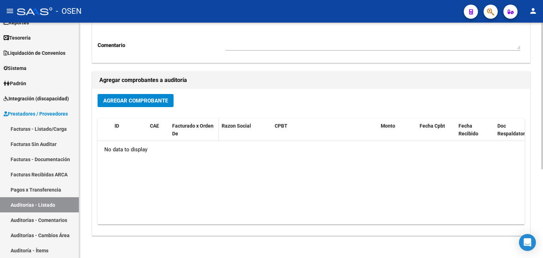
scroll to position [118, 0]
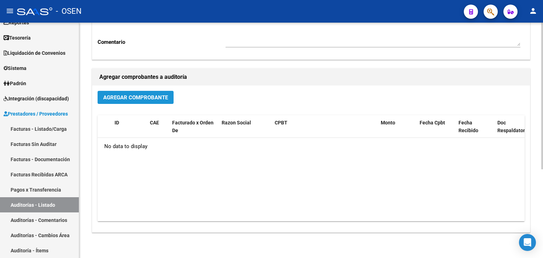
click at [165, 94] on span "Agregar Comprobante" at bounding box center [135, 97] width 65 height 6
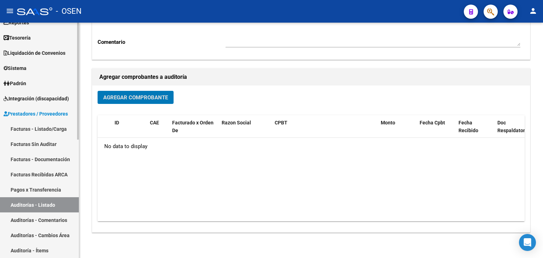
scroll to position [0, 0]
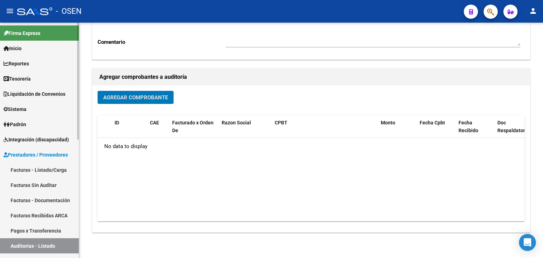
click at [41, 81] on link "Tesorería" at bounding box center [39, 78] width 79 height 15
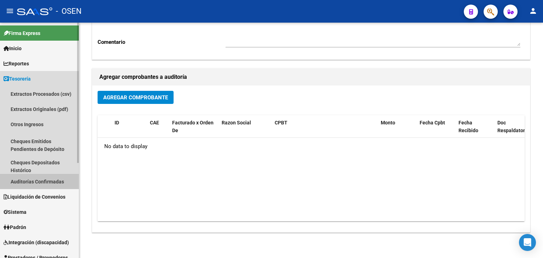
click at [53, 180] on link "Auditorías Confirmadas" at bounding box center [39, 181] width 79 height 15
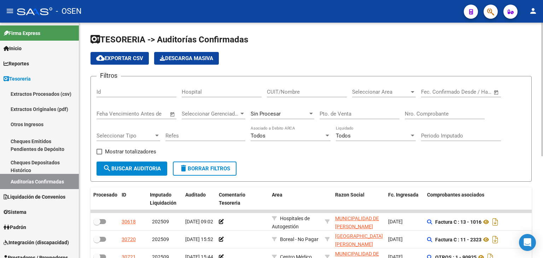
drag, startPoint x: 460, startPoint y: 121, endPoint x: 461, endPoint y: 117, distance: 3.8
click at [460, 119] on div "Nro. Comprobante" at bounding box center [445, 115] width 80 height 22
click at [461, 113] on input "Nro. Comprobante" at bounding box center [445, 114] width 80 height 6
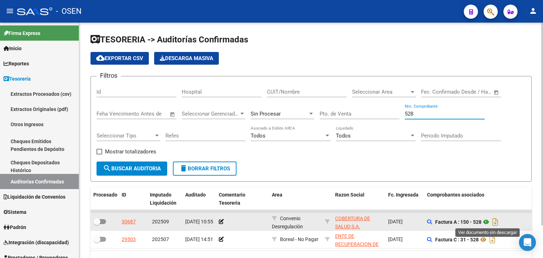
click at [486, 222] on icon at bounding box center [485, 222] width 9 height 8
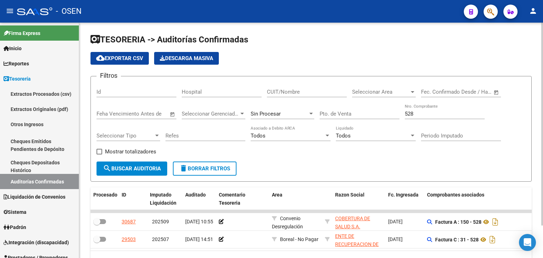
click at [418, 112] on input "528" at bounding box center [445, 114] width 80 height 6
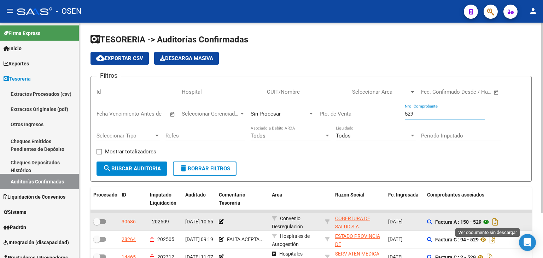
type input "529"
click at [487, 222] on icon at bounding box center [485, 222] width 9 height 8
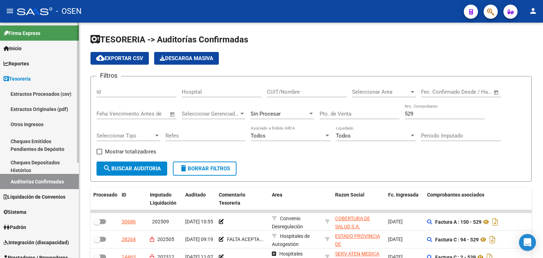
scroll to position [118, 0]
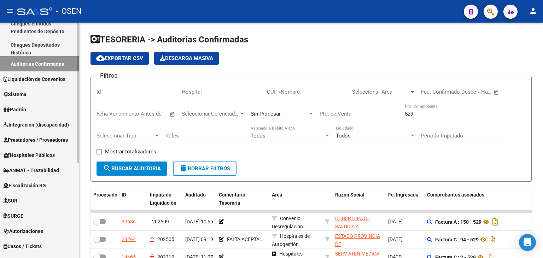
click at [34, 137] on span "Prestadores / Proveedores" at bounding box center [36, 140] width 64 height 8
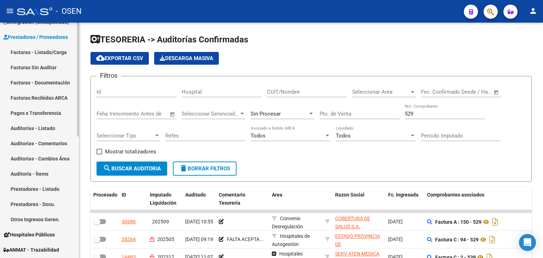
scroll to position [0, 0]
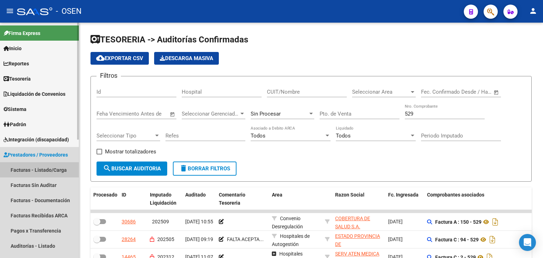
click at [45, 170] on link "Facturas - Listado/Carga" at bounding box center [39, 169] width 79 height 15
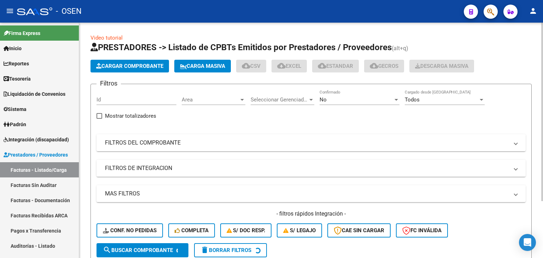
click at [124, 63] on span "Cargar Comprobante" at bounding box center [129, 66] width 67 height 6
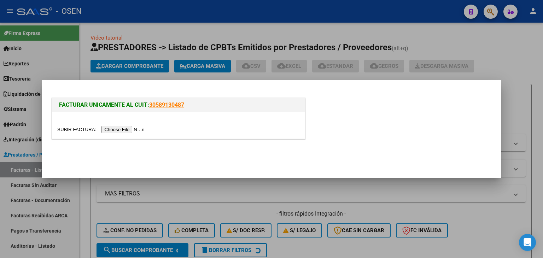
click at [114, 129] on input "file" at bounding box center [101, 129] width 89 height 7
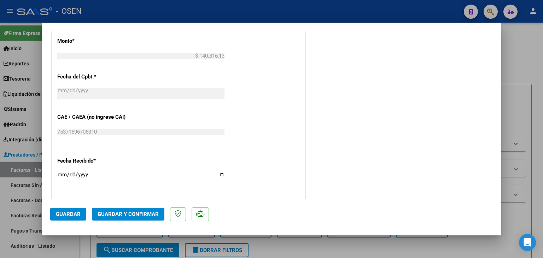
scroll to position [471, 0]
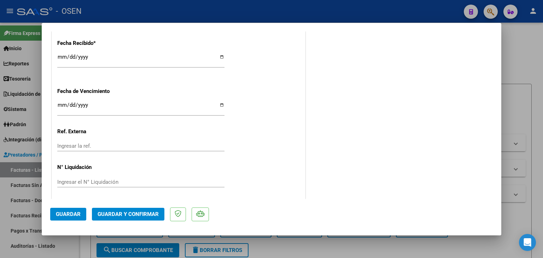
click at [150, 218] on button "Guardar y Confirmar" at bounding box center [128, 214] width 72 height 13
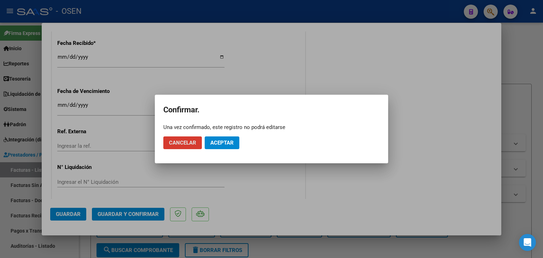
click at [217, 149] on mat-dialog-actions "Cancelar Aceptar" at bounding box center [271, 143] width 216 height 24
click at [230, 141] on span "Aceptar" at bounding box center [221, 143] width 23 height 6
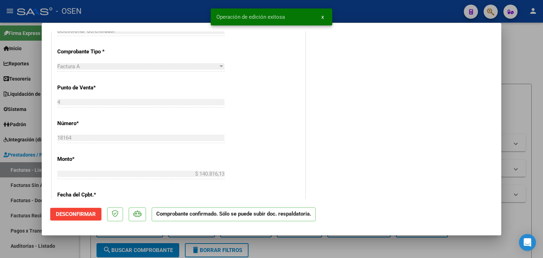
scroll to position [118, 0]
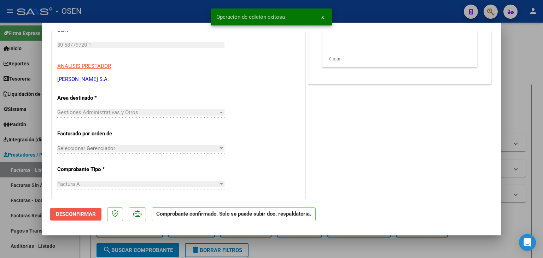
click at [92, 215] on span "Desconfirmar" at bounding box center [76, 214] width 40 height 6
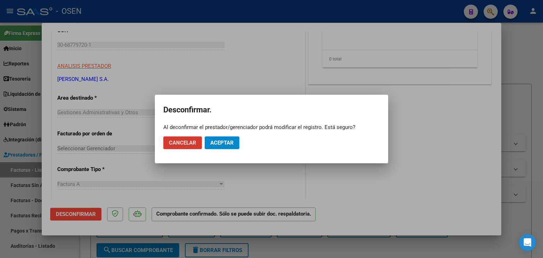
click at [228, 144] on span "Aceptar" at bounding box center [221, 143] width 23 height 6
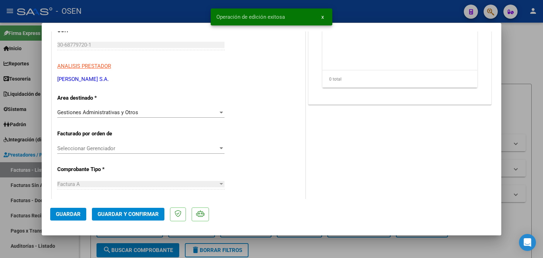
click at [205, 108] on div "Gestiones Administrativas y Otros Seleccionar Area" at bounding box center [140, 112] width 167 height 11
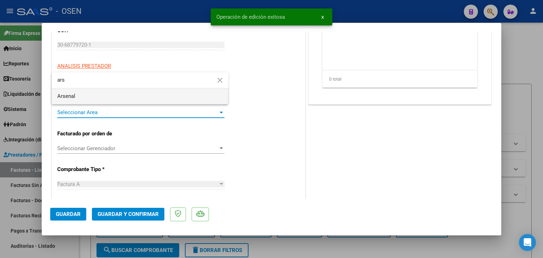
type input "ars"
click at [140, 94] on span "Arsenal" at bounding box center [139, 96] width 165 height 16
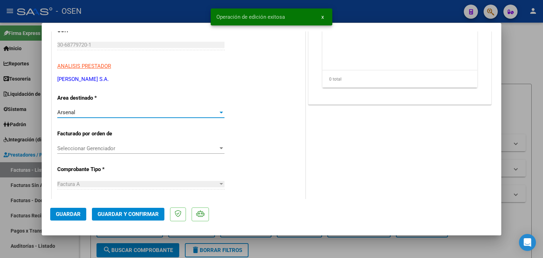
click at [129, 211] on span "Guardar y Confirmar" at bounding box center [128, 214] width 61 height 6
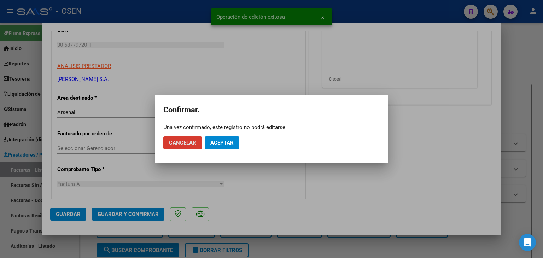
click at [226, 142] on span "Aceptar" at bounding box center [221, 143] width 23 height 6
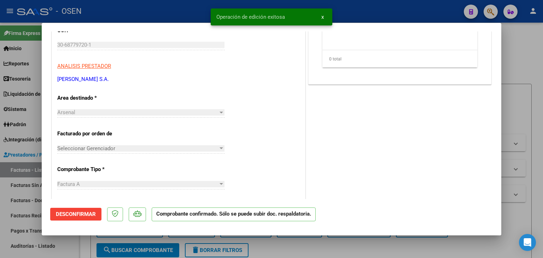
click at [88, 245] on div at bounding box center [271, 129] width 543 height 258
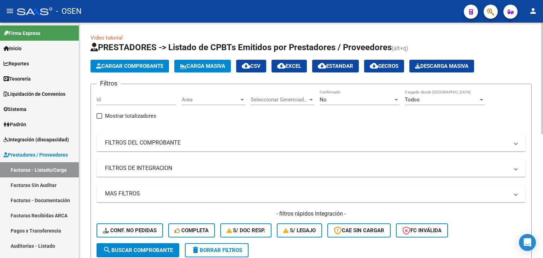
click at [119, 67] on span "Cargar Comprobante" at bounding box center [129, 66] width 67 height 6
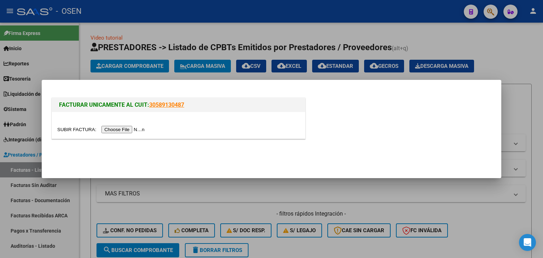
drag, startPoint x: 123, startPoint y: 124, endPoint x: 126, endPoint y: 130, distance: 6.2
click at [124, 127] on div at bounding box center [178, 125] width 253 height 27
click at [126, 130] on input "file" at bounding box center [101, 129] width 89 height 7
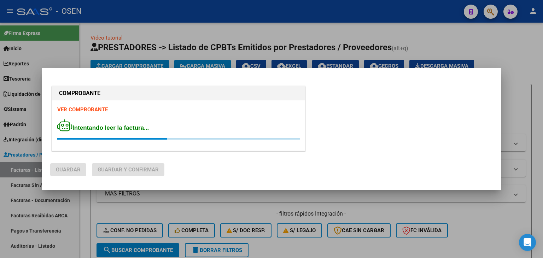
click at [101, 107] on strong "VER COMPROBANTE" at bounding box center [82, 109] width 51 height 6
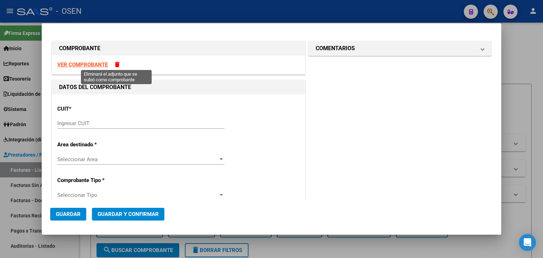
click at [117, 62] on span at bounding box center [117, 64] width 5 height 5
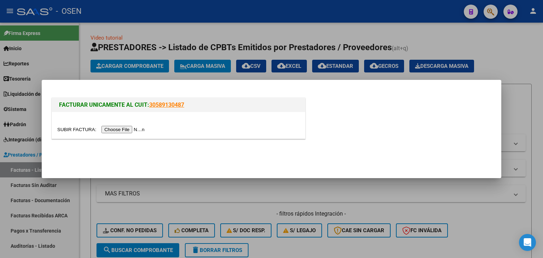
click at [129, 132] on input "file" at bounding box center [101, 129] width 89 height 7
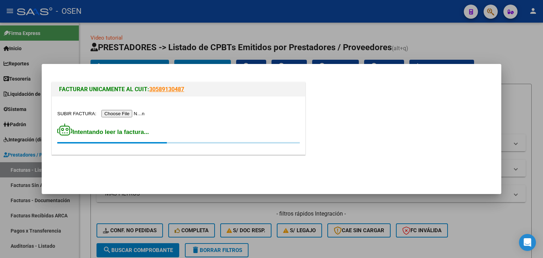
click at [139, 114] on input "file" at bounding box center [101, 113] width 89 height 7
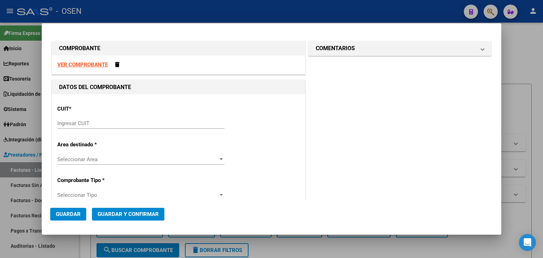
click at [94, 65] on strong "VER COMPROBANTE" at bounding box center [82, 65] width 51 height 6
click at [152, 119] on div "Ingresar CUIT" at bounding box center [140, 123] width 167 height 11
click at [152, 123] on input "Ingresar CUIT" at bounding box center [140, 123] width 167 height 6
paste input "30-71370050-5"
type input "30-71370050-5"
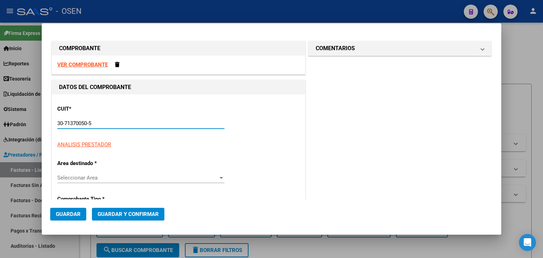
type input "1"
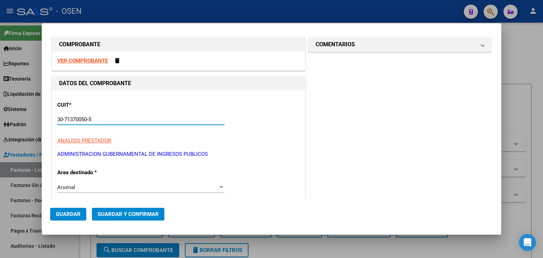
scroll to position [0, 0]
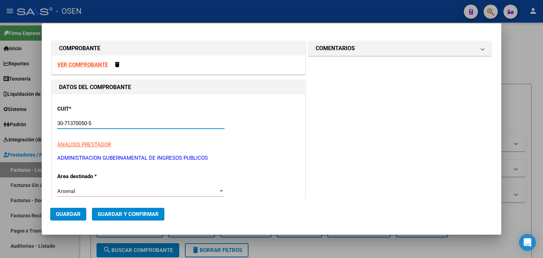
type input "30-71370050-5"
click at [97, 64] on strong "VER COMPROBANTE" at bounding box center [82, 65] width 51 height 6
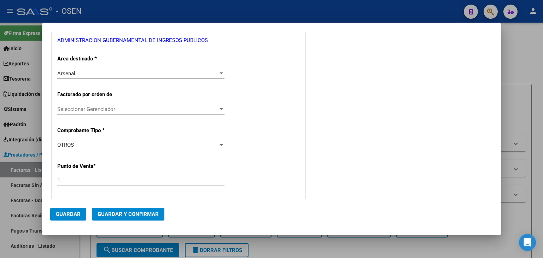
scroll to position [235, 0]
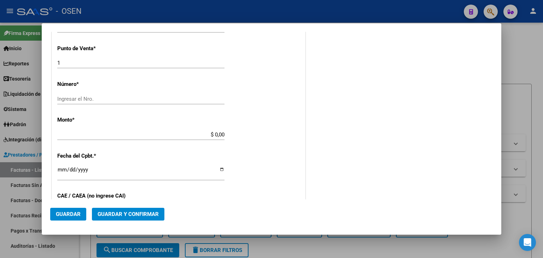
drag, startPoint x: 137, startPoint y: 102, endPoint x: 141, endPoint y: 99, distance: 4.8
click at [139, 101] on div "Ingresar el Nro." at bounding box center [140, 99] width 167 height 11
click at [142, 98] on input "Ingresar el Nro." at bounding box center [140, 99] width 167 height 6
type input "0"
type input "100925"
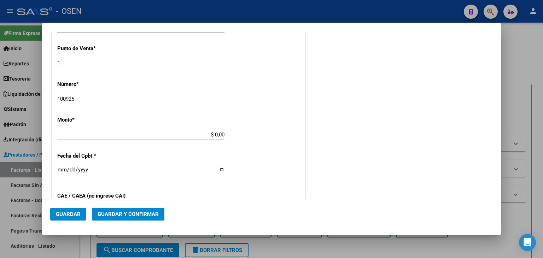
paste input "155.255,62"
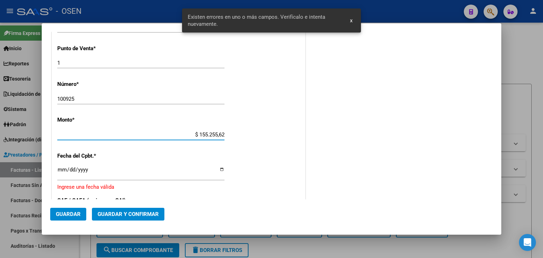
type input "$ 155.255,62"
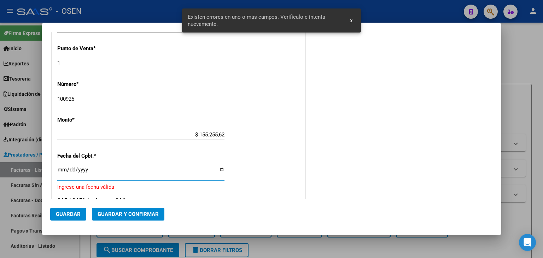
click at [58, 173] on input "Ingresar la fecha" at bounding box center [140, 172] width 167 height 11
type input "0025-09-10"
type input "0200-09-10"
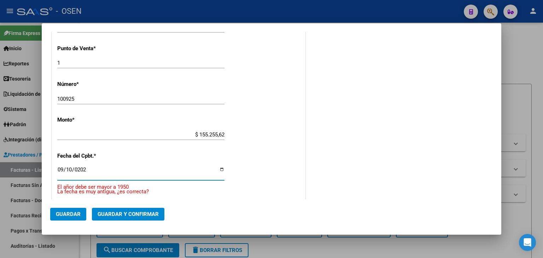
type input "[DATE]"
click at [121, 212] on button "Guardar y Confirmar" at bounding box center [128, 214] width 72 height 13
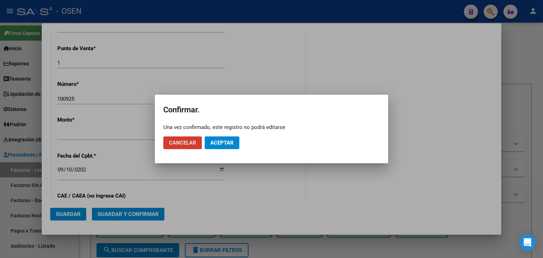
click at [210, 145] on button "Aceptar" at bounding box center [222, 142] width 35 height 13
click at [228, 145] on span "Guardar igualmente." at bounding box center [240, 143] width 60 height 6
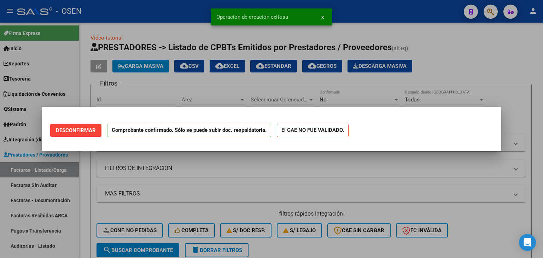
scroll to position [0, 0]
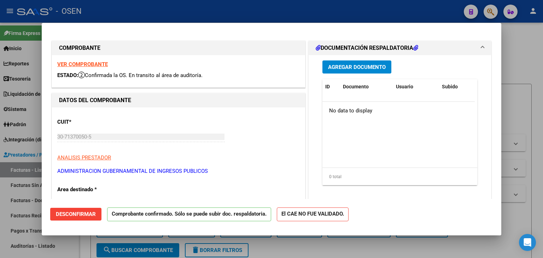
drag, startPoint x: 86, startPoint y: 248, endPoint x: 106, endPoint y: 211, distance: 42.2
click at [86, 248] on div at bounding box center [271, 129] width 543 height 258
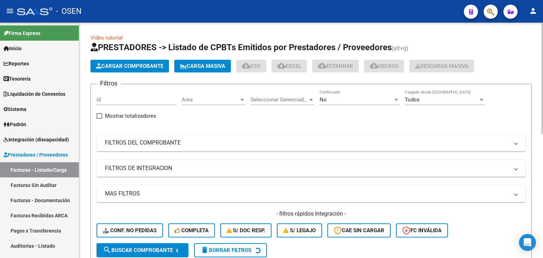
click at [116, 66] on span "Cargar Comprobante" at bounding box center [129, 66] width 67 height 6
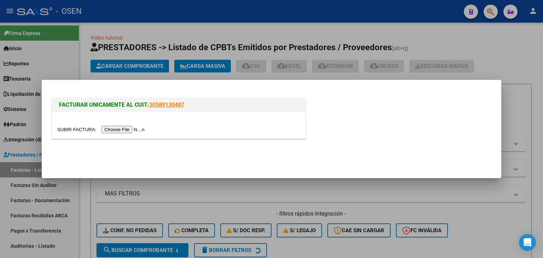
click at [117, 128] on input "file" at bounding box center [101, 129] width 89 height 7
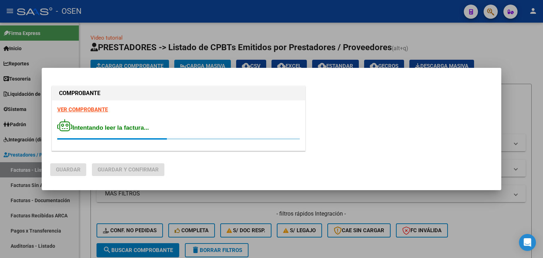
click at [93, 108] on strong "VER COMPROBANTE" at bounding box center [82, 109] width 51 height 6
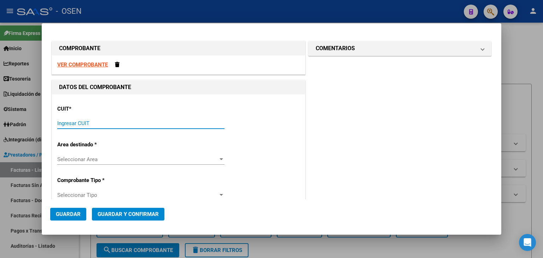
click at [115, 123] on input "Ingresar CUIT" at bounding box center [140, 123] width 167 height 6
paste input "30-50001701-1"
type input "30-50001701-1"
type input "1"
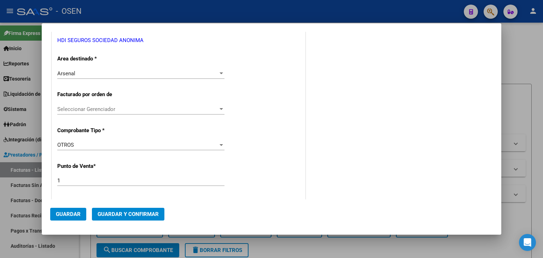
scroll to position [235, 0]
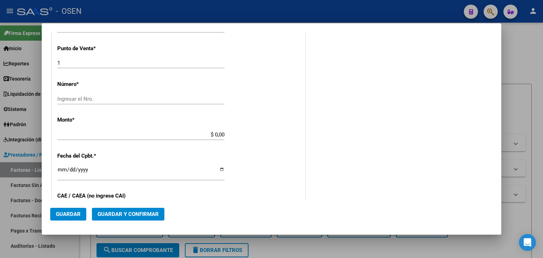
type input "30-50001701-1"
click at [138, 98] on input "Ingresar el Nro." at bounding box center [140, 99] width 167 height 6
type input "100925"
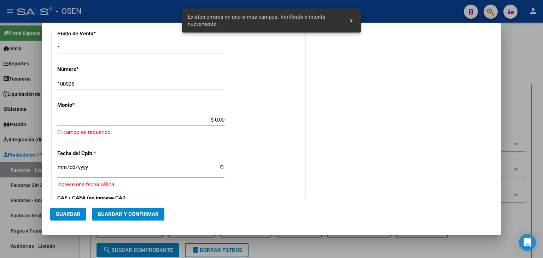
scroll to position [251, 0]
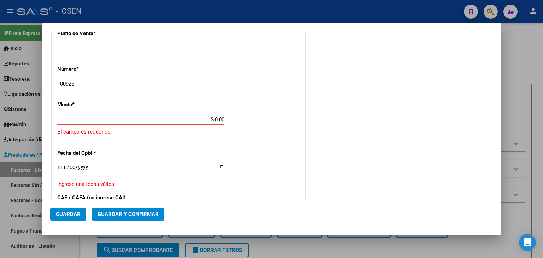
click at [196, 117] on input "$ 0,00" at bounding box center [140, 119] width 167 height 6
drag, startPoint x: 198, startPoint y: 116, endPoint x: 262, endPoint y: 121, distance: 63.5
click at [261, 121] on div "CUIT * 30-50001701-1 Ingresar CUIT ANALISIS PRESTADOR HDI SEGUROS SOCIEDAD ANON…" at bounding box center [178, 121] width 253 height 554
paste input "181.486,89"
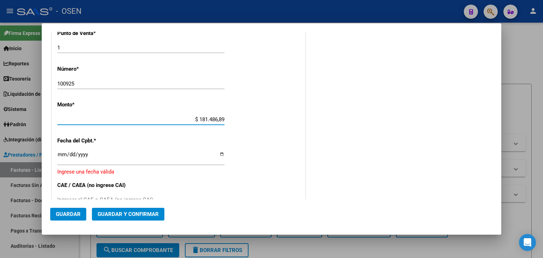
type input "$ 181.486,89"
click at [62, 153] on input "Ingresar la fecha" at bounding box center [140, 157] width 167 height 11
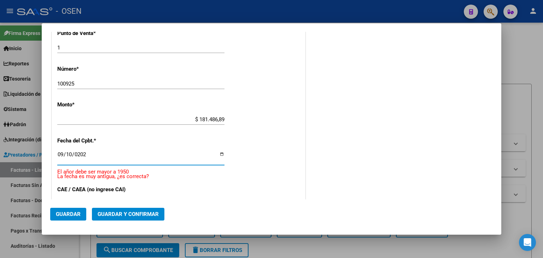
type input "[DATE]"
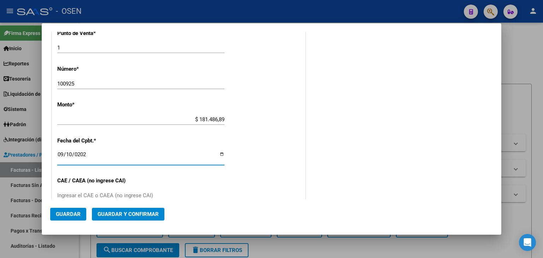
click at [127, 217] on button "Guardar y Confirmar" at bounding box center [128, 214] width 72 height 13
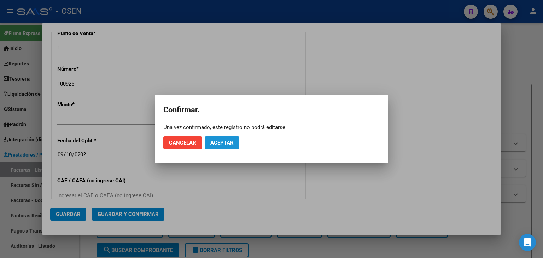
click at [233, 141] on span "Aceptar" at bounding box center [221, 143] width 23 height 6
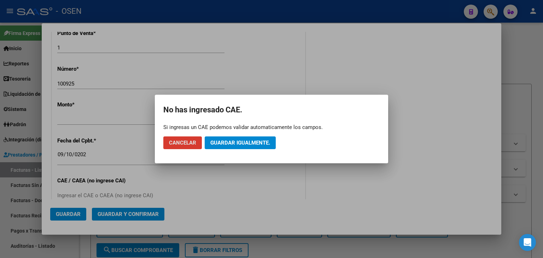
click at [233, 141] on span "Guardar igualmente." at bounding box center [240, 143] width 60 height 6
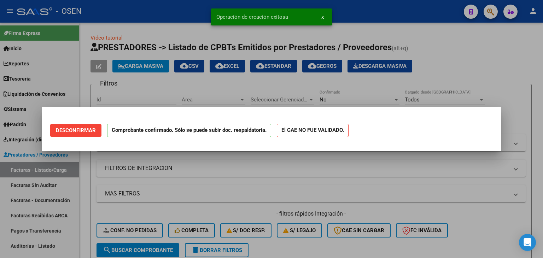
scroll to position [0, 0]
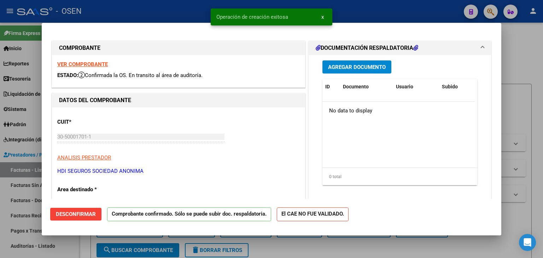
click at [175, 119] on div "CUIT * 30-50001701-1 Ingresar CUIT ANALISIS PRESTADOR HDI SEGUROS SOCIEDAD ANON…" at bounding box center [178, 144] width 243 height 62
click at [87, 243] on div at bounding box center [271, 129] width 543 height 258
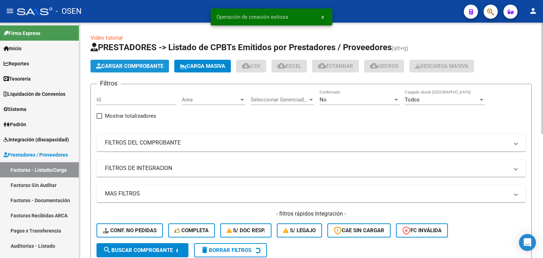
click at [114, 63] on button "Cargar Comprobante" at bounding box center [130, 66] width 78 height 13
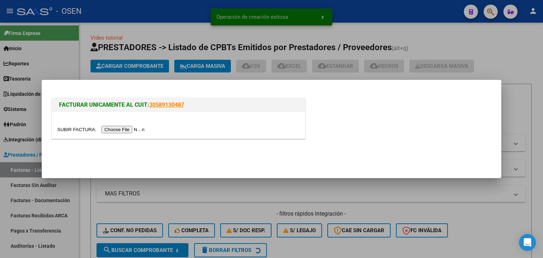
click at [121, 132] on input "file" at bounding box center [101, 129] width 89 height 7
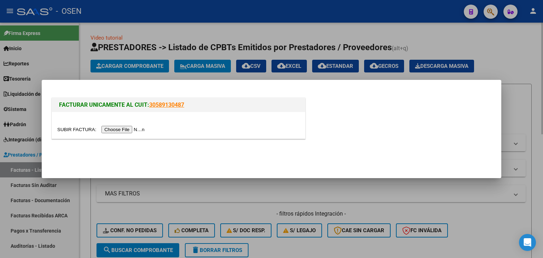
drag, startPoint x: 95, startPoint y: 203, endPoint x: 107, endPoint y: 203, distance: 12.4
click at [95, 203] on div at bounding box center [271, 129] width 543 height 258
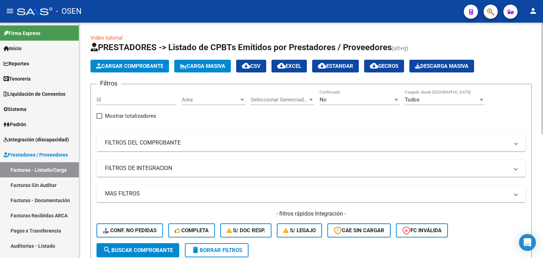
click at [220, 101] on span "Area" at bounding box center [210, 100] width 57 height 6
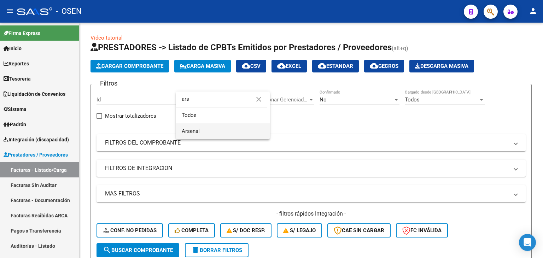
type input "ars"
click at [210, 131] on span "Arsenal" at bounding box center [223, 131] width 82 height 16
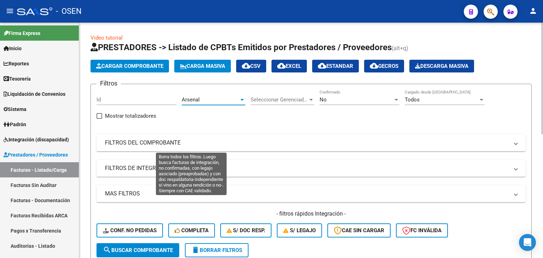
scroll to position [118, 0]
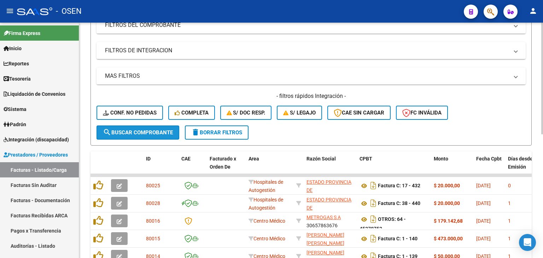
click at [151, 129] on span "search Buscar Comprobante" at bounding box center [138, 132] width 70 height 6
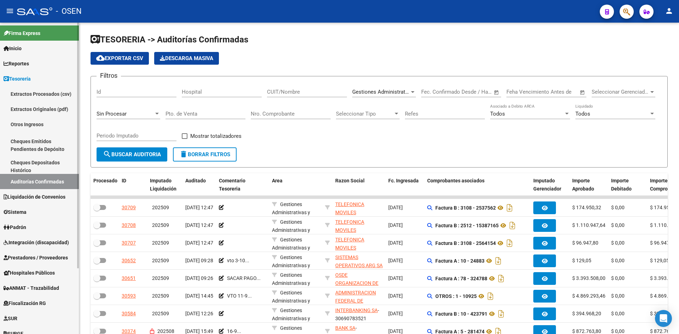
drag, startPoint x: 0, startPoint y: 0, endPoint x: 36, endPoint y: 127, distance: 132.4
click at [43, 82] on link "Tesorería" at bounding box center [39, 78] width 79 height 15
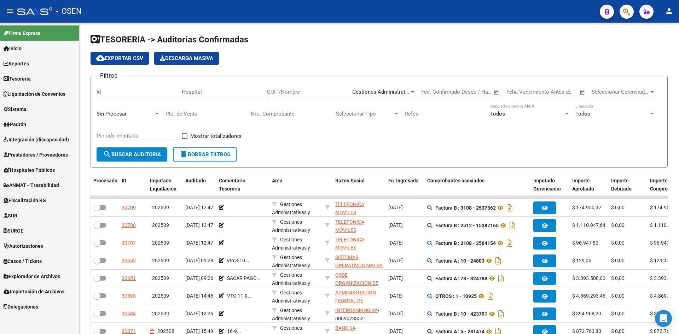
click at [34, 153] on span "Prestadores / Proveedores" at bounding box center [36, 155] width 64 height 8
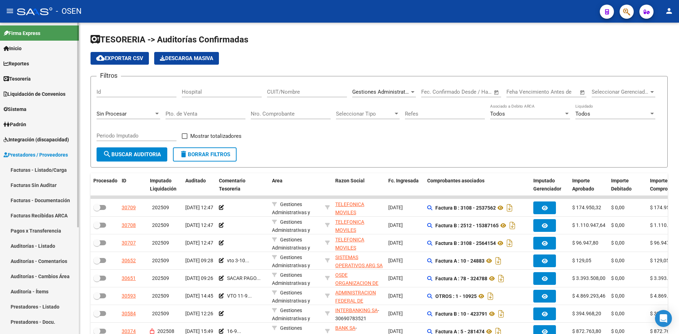
click at [41, 171] on link "Facturas - Listado/Carga" at bounding box center [39, 169] width 79 height 15
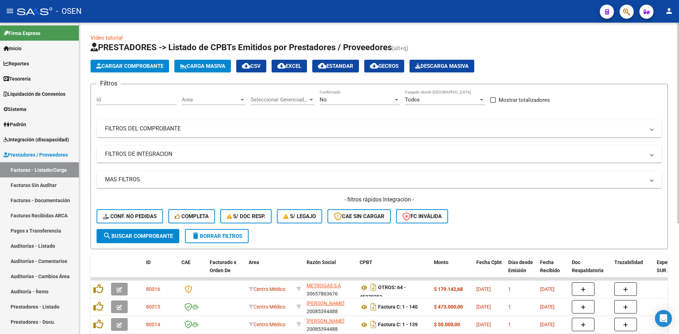
click at [281, 133] on mat-expansion-panel-header "FILTROS DEL COMPROBANTE" at bounding box center [379, 128] width 565 height 17
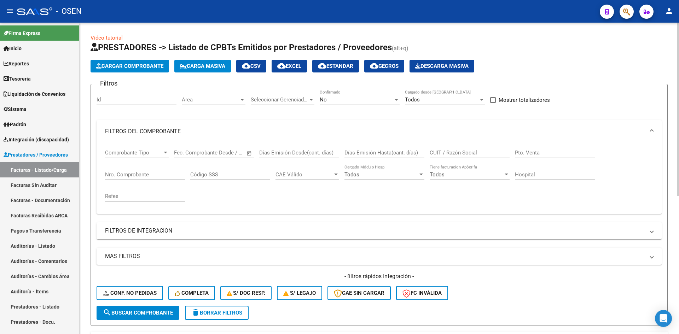
click at [153, 175] on input "Nro. Comprobante" at bounding box center [145, 174] width 80 height 6
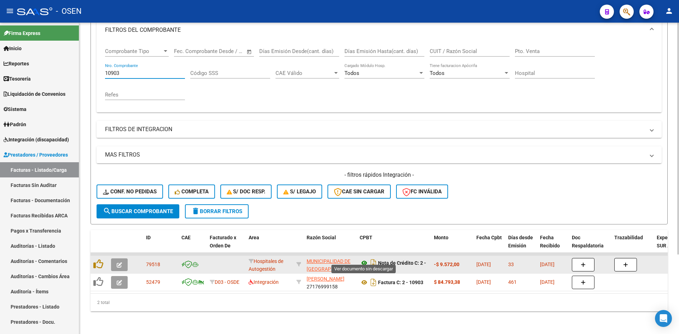
click at [363, 259] on icon at bounding box center [364, 263] width 9 height 8
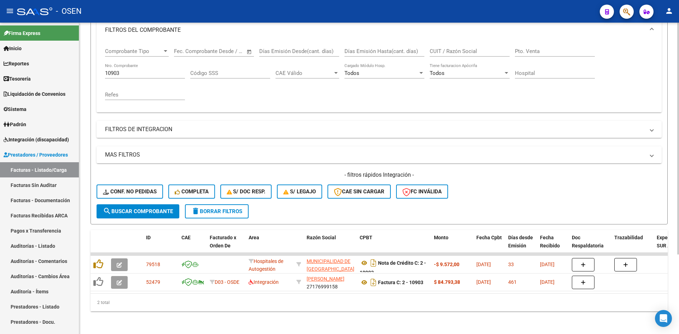
scroll to position [0, 0]
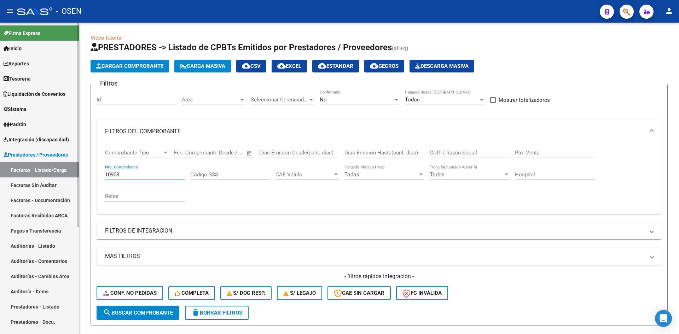
drag, startPoint x: 126, startPoint y: 173, endPoint x: 14, endPoint y: 167, distance: 111.8
click at [24, 168] on mat-sidenav-container "Firma Express Inicio Instructivos Contacto OS Reportes Tablero de Control Ingre…" at bounding box center [339, 178] width 679 height 311
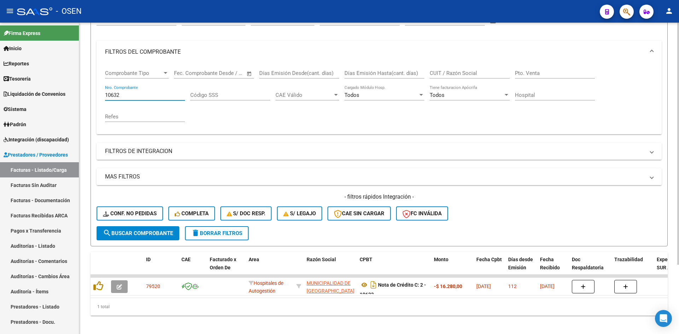
scroll to position [89, 0]
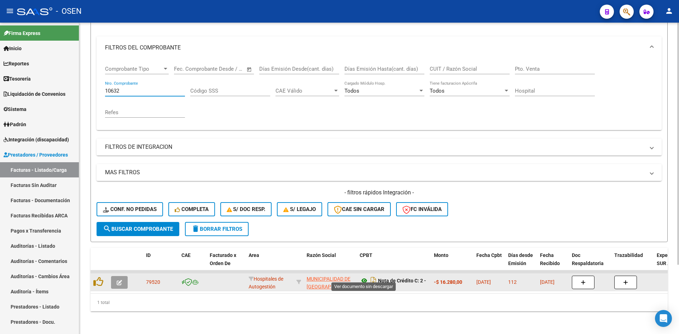
click at [362, 276] on icon at bounding box center [364, 280] width 9 height 8
click at [367, 276] on icon at bounding box center [364, 280] width 9 height 8
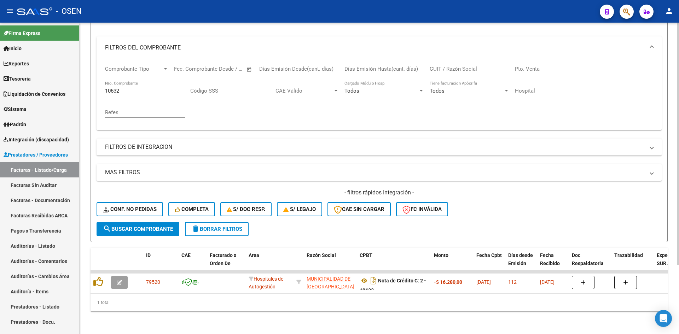
drag, startPoint x: 147, startPoint y: 83, endPoint x: 133, endPoint y: 87, distance: 14.3
click at [133, 87] on div "10632 Nro. Comprobante" at bounding box center [145, 88] width 80 height 15
drag, startPoint x: 133, startPoint y: 87, endPoint x: 14, endPoint y: 87, distance: 118.4
click at [14, 87] on mat-sidenav-container "Firma Express Inicio Instructivos Contacto OS Reportes Tablero de Control Ingre…" at bounding box center [339, 178] width 679 height 311
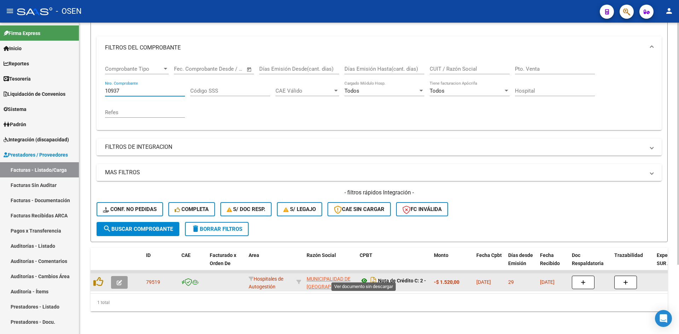
click at [365, 276] on icon at bounding box center [364, 280] width 9 height 8
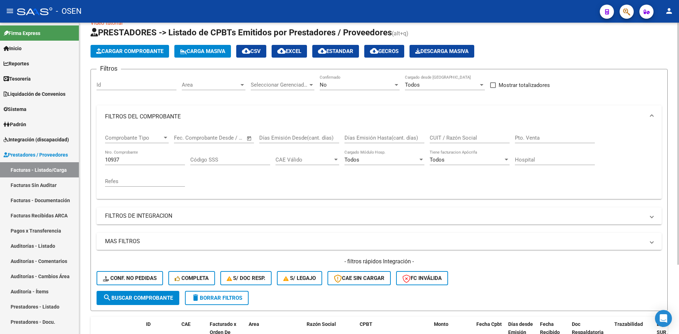
scroll to position [0, 0]
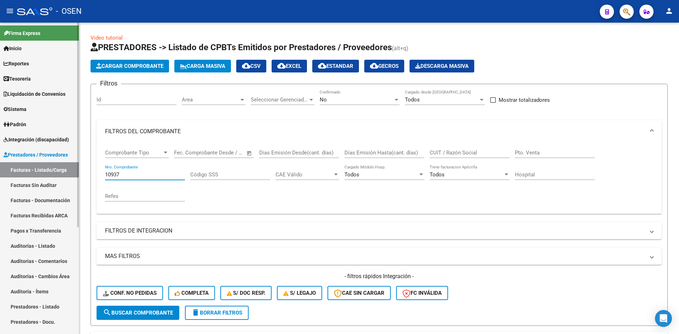
drag, startPoint x: 131, startPoint y: 174, endPoint x: 34, endPoint y: 154, distance: 99.4
click at [35, 155] on mat-sidenav-container "Firma Express Inicio Instructivos Contacto OS Reportes Tablero de Control Ingre…" at bounding box center [339, 178] width 679 height 311
type input "54"
click at [372, 108] on div "No Confirmado" at bounding box center [360, 101] width 80 height 22
click at [371, 101] on div "No" at bounding box center [357, 100] width 74 height 6
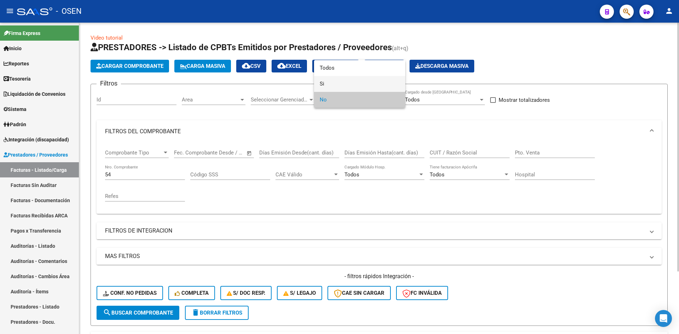
drag, startPoint x: 365, startPoint y: 87, endPoint x: 303, endPoint y: 121, distance: 70.4
click at [365, 87] on span "Si" at bounding box center [360, 84] width 80 height 16
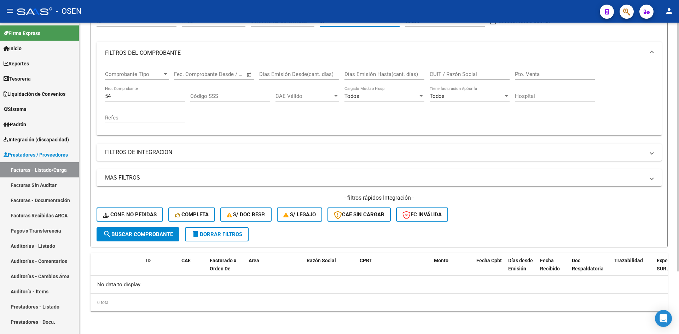
click at [176, 234] on button "search Buscar Comprobante" at bounding box center [138, 234] width 83 height 14
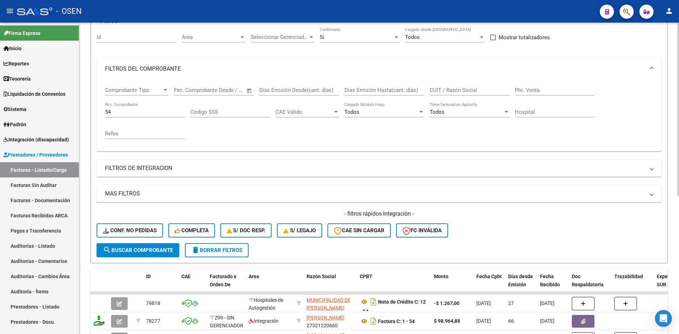
scroll to position [78, 0]
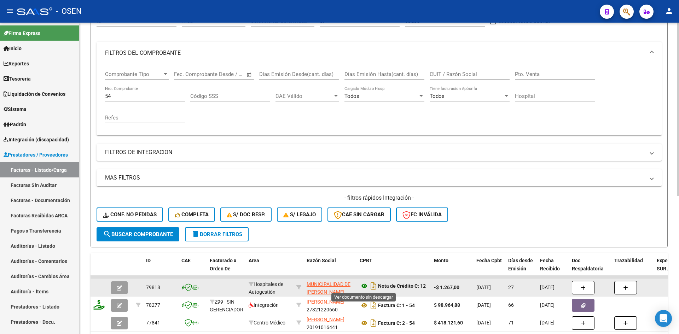
click at [364, 286] on icon at bounding box center [364, 286] width 9 height 8
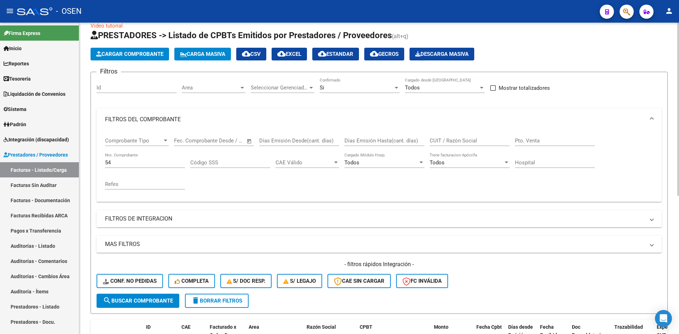
scroll to position [0, 0]
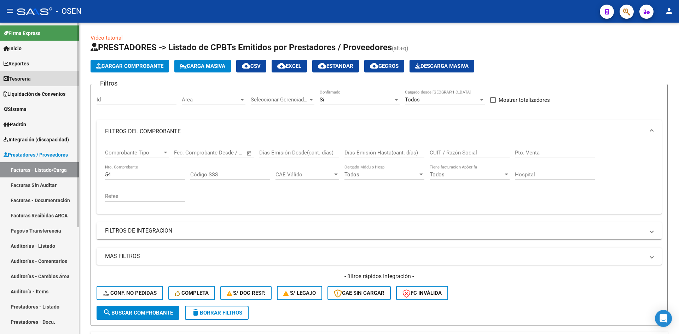
click at [28, 79] on span "Tesorería" at bounding box center [17, 79] width 27 height 8
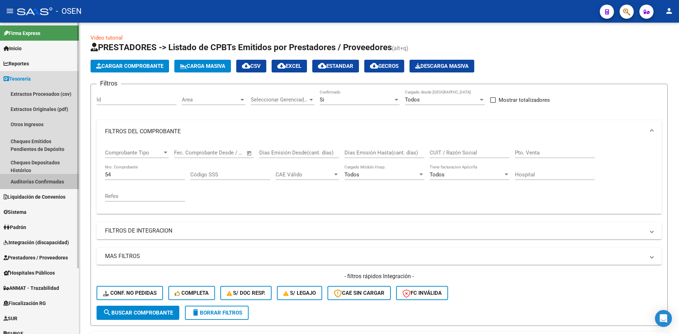
click at [47, 177] on link "Auditorías Confirmadas" at bounding box center [39, 181] width 79 height 15
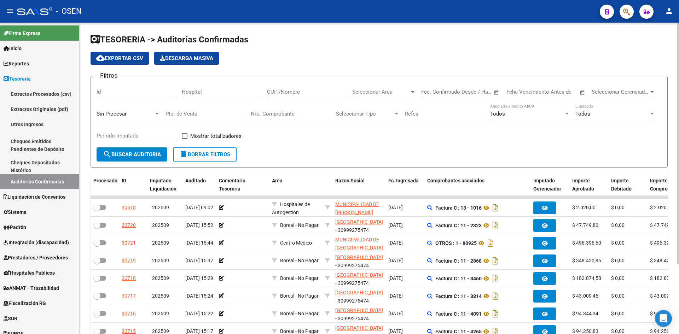
click at [303, 113] on input "Nro. Comprobante" at bounding box center [291, 114] width 80 height 6
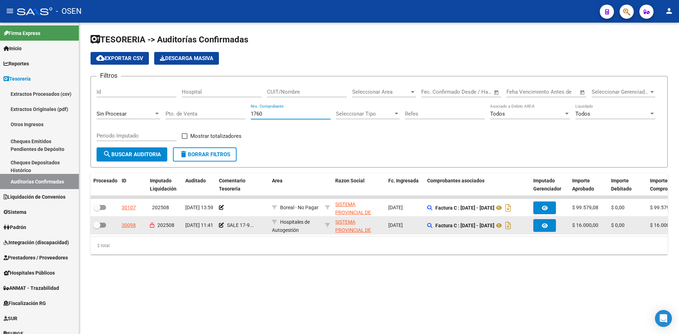
type input "1760"
drag, startPoint x: 386, startPoint y: 233, endPoint x: 441, endPoint y: 233, distance: 54.4
click at [418, 233] on datatable-body-cell "05/08/2025" at bounding box center [404, 225] width 39 height 17
click at [131, 225] on div "30098" at bounding box center [129, 225] width 14 height 8
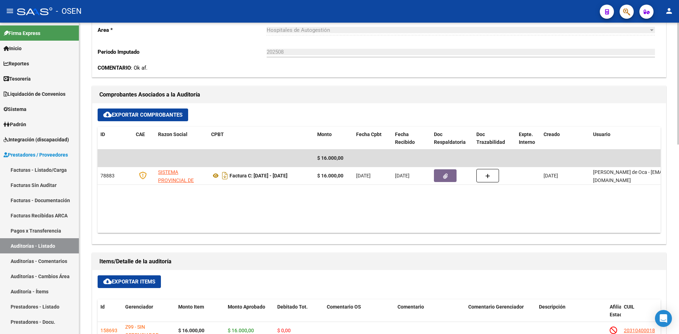
scroll to position [236, 0]
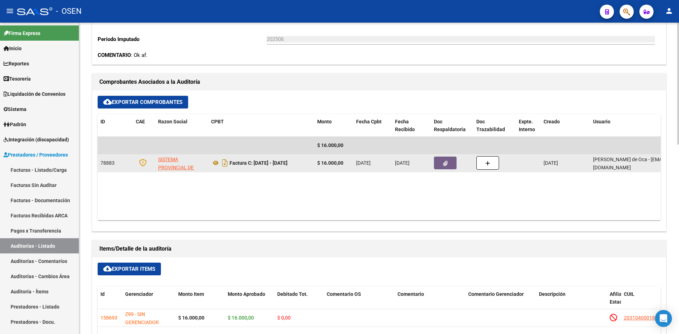
click at [448, 168] on button "button" at bounding box center [445, 163] width 23 height 13
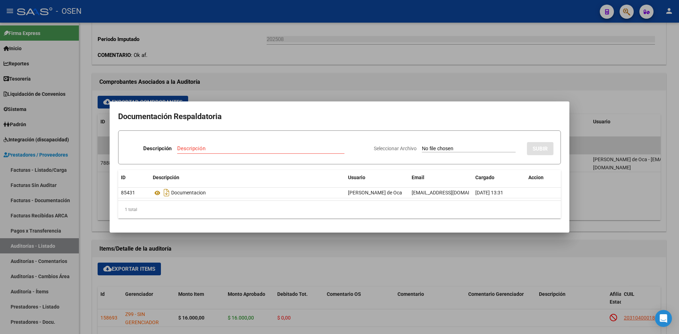
click at [326, 265] on div at bounding box center [339, 167] width 679 height 334
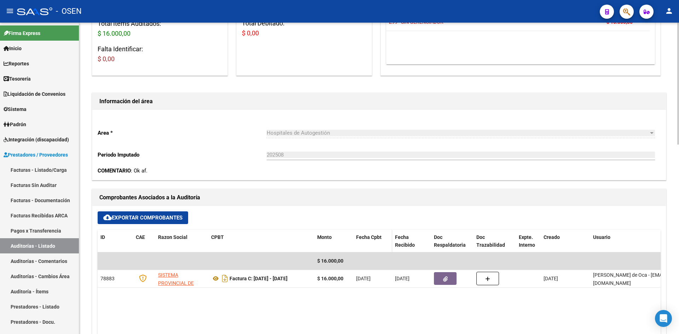
scroll to position [118, 0]
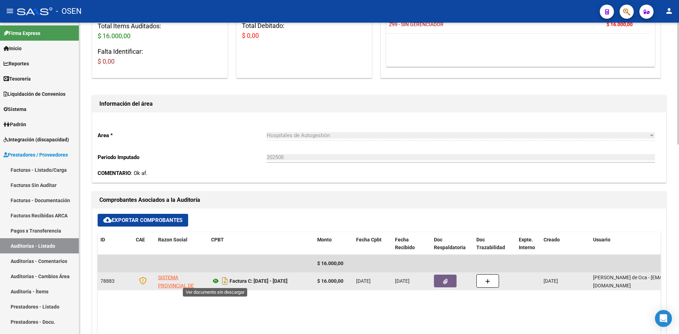
click at [216, 282] on icon at bounding box center [215, 281] width 9 height 8
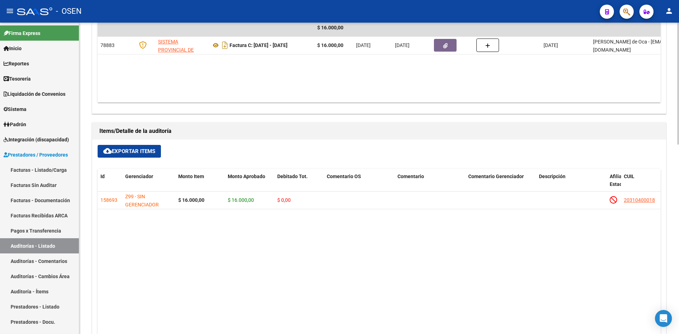
scroll to position [0, 0]
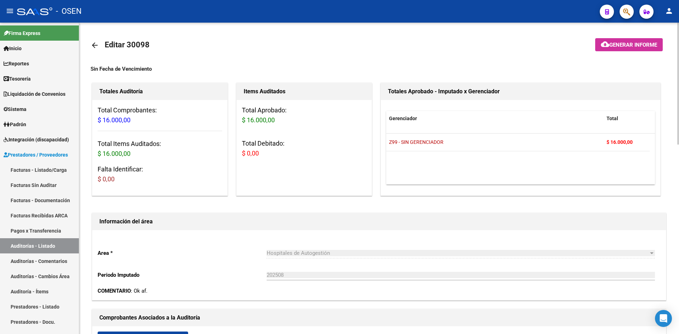
click at [94, 44] on mat-icon "arrow_back" at bounding box center [95, 45] width 8 height 8
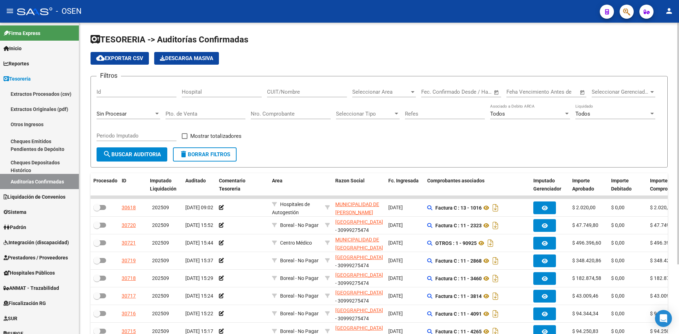
click at [302, 113] on input "Nro. Comprobante" at bounding box center [291, 114] width 80 height 6
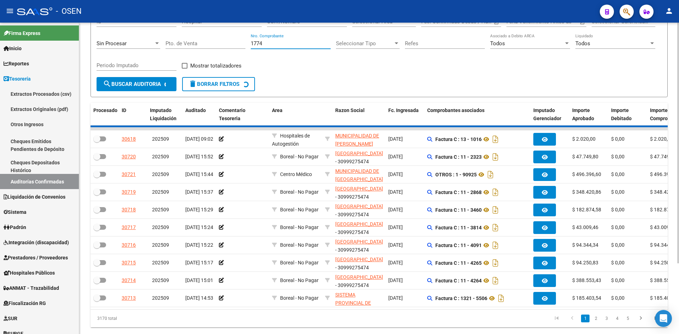
scroll to position [92, 0]
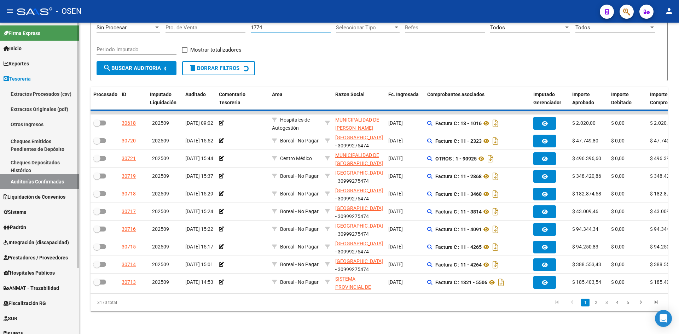
type input "1774"
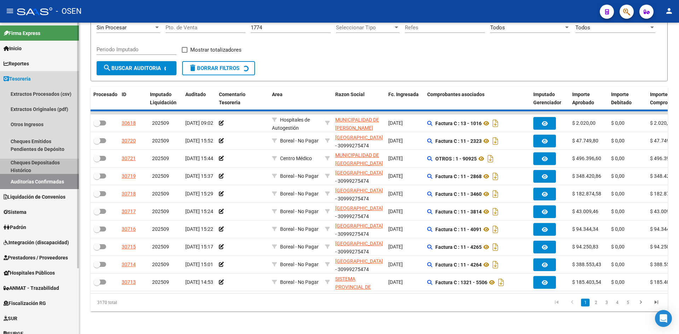
click at [47, 167] on link "Cheques Depositados Histórico" at bounding box center [39, 166] width 79 height 15
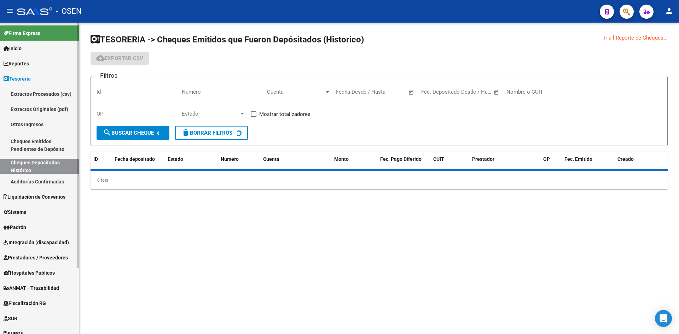
click at [44, 183] on link "Auditorías Confirmadas" at bounding box center [39, 181] width 79 height 15
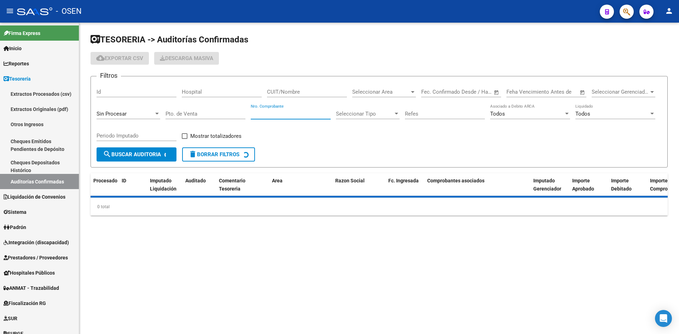
click at [303, 116] on input "Nro. Comprobante" at bounding box center [291, 114] width 80 height 6
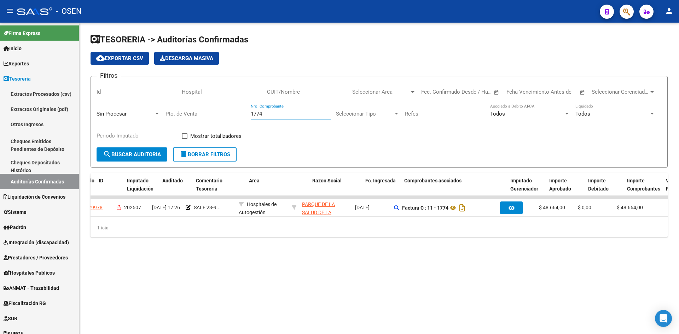
scroll to position [0, 23]
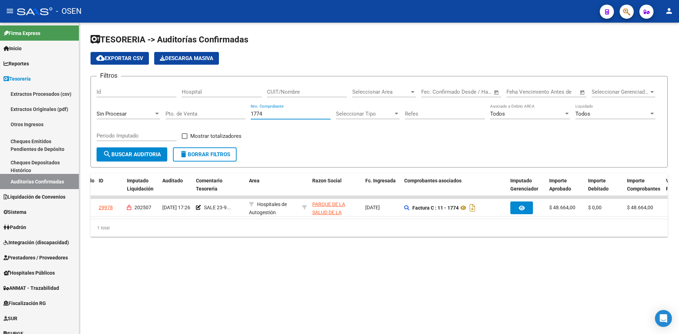
drag, startPoint x: 276, startPoint y: 116, endPoint x: 216, endPoint y: 113, distance: 59.8
click at [221, 114] on div "Filtros Id Hospital CUIT/Nombre Seleccionar Area Seleccionar Area Fecha inicio …" at bounding box center [379, 114] width 565 height 65
type input "9"
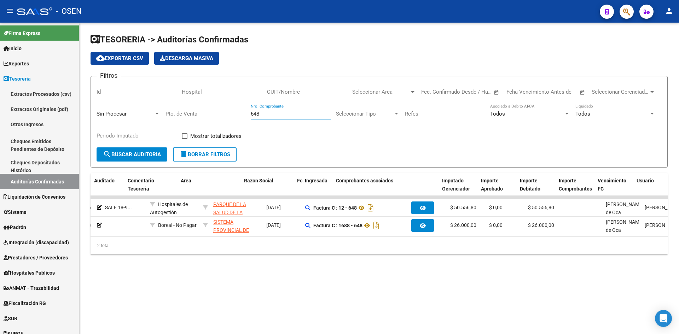
scroll to position [0, 0]
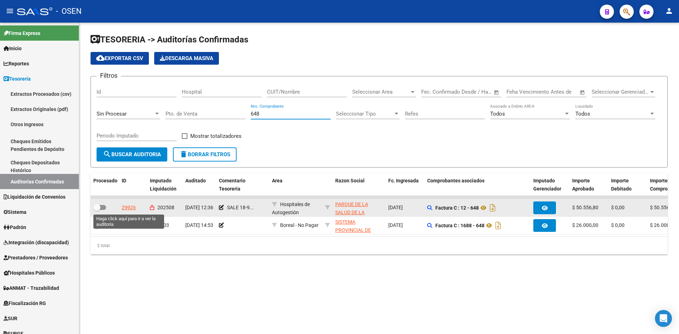
type input "648"
click at [131, 207] on div "29926" at bounding box center [129, 208] width 14 height 8
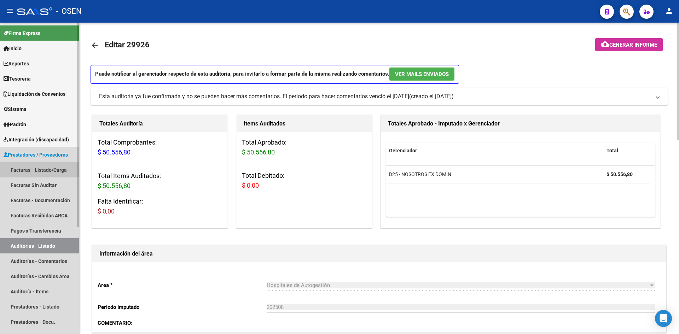
click at [41, 168] on link "Facturas - Listado/Carga" at bounding box center [39, 169] width 79 height 15
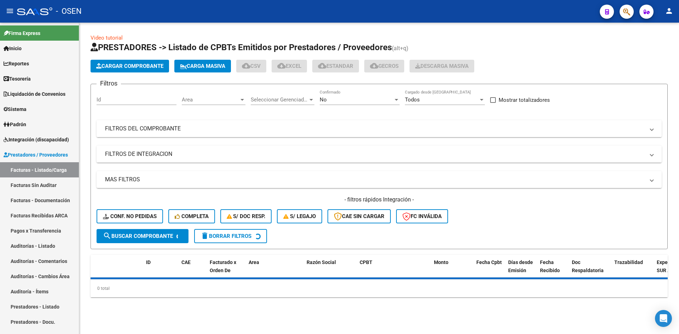
click at [197, 134] on mat-expansion-panel-header "FILTROS DEL COMPROBANTE" at bounding box center [379, 128] width 565 height 17
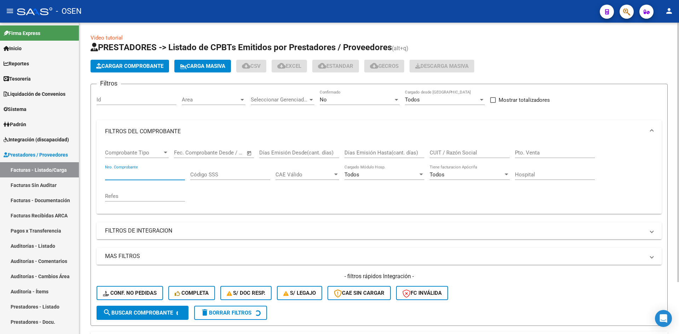
click at [157, 177] on input "Nro. Comprobante" at bounding box center [145, 174] width 80 height 6
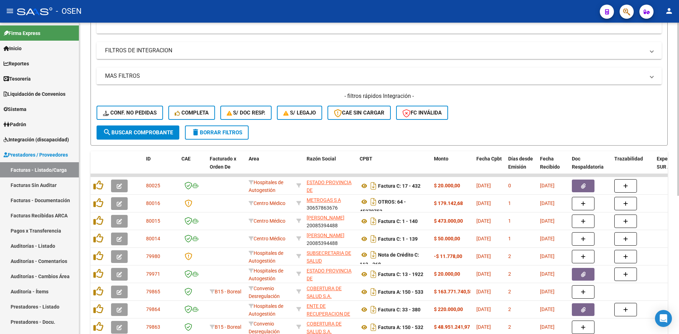
scroll to position [63, 0]
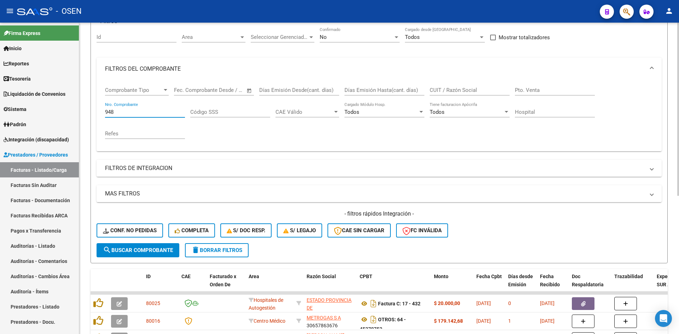
type input "948"
click at [541, 91] on input "Pto. Venta" at bounding box center [555, 90] width 80 height 6
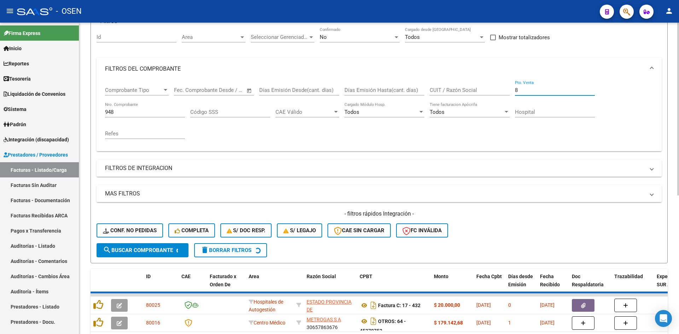
scroll to position [89, 0]
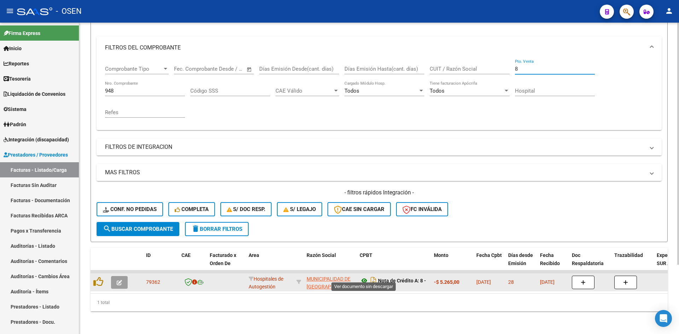
type input "8"
click at [364, 276] on icon at bounding box center [364, 280] width 9 height 8
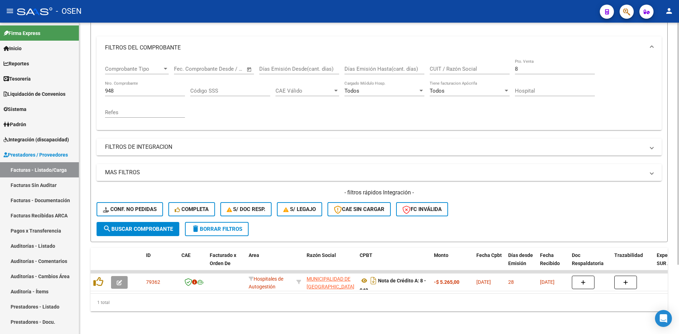
scroll to position [0, 0]
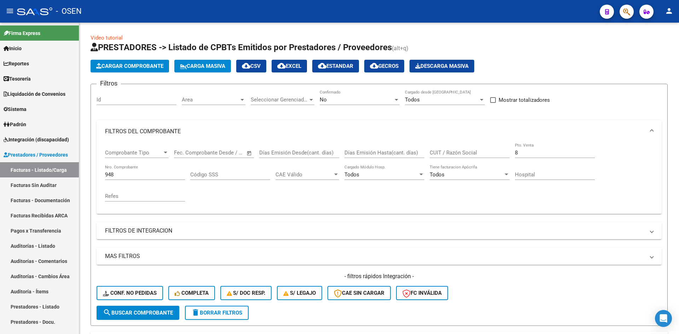
drag, startPoint x: 135, startPoint y: 172, endPoint x: -15, endPoint y: 173, distance: 149.9
click at [0, 173] on html "menu - OSEN person Firma Express Inicio Instructivos Contacto OS Reportes Table…" at bounding box center [339, 167] width 679 height 334
type input "517"
drag, startPoint x: 530, startPoint y: 150, endPoint x: 505, endPoint y: 152, distance: 25.2
click at [513, 151] on div "Comprobante Tipo Comprobante Tipo Fecha inicio – Fecha fin Fec. Comprobante Des…" at bounding box center [379, 175] width 548 height 65
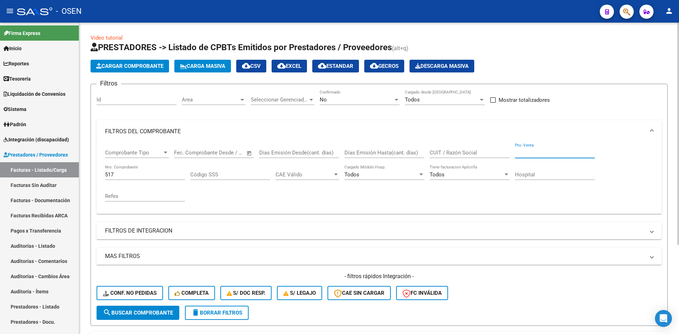
scroll to position [118, 0]
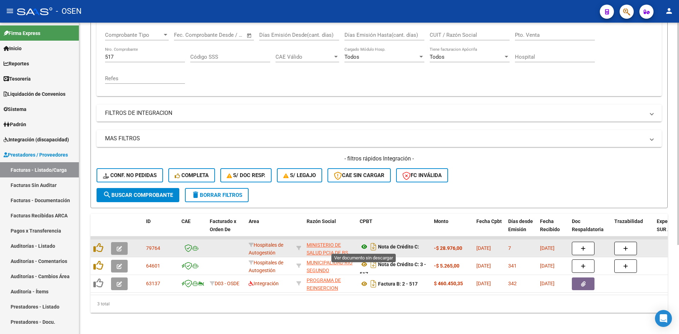
click at [365, 246] on icon at bounding box center [364, 247] width 9 height 8
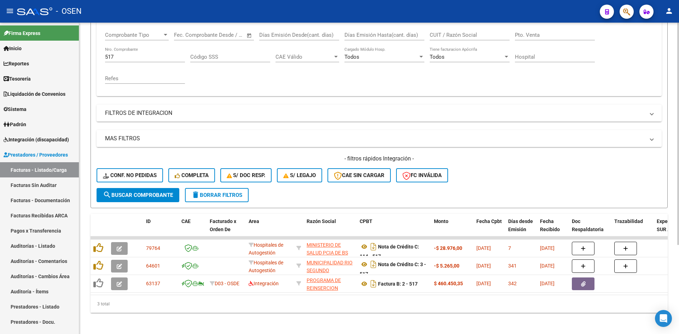
scroll to position [0, 0]
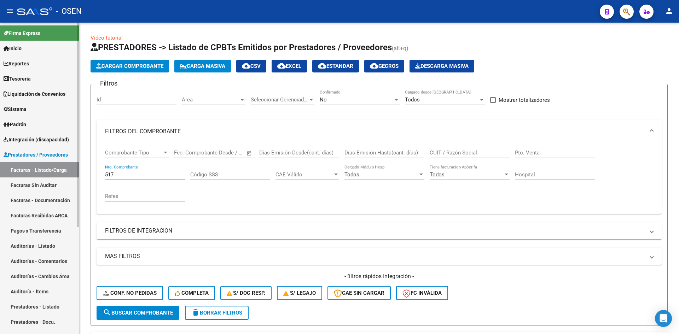
drag, startPoint x: 136, startPoint y: 173, endPoint x: 32, endPoint y: 175, distance: 104.7
click at [32, 175] on mat-sidenav-container "Firma Express Inicio Instructivos Contacto OS Reportes Tablero de Control Ingre…" at bounding box center [339, 178] width 679 height 311
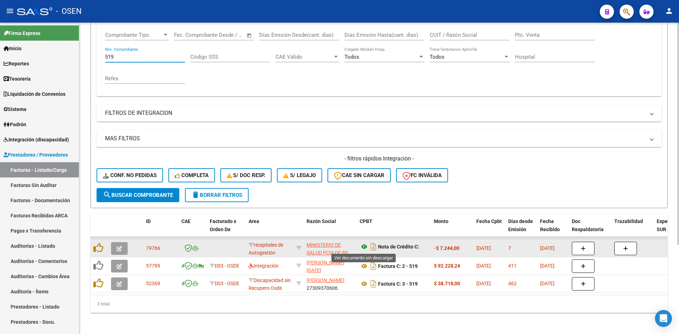
type input "519"
click at [364, 245] on icon at bounding box center [364, 247] width 9 height 8
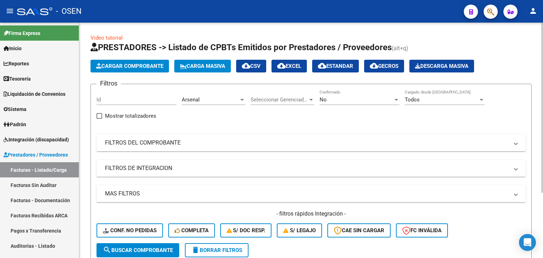
click at [357, 95] on div "No Confirmado" at bounding box center [360, 97] width 80 height 15
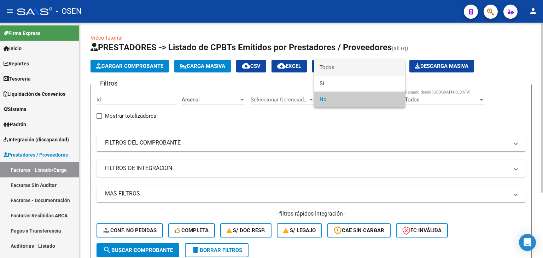
drag, startPoint x: 348, startPoint y: 70, endPoint x: 278, endPoint y: 120, distance: 86.3
click at [348, 70] on span "Todos" at bounding box center [360, 68] width 80 height 16
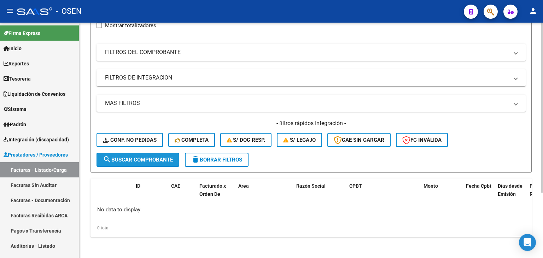
click at [163, 162] on span "search Buscar Comprobante" at bounding box center [138, 160] width 70 height 6
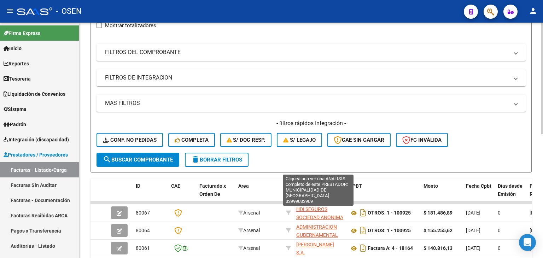
scroll to position [209, 0]
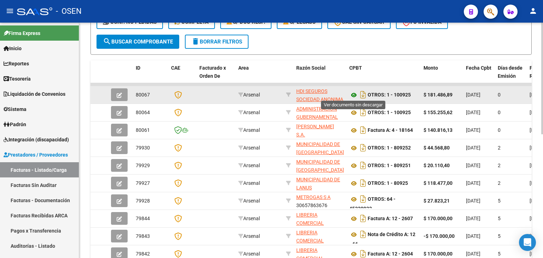
click at [350, 95] on icon at bounding box center [353, 95] width 9 height 8
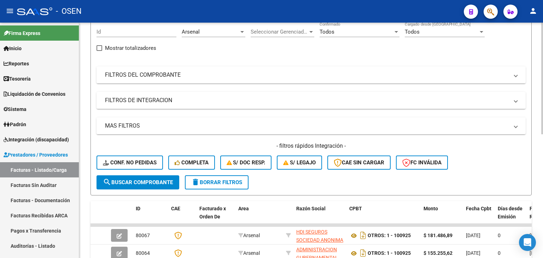
scroll to position [0, 0]
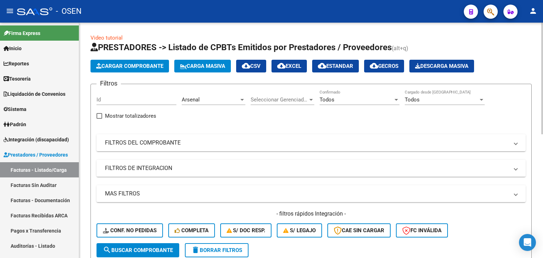
click at [141, 68] on span "Cargar Comprobante" at bounding box center [129, 66] width 67 height 6
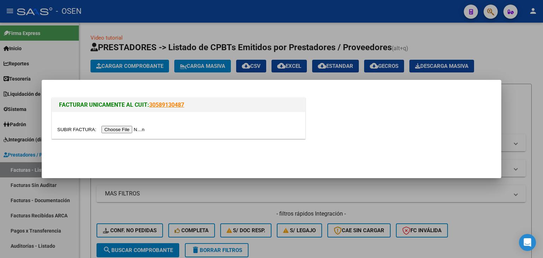
drag, startPoint x: 116, startPoint y: 125, endPoint x: 117, endPoint y: 131, distance: 6.4
click at [117, 130] on div at bounding box center [178, 129] width 243 height 8
click at [117, 131] on input "file" at bounding box center [101, 129] width 89 height 7
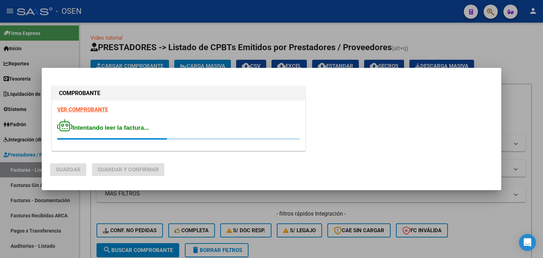
click at [102, 107] on strong "VER COMPROBANTE" at bounding box center [82, 109] width 51 height 6
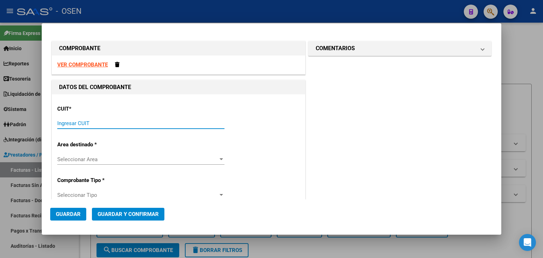
click at [124, 125] on input "Ingresar CUIT" at bounding box center [140, 123] width 167 height 6
paste input "30-50001701-1"
type input "30-50001701-1"
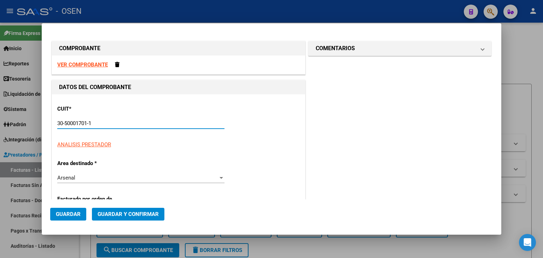
type input "1"
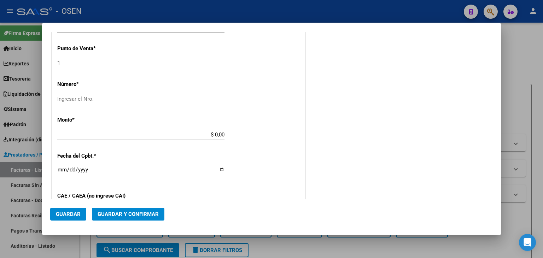
scroll to position [249, 0]
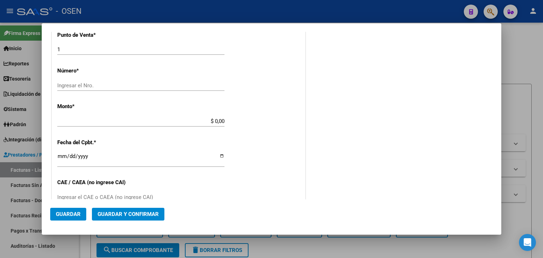
type input "30-50001701-1"
click at [129, 81] on div "Ingresar el Nro." at bounding box center [140, 85] width 167 height 11
type input "1009252"
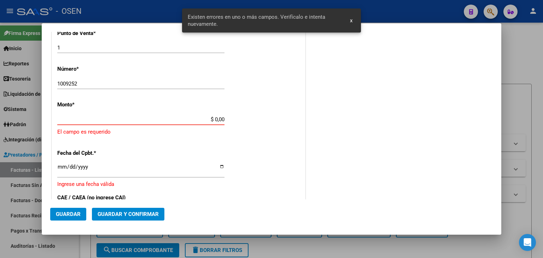
paste input "181.486,89"
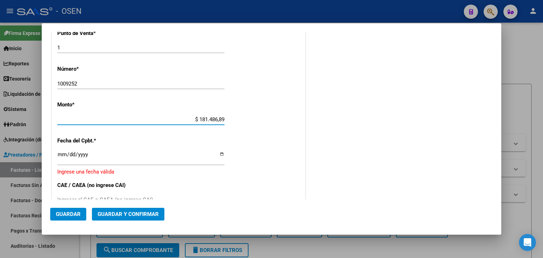
type input "$ 181.486,89"
click at [59, 156] on input "Ingresar la fecha" at bounding box center [140, 157] width 167 height 11
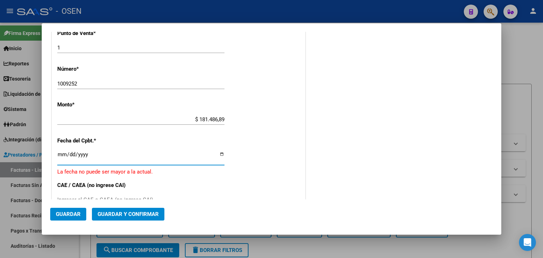
type input "[DATE]"
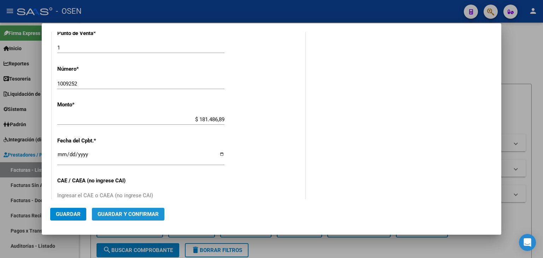
click at [138, 210] on button "Guardar y Confirmar" at bounding box center [128, 214] width 72 height 13
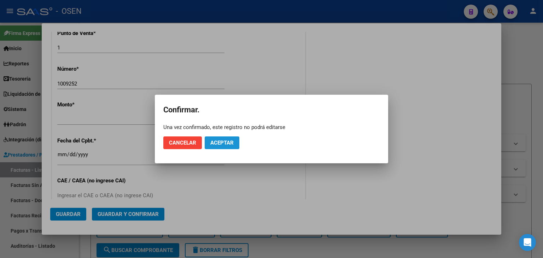
click at [235, 141] on button "Aceptar" at bounding box center [222, 142] width 35 height 13
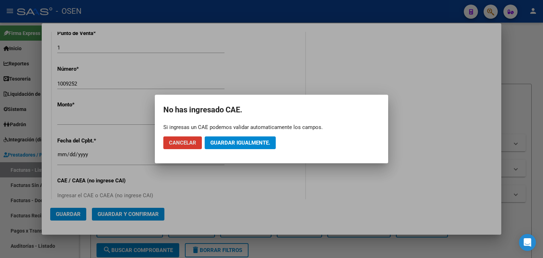
click at [270, 141] on button "Guardar igualmente." at bounding box center [240, 142] width 71 height 13
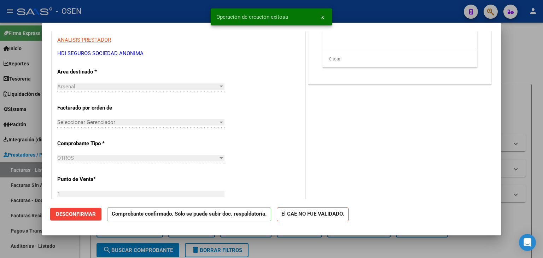
scroll to position [0, 0]
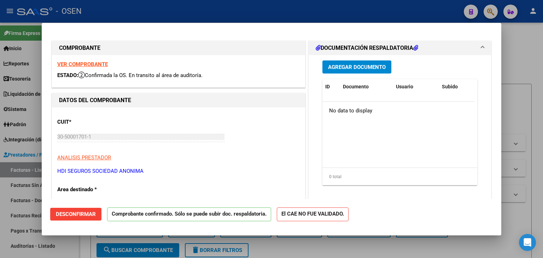
click at [81, 245] on div at bounding box center [271, 129] width 543 height 258
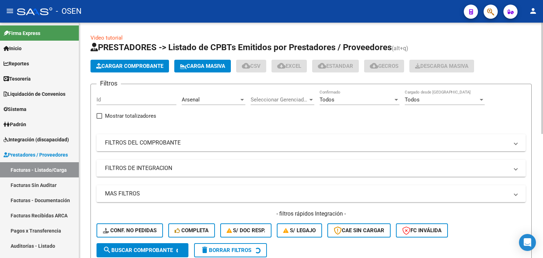
click at [120, 65] on span "Cargar Comprobante" at bounding box center [129, 66] width 67 height 6
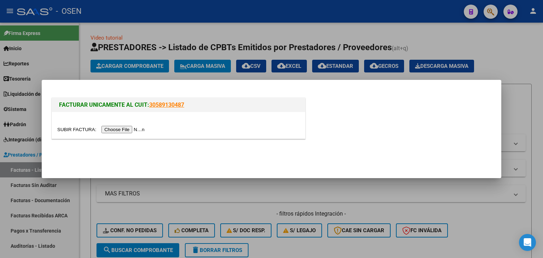
click at [125, 130] on input "file" at bounding box center [101, 129] width 89 height 7
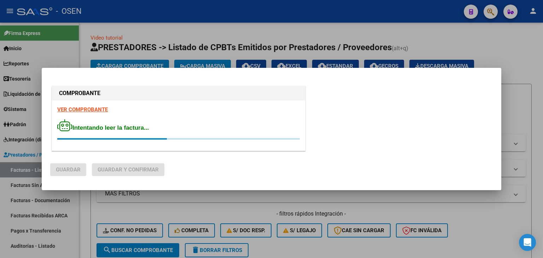
click at [100, 109] on strong "VER COMPROBANTE" at bounding box center [82, 109] width 51 height 6
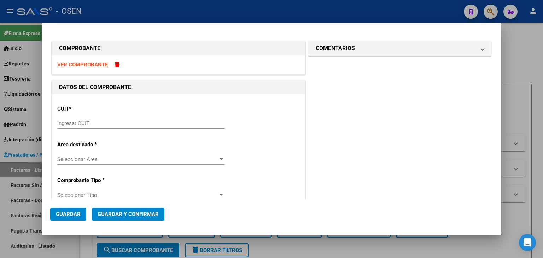
click at [115, 66] on span at bounding box center [117, 64] width 5 height 5
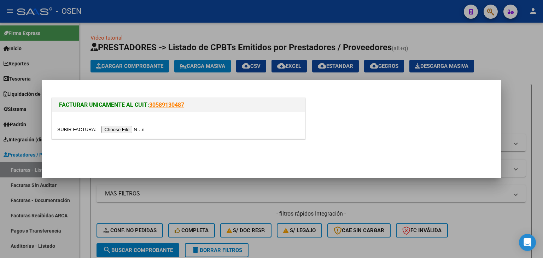
click at [132, 129] on input "file" at bounding box center [101, 129] width 89 height 7
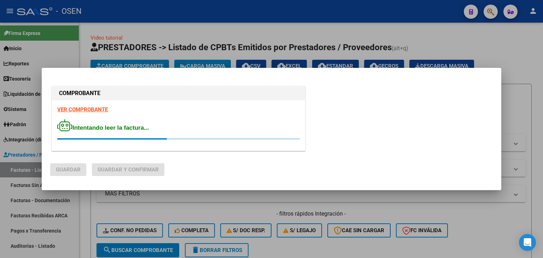
click at [85, 109] on strong "VER COMPROBANTE" at bounding box center [82, 109] width 51 height 6
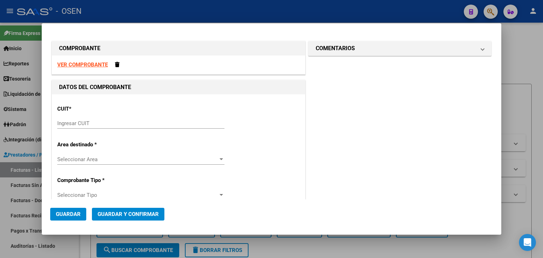
click at [115, 119] on div "Ingresar CUIT" at bounding box center [140, 123] width 167 height 11
paste input "30-5192"
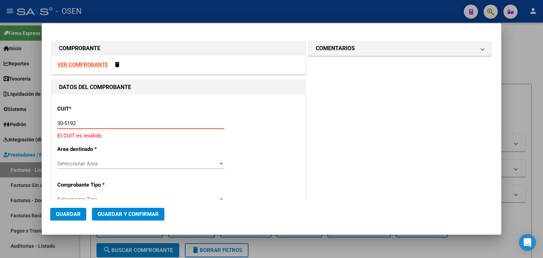
drag, startPoint x: 92, startPoint y: 124, endPoint x: 26, endPoint y: 124, distance: 65.4
click at [18, 124] on div "COMPROBANTE VER COMPROBANTE DATOS DEL COMPROBANTE CUIT * 30-5192 Ingresar CUIT …" at bounding box center [271, 129] width 543 height 258
paste input "text"
click at [100, 121] on input "30-5192" at bounding box center [140, 123] width 167 height 6
drag, startPoint x: 115, startPoint y: 122, endPoint x: 42, endPoint y: 122, distance: 72.8
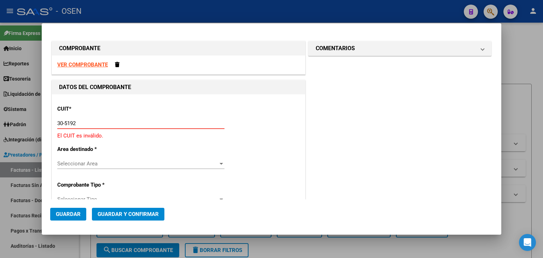
click at [37, 123] on div "COMPROBANTE VER COMPROBANTE DATOS DEL COMPROBANTE CUIT * 30-5192 Ingresar CUIT …" at bounding box center [271, 129] width 543 height 258
paste input "0001091-"
type input "30-50001091-2"
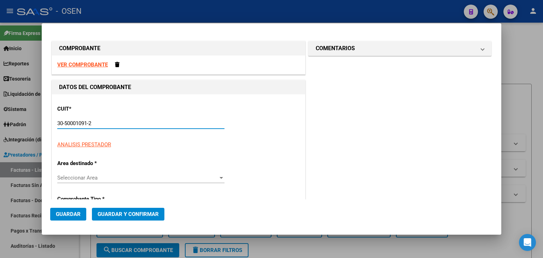
type input "1"
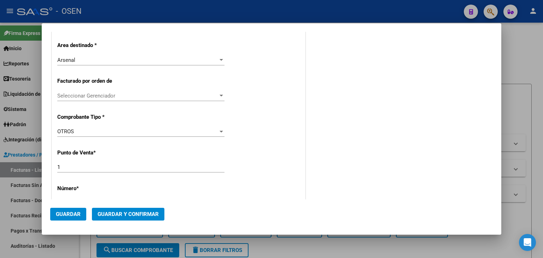
scroll to position [249, 0]
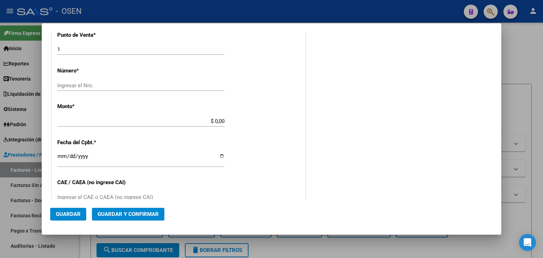
type input "30-50001091-2"
click at [126, 88] on input "Ingresar el Nro." at bounding box center [140, 85] width 167 height 6
type input "100925"
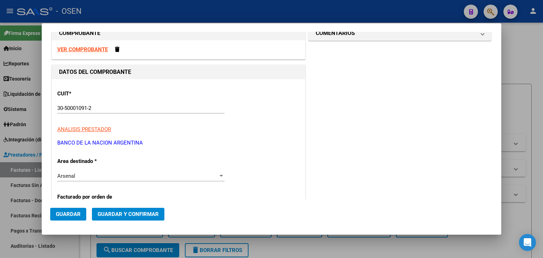
scroll to position [251, 0]
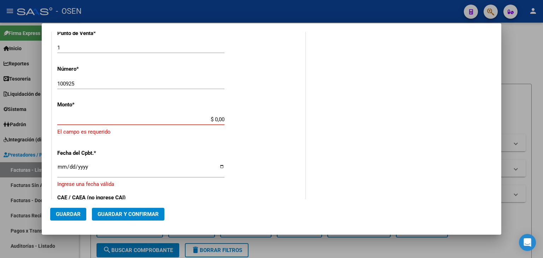
paste input "1.6945,7"
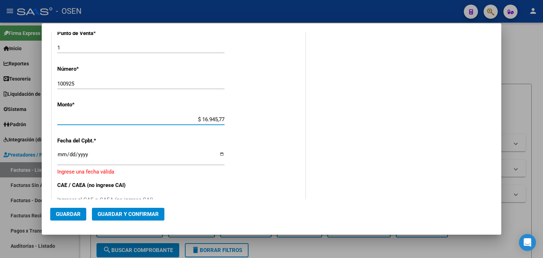
drag, startPoint x: 192, startPoint y: 118, endPoint x: 245, endPoint y: 118, distance: 52.3
click at [245, 118] on div "CUIT * 30-50001091-2 Ingresar CUIT ANALISIS PRESTADOR BANCO DE LA NACION ARGENT…" at bounding box center [178, 114] width 253 height 541
paste input "1.6945,"
drag, startPoint x: 185, startPoint y: 117, endPoint x: 274, endPoint y: 122, distance: 89.2
click at [274, 122] on div "CUIT * 30-50001091-2 Ingresar CUIT ANALISIS PRESTADOR BANCO DE LA NACION ARGENT…" at bounding box center [178, 114] width 253 height 541
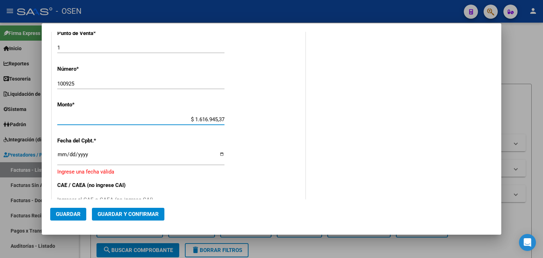
drag, startPoint x: 217, startPoint y: 118, endPoint x: 246, endPoint y: 123, distance: 28.8
click at [246, 123] on div "CUIT * 30-50001091-2 Ingresar CUIT ANALISIS PRESTADOR BANCO DE LA NACION ARGENT…" at bounding box center [178, 114] width 253 height 541
type input "$ 1.616.945,77"
click at [152, 142] on div "CUIT * 30-50001091-2 Ingresar CUIT ANALISIS PRESTADOR BANCO DE LA NACION ARGENT…" at bounding box center [178, 114] width 253 height 541
click at [60, 154] on input "Ingresar la fecha" at bounding box center [140, 157] width 167 height 11
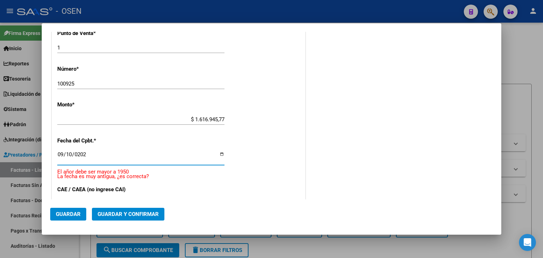
type input "[DATE]"
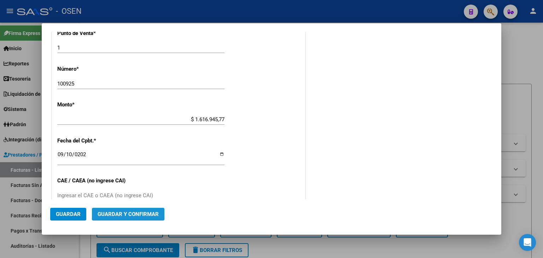
click at [116, 214] on span "Guardar y Confirmar" at bounding box center [128, 214] width 61 height 6
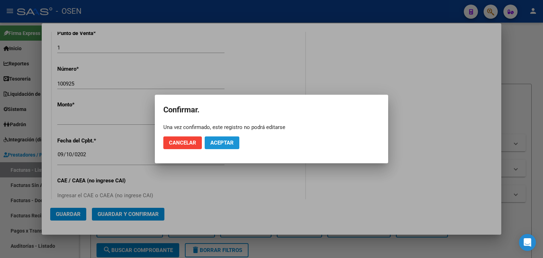
click at [223, 147] on button "Aceptar" at bounding box center [222, 142] width 35 height 13
click at [223, 147] on button "Guardar igualmente." at bounding box center [240, 142] width 71 height 13
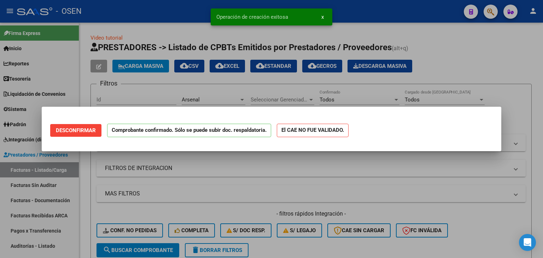
scroll to position [0, 0]
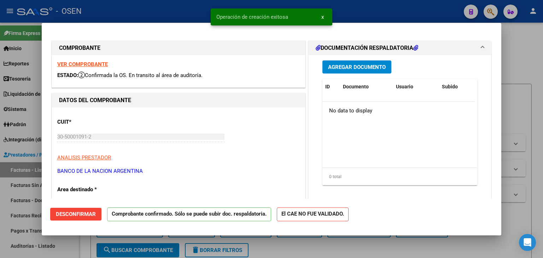
click at [83, 246] on div at bounding box center [271, 129] width 543 height 258
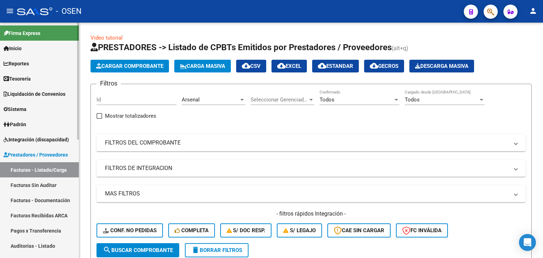
click at [53, 245] on link "Auditorías - Listado" at bounding box center [39, 245] width 79 height 15
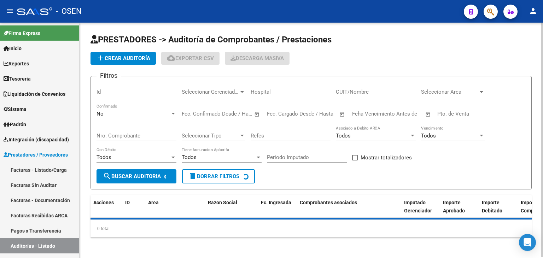
click at [135, 57] on span "add Crear Auditoría" at bounding box center [123, 58] width 54 height 6
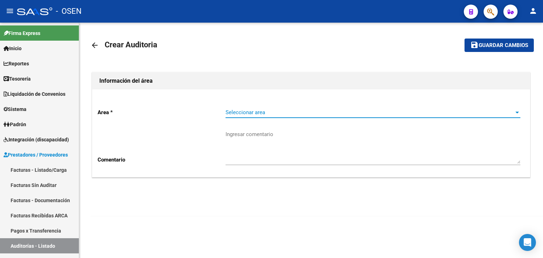
click at [284, 113] on span "Seleccionar area" at bounding box center [370, 112] width 288 height 6
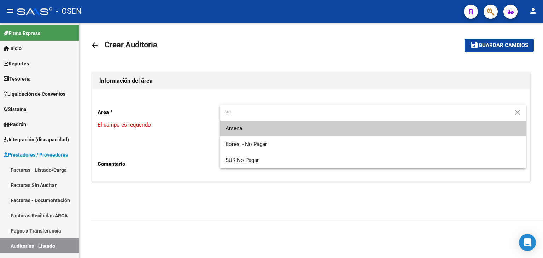
type input "ar"
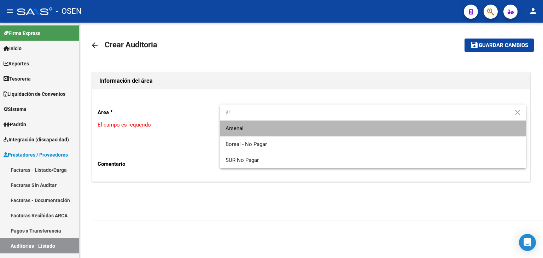
click at [269, 132] on span "Arsenal" at bounding box center [373, 129] width 295 height 16
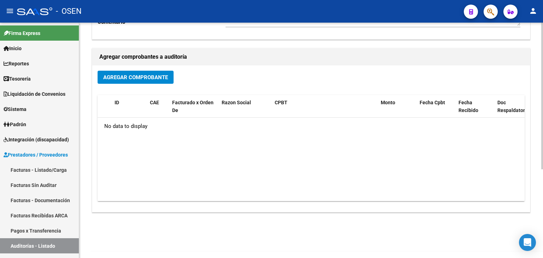
scroll to position [142, 0]
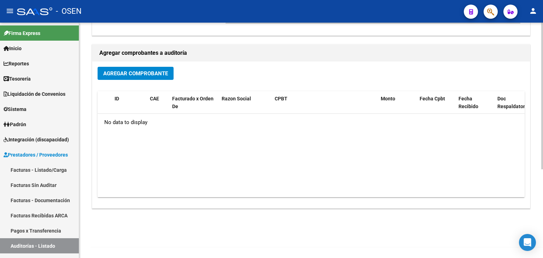
click at [139, 77] on button "Agregar Comprobante" at bounding box center [136, 73] width 76 height 13
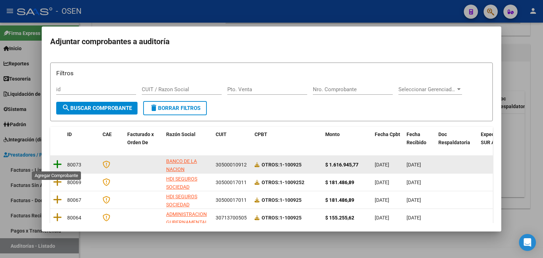
click at [57, 168] on icon at bounding box center [57, 164] width 9 height 10
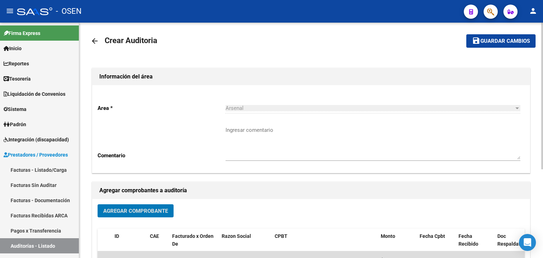
scroll to position [0, 0]
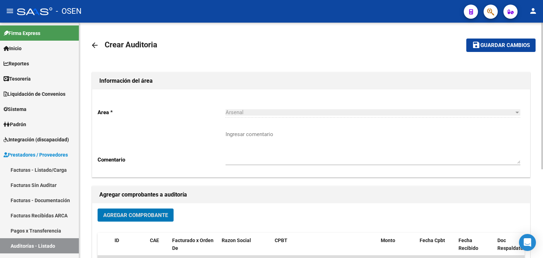
click at [503, 41] on button "save Guardar cambios" at bounding box center [500, 45] width 69 height 13
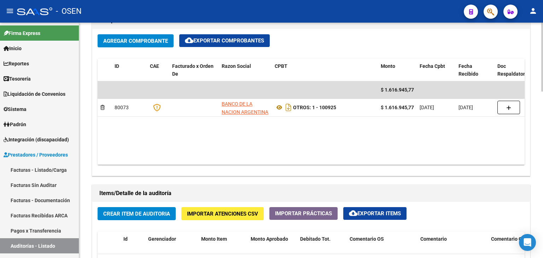
scroll to position [471, 0]
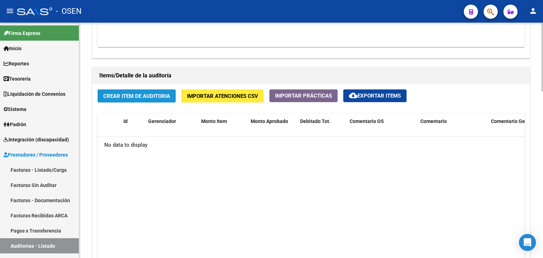
click at [145, 97] on span "Crear Item de Auditoria" at bounding box center [136, 96] width 67 height 6
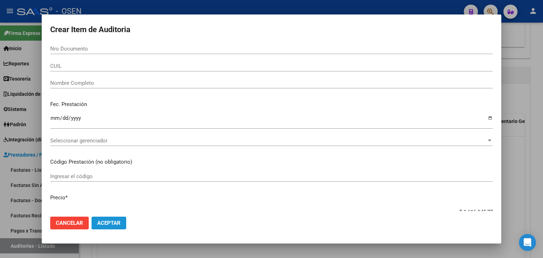
click at [107, 222] on span "Aceptar" at bounding box center [108, 223] width 23 height 6
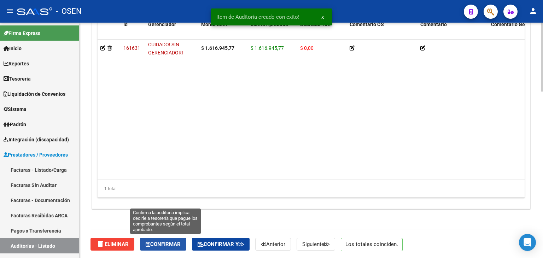
click at [160, 238] on button "Confirmar" at bounding box center [163, 244] width 46 height 13
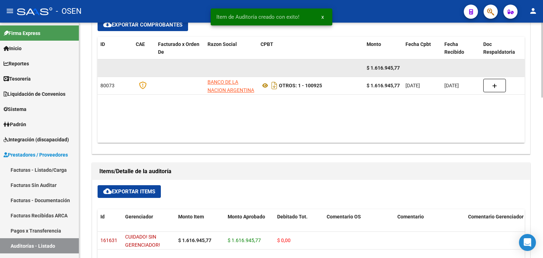
scroll to position [270, 0]
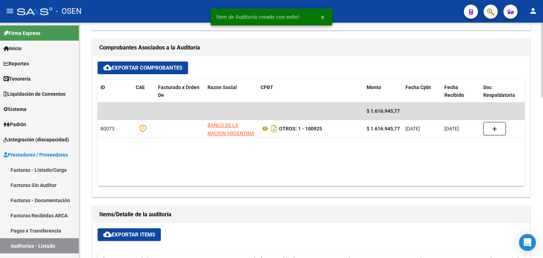
type input "202509"
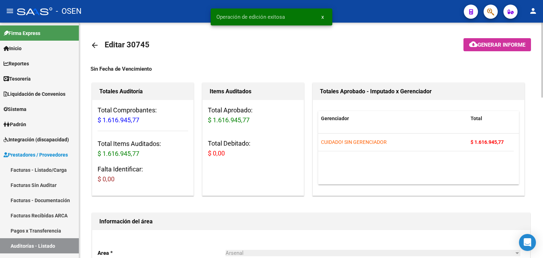
click at [95, 39] on link "arrow_back" at bounding box center [98, 45] width 14 height 17
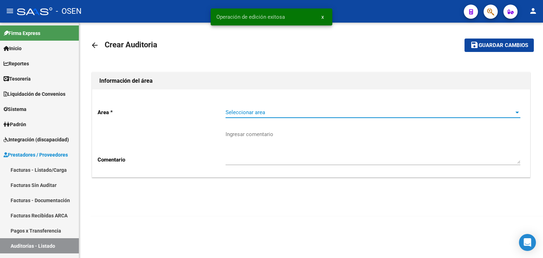
click at [281, 113] on span "Seleccionar area" at bounding box center [370, 112] width 288 height 6
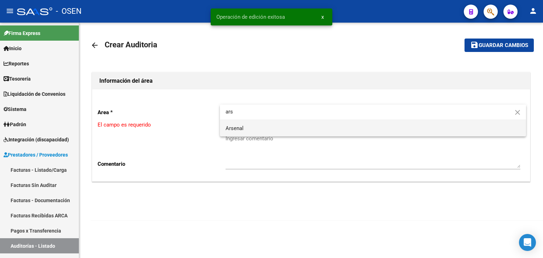
type input "ars"
drag, startPoint x: 281, startPoint y: 128, endPoint x: 277, endPoint y: 130, distance: 4.8
click at [281, 128] on span "Arsenal" at bounding box center [373, 129] width 295 height 16
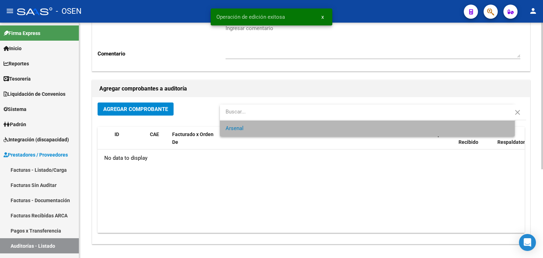
scroll to position [142, 0]
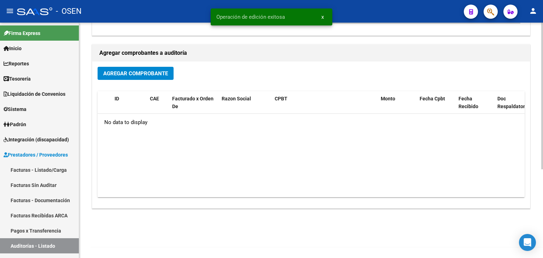
click at [151, 75] on span "Agregar Comprobante" at bounding box center [135, 73] width 65 height 6
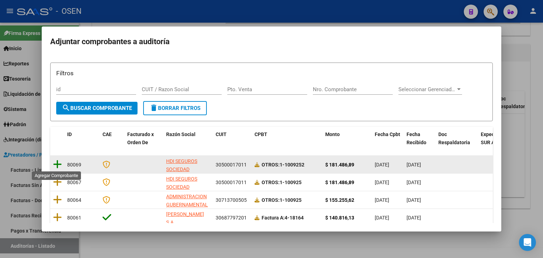
click at [60, 162] on icon at bounding box center [57, 164] width 9 height 10
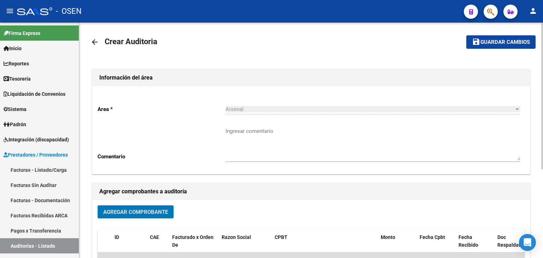
scroll to position [0, 0]
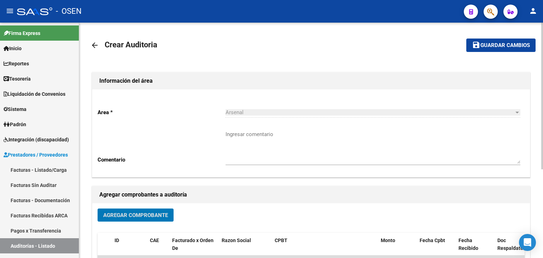
drag, startPoint x: 492, startPoint y: 47, endPoint x: 316, endPoint y: 145, distance: 201.1
click at [492, 47] on span "Guardar cambios" at bounding box center [504, 45] width 49 height 6
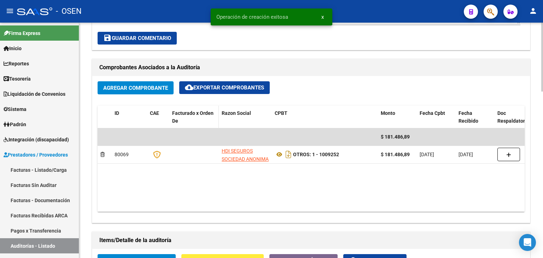
scroll to position [471, 0]
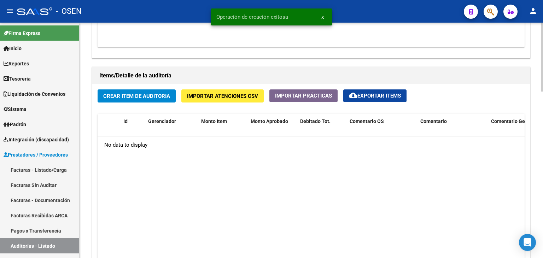
click at [137, 87] on div "Crear Item de Auditoria Importar Atenciones CSV Importar Prácticas cloud_downlo…" at bounding box center [311, 194] width 438 height 221
click at [137, 97] on span "Crear Item de Auditoria" at bounding box center [136, 96] width 67 height 6
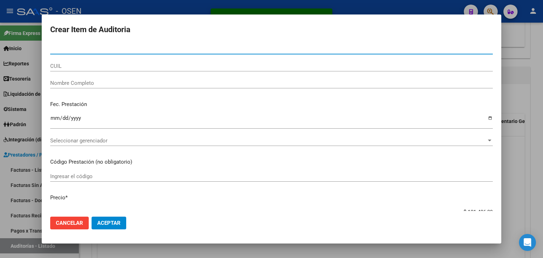
click at [111, 220] on span "Aceptar" at bounding box center [108, 223] width 23 height 6
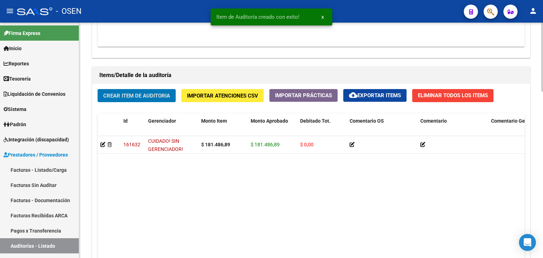
scroll to position [568, 0]
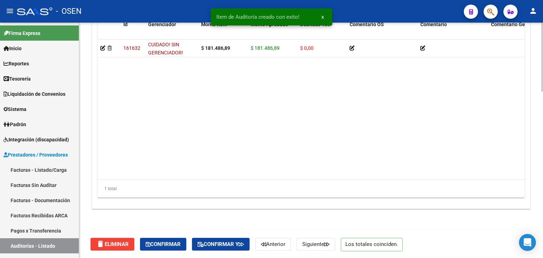
drag, startPoint x: 167, startPoint y: 251, endPoint x: 168, endPoint y: 247, distance: 3.6
click at [167, 248] on div "delete Eliminar Confirmar Confirmar y Anterior Siguiente Los totales coinciden." at bounding box center [314, 244] width 447 height 30
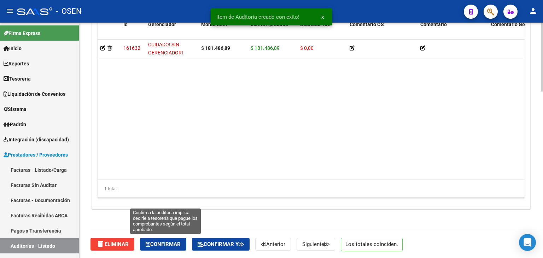
click at [168, 247] on button "Confirmar" at bounding box center [163, 244] width 46 height 13
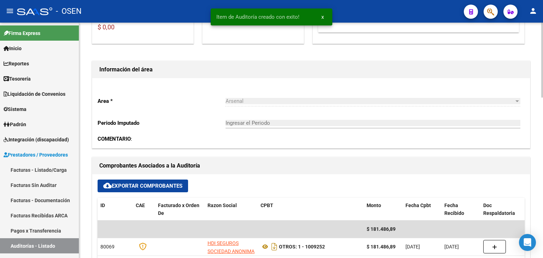
type input "202509"
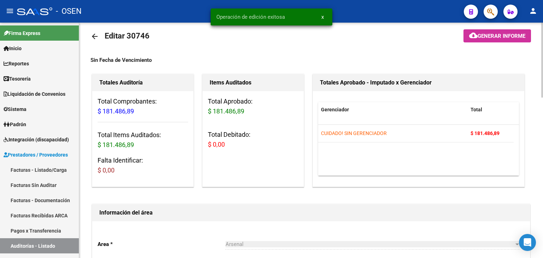
scroll to position [0, 0]
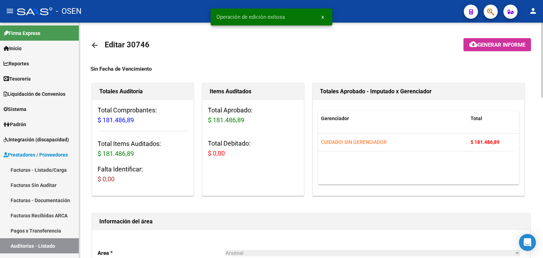
click at [96, 46] on mat-icon "arrow_back" at bounding box center [95, 45] width 8 height 8
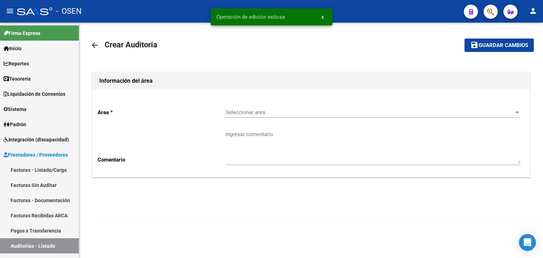
click at [305, 113] on span "Seleccionar area" at bounding box center [370, 112] width 288 height 6
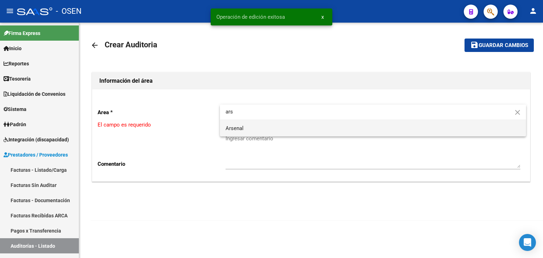
type input "ars"
drag, startPoint x: 293, startPoint y: 127, endPoint x: 288, endPoint y: 129, distance: 4.7
click at [292, 128] on span "Arsenal" at bounding box center [373, 129] width 295 height 16
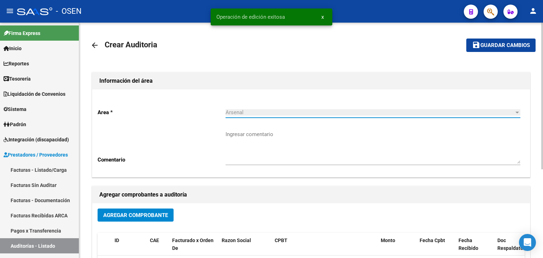
scroll to position [118, 0]
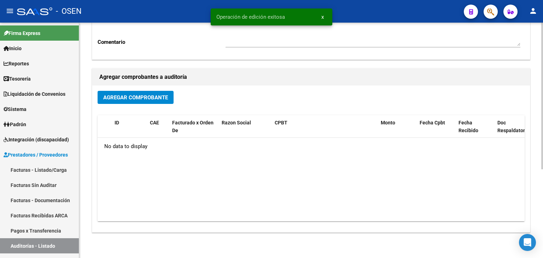
click at [154, 96] on span "Agregar Comprobante" at bounding box center [135, 97] width 65 height 6
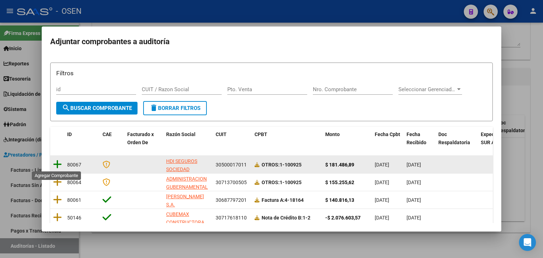
click at [53, 166] on icon at bounding box center [57, 164] width 9 height 10
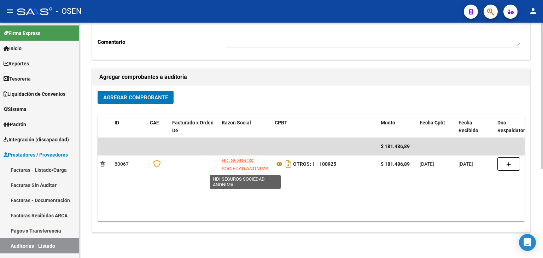
scroll to position [0, 0]
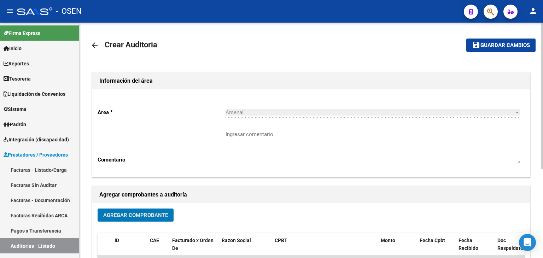
click at [520, 47] on span "Guardar cambios" at bounding box center [504, 45] width 49 height 6
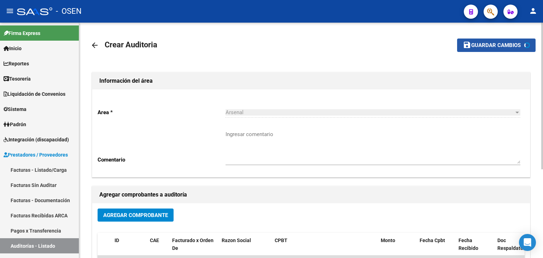
scroll to position [138, 0]
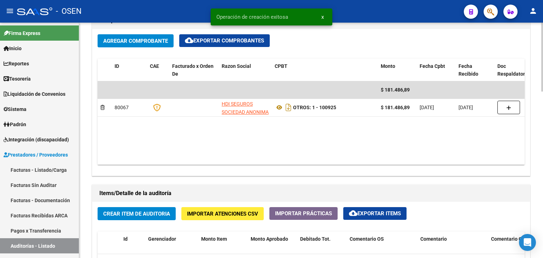
scroll to position [471, 0]
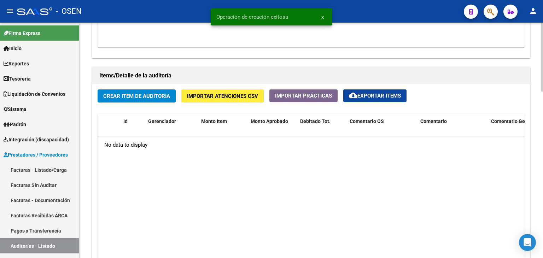
click at [152, 97] on span "Crear Item de Auditoria" at bounding box center [136, 96] width 67 height 6
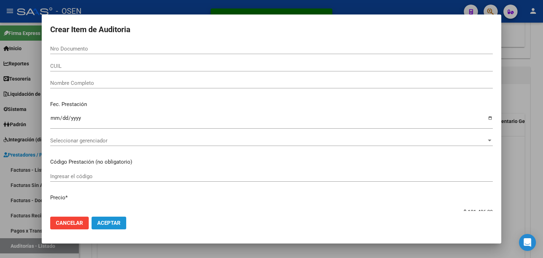
click at [113, 227] on button "Aceptar" at bounding box center [109, 223] width 35 height 13
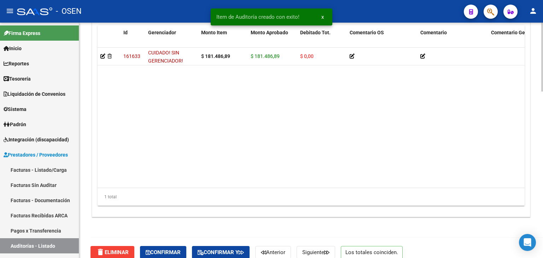
scroll to position [568, 0]
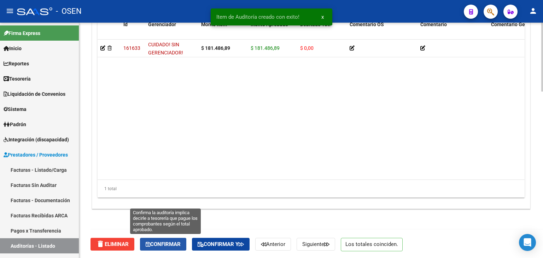
click at [173, 244] on span "Confirmar" at bounding box center [163, 244] width 35 height 6
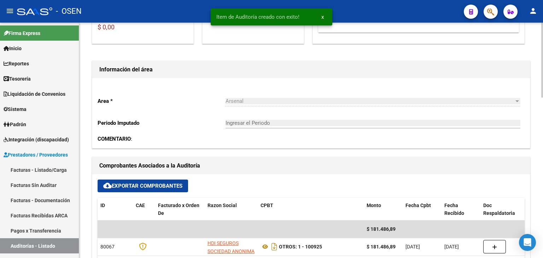
type input "202509"
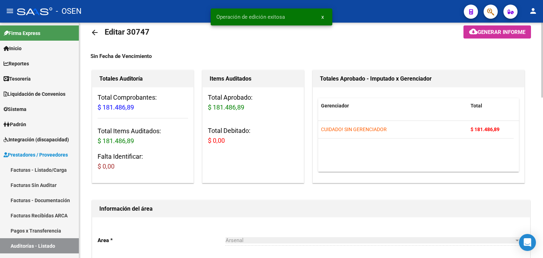
scroll to position [0, 0]
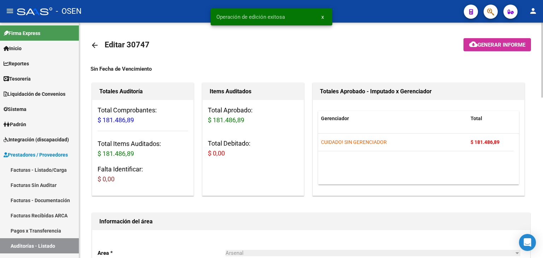
click at [91, 41] on link "arrow_back" at bounding box center [98, 45] width 14 height 17
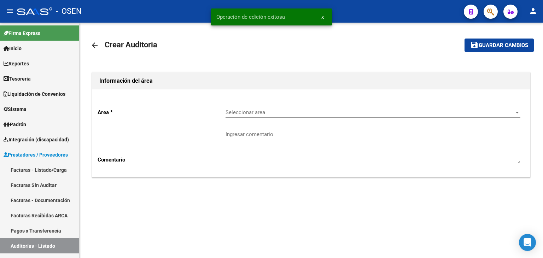
click at [278, 115] on span "Seleccionar area" at bounding box center [370, 112] width 288 height 6
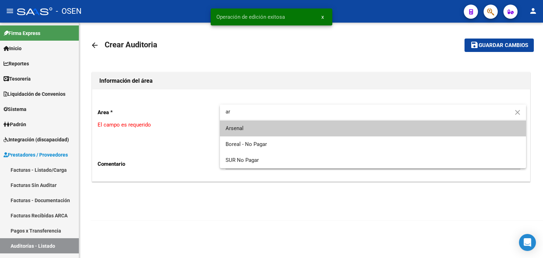
type input "ar"
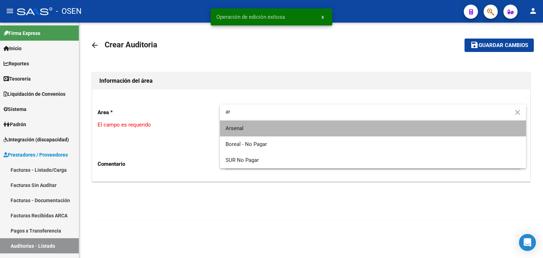
click at [274, 125] on span "Arsenal" at bounding box center [373, 129] width 295 height 16
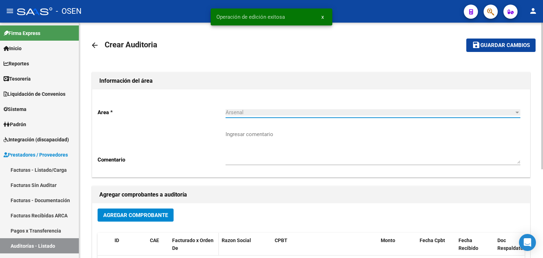
scroll to position [118, 0]
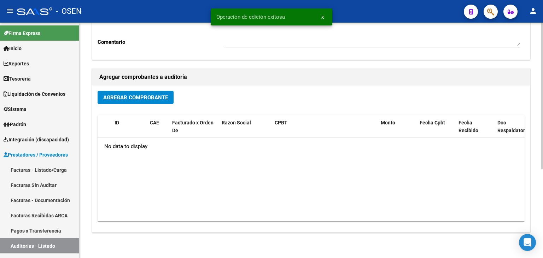
click at [146, 99] on span "Agregar Comprobante" at bounding box center [135, 97] width 65 height 6
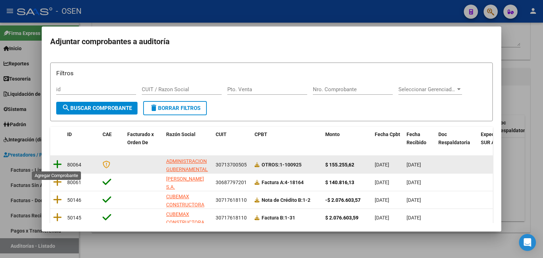
click at [55, 164] on icon at bounding box center [57, 164] width 9 height 10
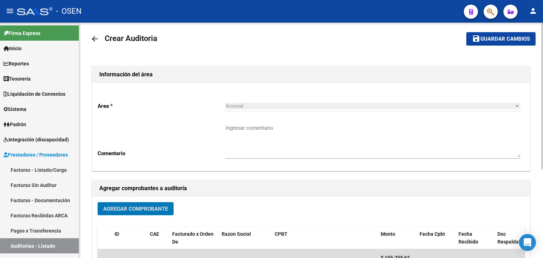
scroll to position [0, 0]
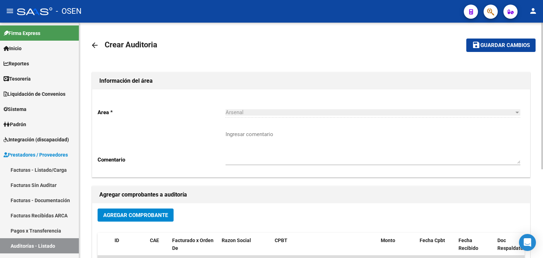
drag, startPoint x: 489, startPoint y: 53, endPoint x: 493, endPoint y: 51, distance: 4.5
click at [492, 51] on mat-toolbar-row "save Guardar cambios" at bounding box center [488, 45] width 93 height 23
click at [494, 49] on button "save Guardar cambios" at bounding box center [500, 45] width 69 height 13
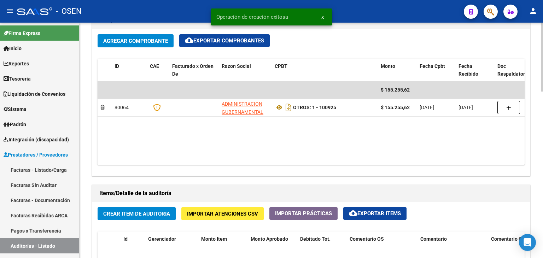
scroll to position [471, 0]
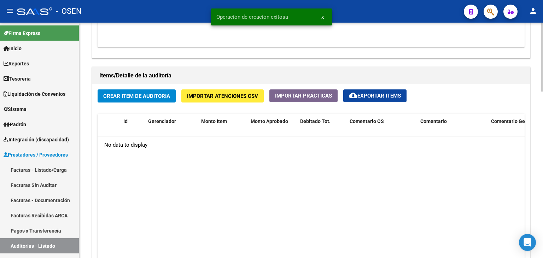
click at [151, 98] on span "Crear Item de Auditoria" at bounding box center [136, 96] width 67 height 6
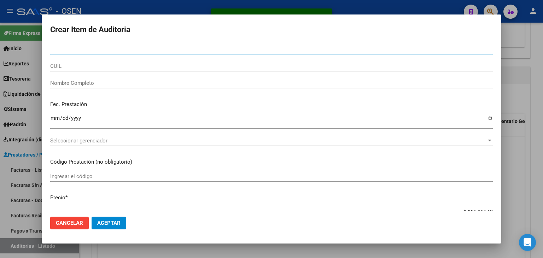
click at [112, 222] on span "Aceptar" at bounding box center [108, 223] width 23 height 6
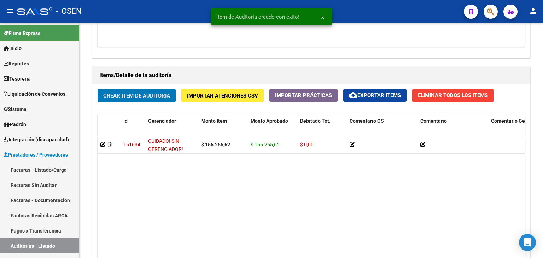
scroll to position [568, 0]
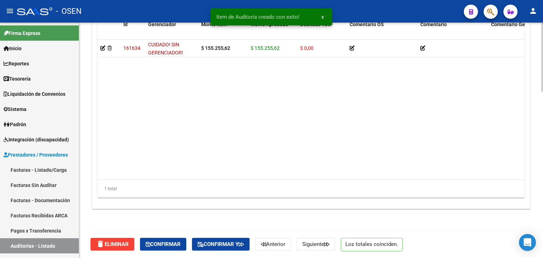
click at [189, 233] on div "delete Eliminar Confirmar Confirmar y Anterior Siguiente Los totales coinciden." at bounding box center [314, 244] width 447 height 30
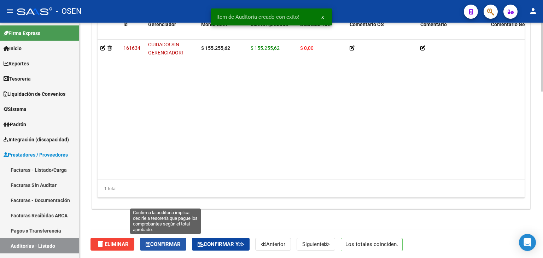
drag, startPoint x: 180, startPoint y: 243, endPoint x: 192, endPoint y: 189, distance: 55.1
click at [180, 241] on span "Confirmar" at bounding box center [163, 244] width 35 height 6
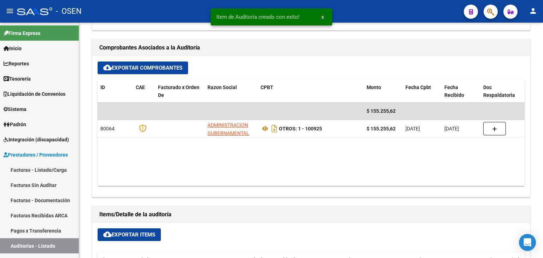
scroll to position [33, 0]
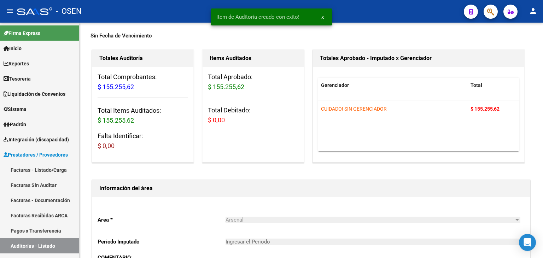
type input "202509"
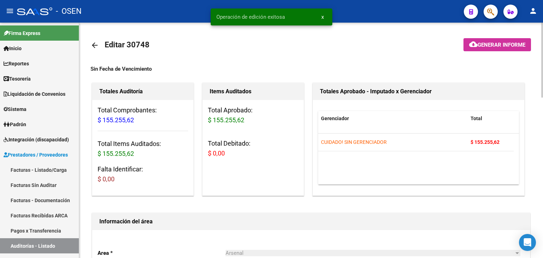
click at [98, 42] on mat-icon "arrow_back" at bounding box center [95, 45] width 8 height 8
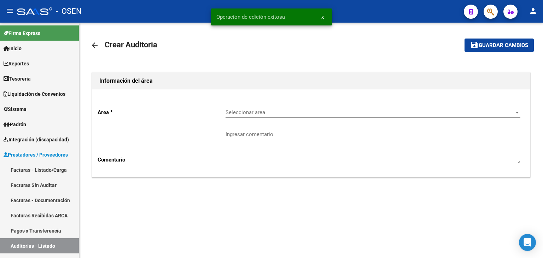
click at [321, 119] on div "Seleccionar area Seleccionar area" at bounding box center [373, 114] width 295 height 22
click at [322, 115] on div "Seleccionar area Seleccionar area" at bounding box center [373, 110] width 295 height 15
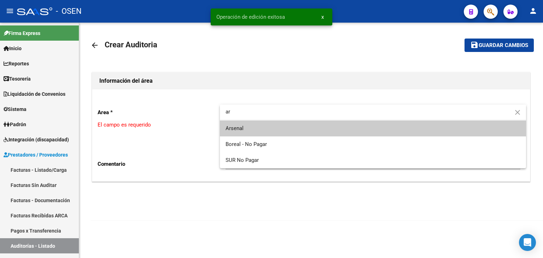
type input "ar"
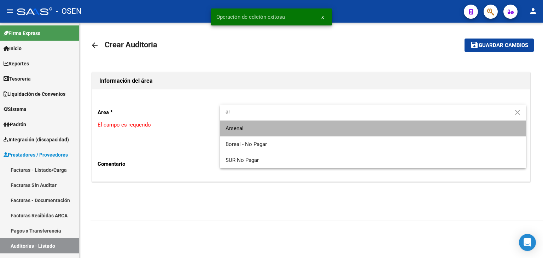
click at [294, 132] on span "Arsenal" at bounding box center [373, 129] width 295 height 16
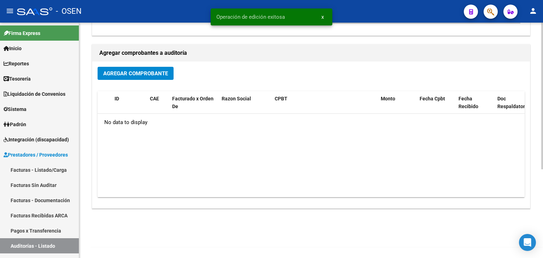
click at [147, 88] on div "Agregar Comprobante ID CAE Facturado x Orden De Razon Social CPBT Monto Fecha C…" at bounding box center [311, 135] width 438 height 147
click at [146, 71] on span "Agregar Comprobante" at bounding box center [135, 73] width 65 height 6
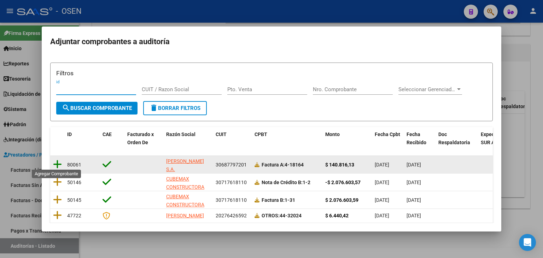
click at [56, 164] on icon at bounding box center [57, 164] width 9 height 10
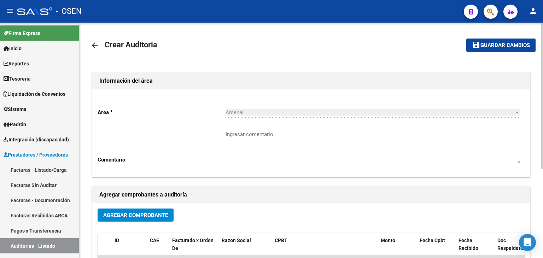
drag, startPoint x: 503, startPoint y: 35, endPoint x: 505, endPoint y: 46, distance: 11.1
click at [504, 37] on mat-toolbar-row "save Guardar cambios" at bounding box center [488, 45] width 93 height 23
drag, startPoint x: 505, startPoint y: 47, endPoint x: 372, endPoint y: 109, distance: 146.8
click at [505, 47] on span "Guardar cambios" at bounding box center [504, 45] width 49 height 6
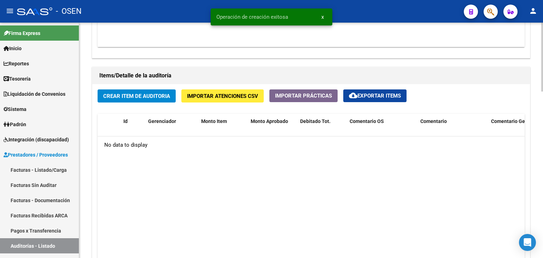
click at [141, 94] on span "Crear Item de Auditoria" at bounding box center [136, 96] width 67 height 6
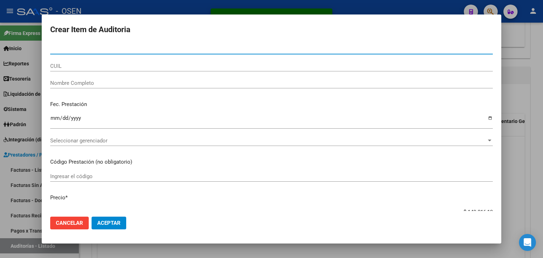
click at [113, 227] on button "Aceptar" at bounding box center [109, 223] width 35 height 13
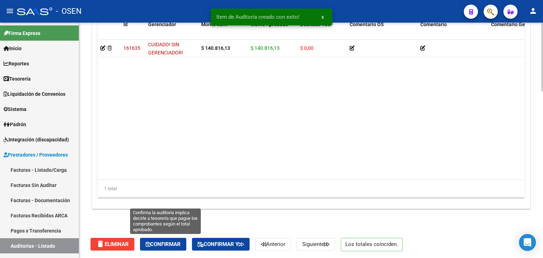
click at [173, 248] on button "Confirmar" at bounding box center [163, 244] width 46 height 13
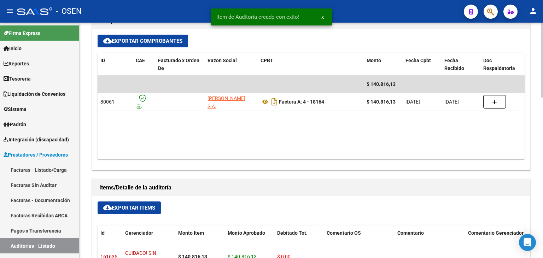
type input "202509"
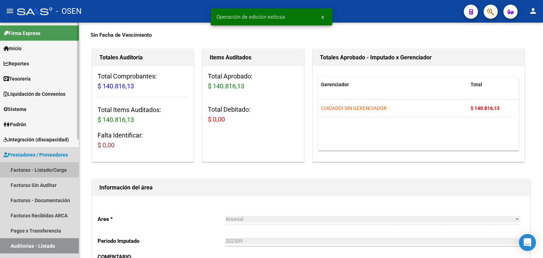
click at [62, 176] on link "Facturas - Listado/Carga" at bounding box center [39, 169] width 79 height 15
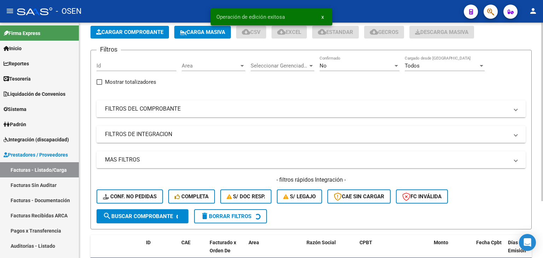
click at [229, 69] on div "Area Area" at bounding box center [214, 63] width 64 height 15
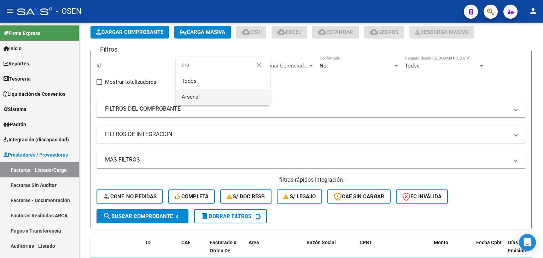
type input "ars"
click at [228, 93] on span "Arsenal" at bounding box center [223, 97] width 82 height 16
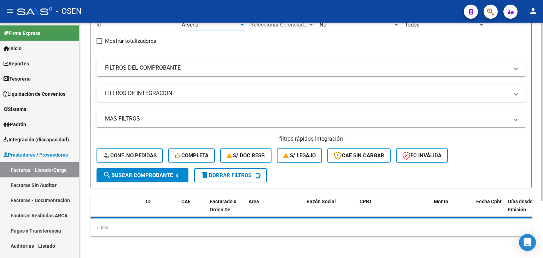
click at [145, 170] on button "search Buscar Comprobante" at bounding box center [143, 175] width 92 height 14
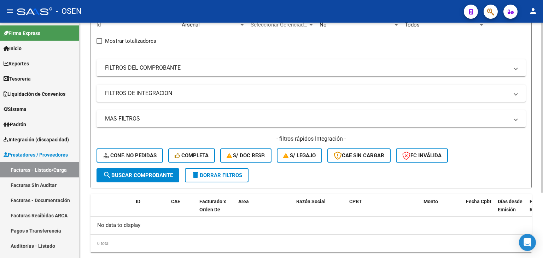
click at [145, 172] on span "search Buscar Comprobante" at bounding box center [138, 175] width 70 height 6
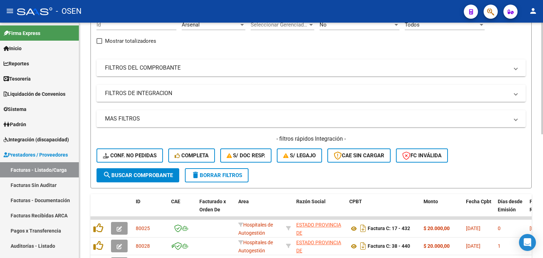
click at [512, 53] on div "Filtros Id Arsenal Area Seleccionar Gerenciador Seleccionar Gerenciador No Conf…" at bounding box center [311, 91] width 429 height 153
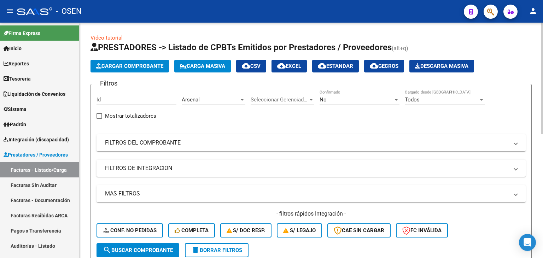
click at [342, 97] on div "No" at bounding box center [357, 100] width 74 height 6
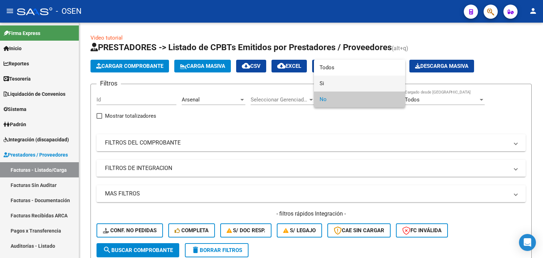
click at [345, 83] on span "Si" at bounding box center [360, 84] width 80 height 16
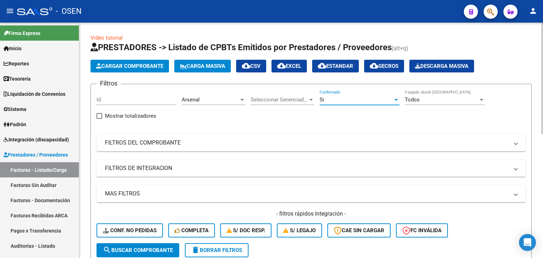
click at [219, 192] on mat-panel-title "MAS FILTROS" at bounding box center [307, 194] width 404 height 8
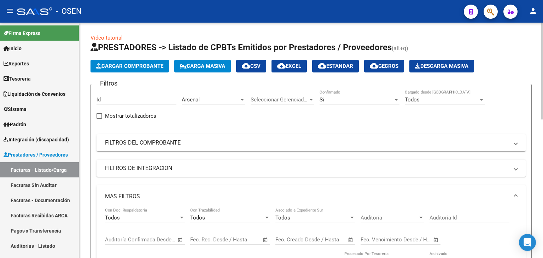
scroll to position [118, 0]
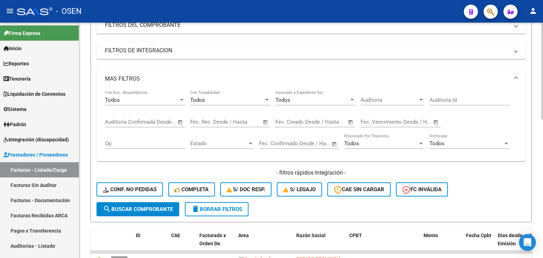
click at [179, 121] on span "Open calendar" at bounding box center [180, 122] width 17 height 17
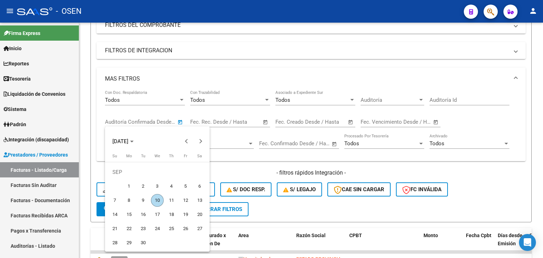
click at [160, 198] on span "10" at bounding box center [157, 200] width 13 height 13
type input "[DATE]"
drag, startPoint x: 160, startPoint y: 198, endPoint x: 196, endPoint y: 189, distance: 36.9
click at [160, 198] on span "10" at bounding box center [157, 200] width 13 height 13
type input "[DATE]"
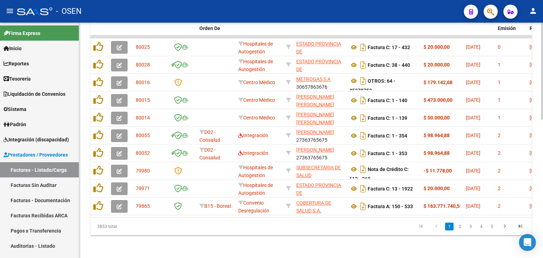
scroll to position [219, 0]
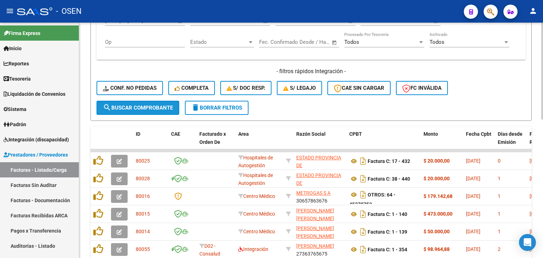
click at [165, 112] on button "search Buscar Comprobante" at bounding box center [138, 108] width 83 height 14
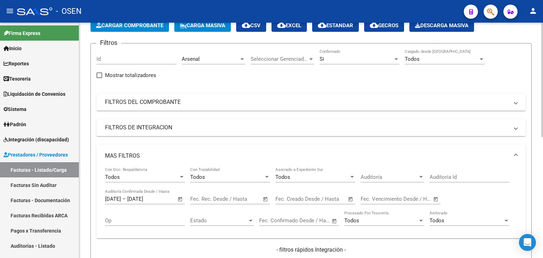
scroll to position [0, 0]
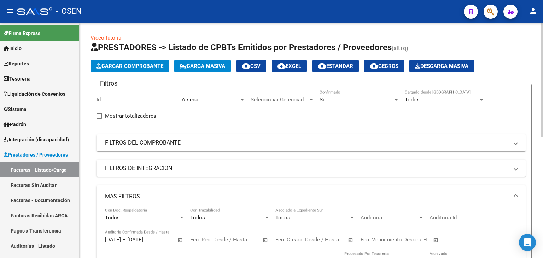
click at [261, 67] on span "cloud_download CSV" at bounding box center [251, 66] width 19 height 6
click at [66, 79] on link "Tesorería" at bounding box center [39, 78] width 79 height 15
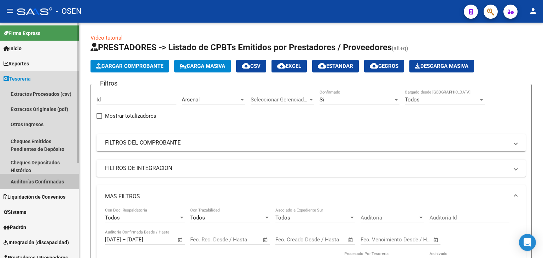
click at [60, 182] on link "Auditorías Confirmadas" at bounding box center [39, 181] width 79 height 15
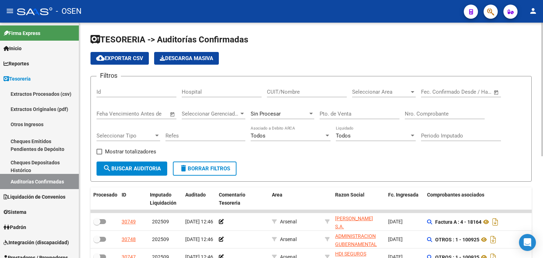
click at [385, 88] on div "Seleccionar Area Seleccionar Area" at bounding box center [384, 89] width 64 height 15
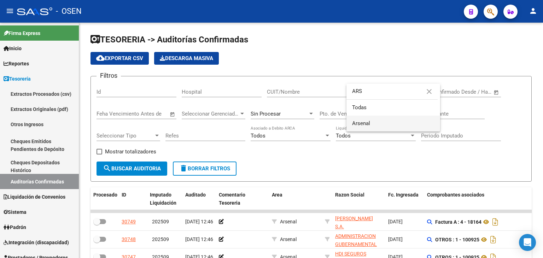
type input "ARS"
drag, startPoint x: 376, startPoint y: 126, endPoint x: 333, endPoint y: 133, distance: 43.6
click at [375, 126] on span "Arsenal" at bounding box center [393, 124] width 82 height 16
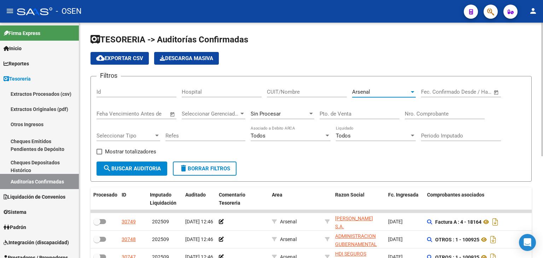
click at [125, 166] on span "search Buscar Auditoria" at bounding box center [132, 168] width 58 height 6
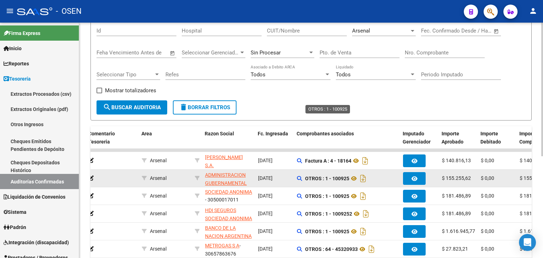
scroll to position [179, 0]
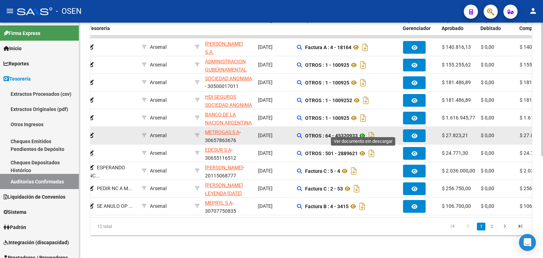
click at [365, 132] on icon at bounding box center [362, 136] width 9 height 8
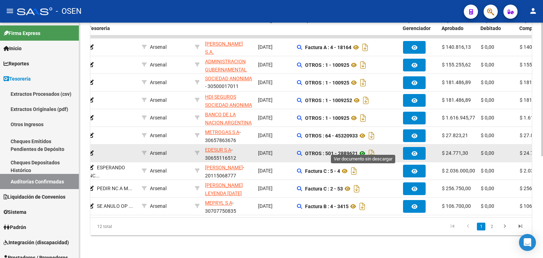
click at [365, 149] on icon at bounding box center [362, 153] width 9 height 8
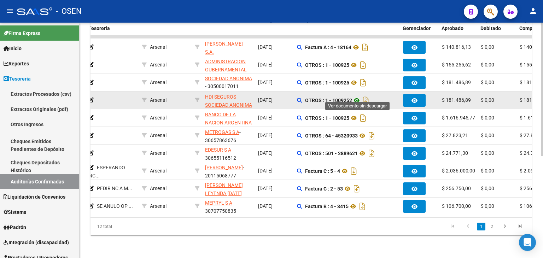
click at [355, 96] on icon at bounding box center [356, 100] width 9 height 8
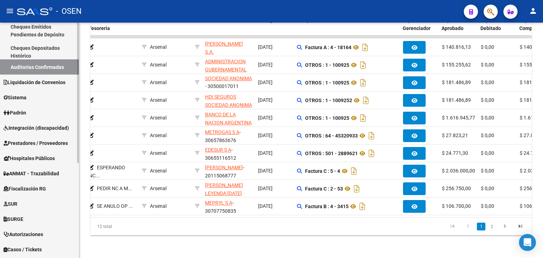
scroll to position [118, 0]
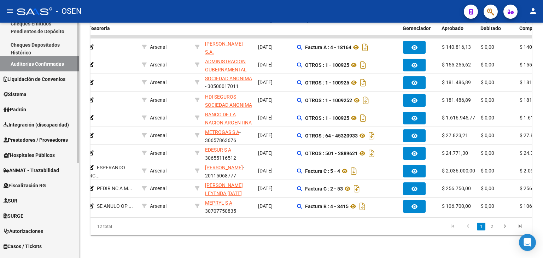
click at [37, 138] on span "Prestadores / Proveedores" at bounding box center [36, 140] width 64 height 8
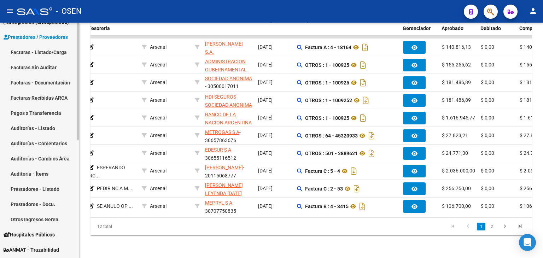
scroll to position [0, 0]
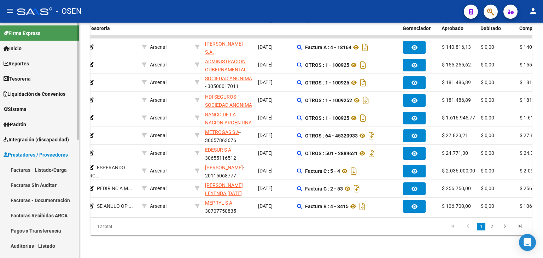
click at [47, 167] on link "Facturas - Listado/Carga" at bounding box center [39, 169] width 79 height 15
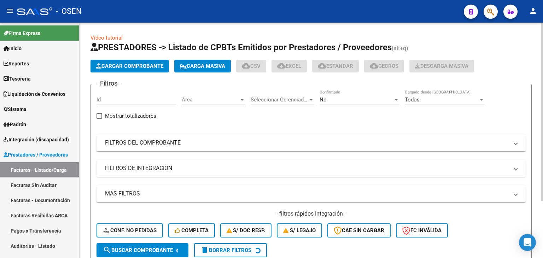
click at [181, 141] on mat-panel-title "FILTROS DEL COMPROBANTE" at bounding box center [307, 143] width 404 height 8
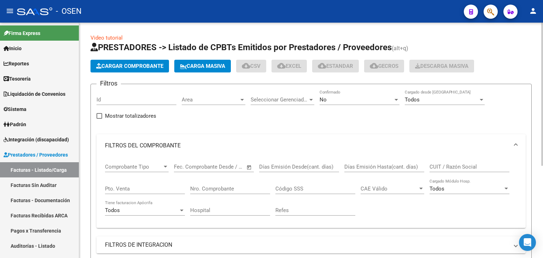
drag, startPoint x: 226, startPoint y: 184, endPoint x: 222, endPoint y: 185, distance: 4.0
click at [226, 184] on div "Nro. Comprobante" at bounding box center [230, 186] width 80 height 15
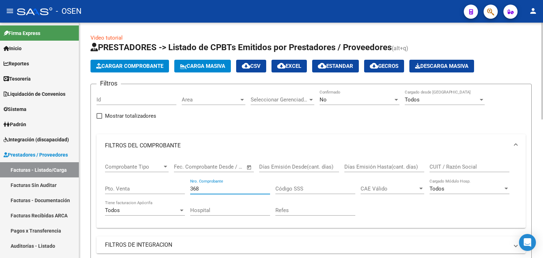
type input "368"
drag, startPoint x: 467, startPoint y: 165, endPoint x: 462, endPoint y: 168, distance: 5.4
click at [467, 166] on input "CUIT / Razón Social" at bounding box center [470, 167] width 80 height 6
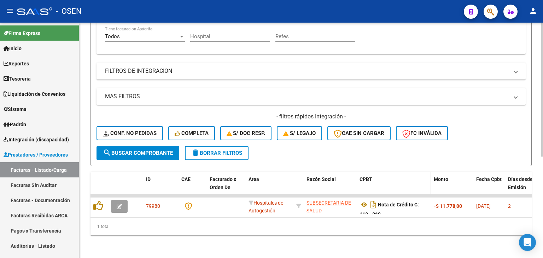
scroll to position [178, 0]
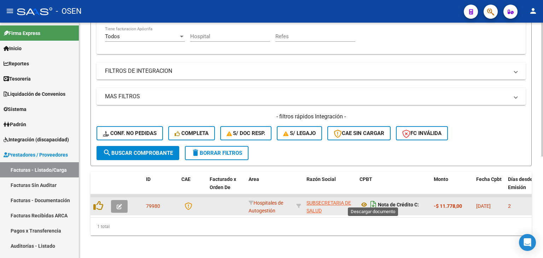
type input "subs"
click at [373, 199] on icon "Descargar documento" at bounding box center [373, 204] width 9 height 11
